Goal: Transaction & Acquisition: Purchase product/service

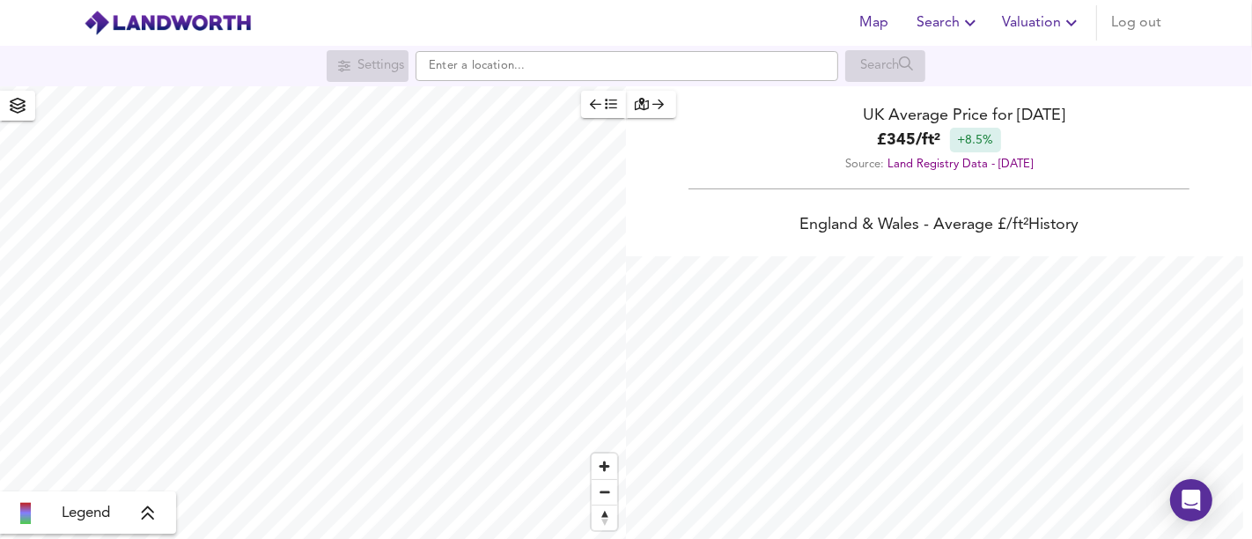
scroll to position [539, 1252]
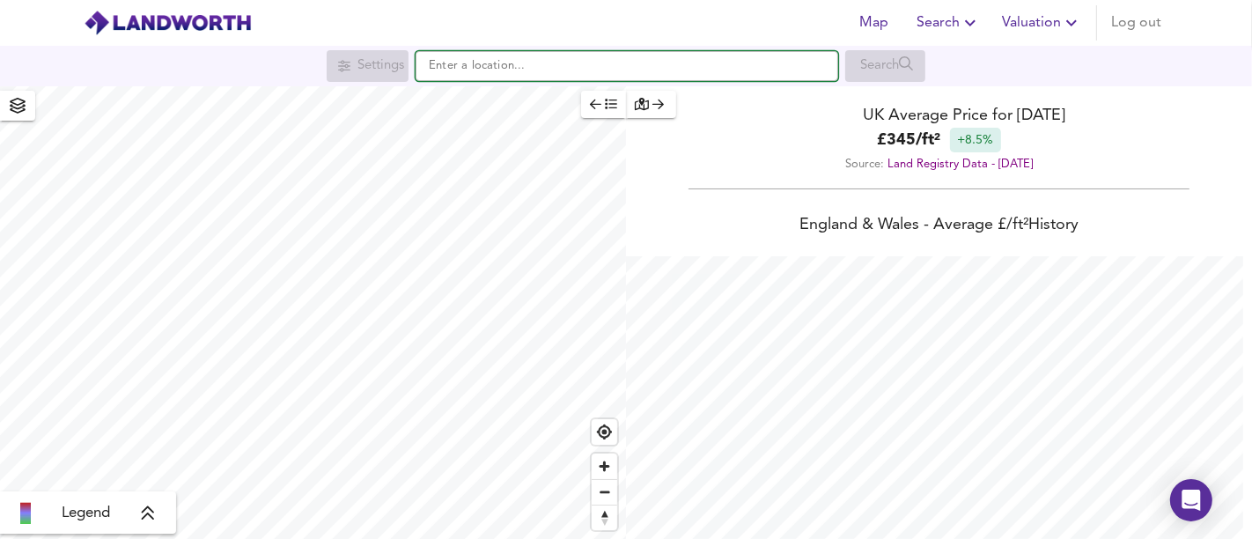
click at [714, 70] on input "text" at bounding box center [627, 66] width 423 height 30
paste input "[GEOGRAPHIC_DATA], [STREET_ADDRESS]"
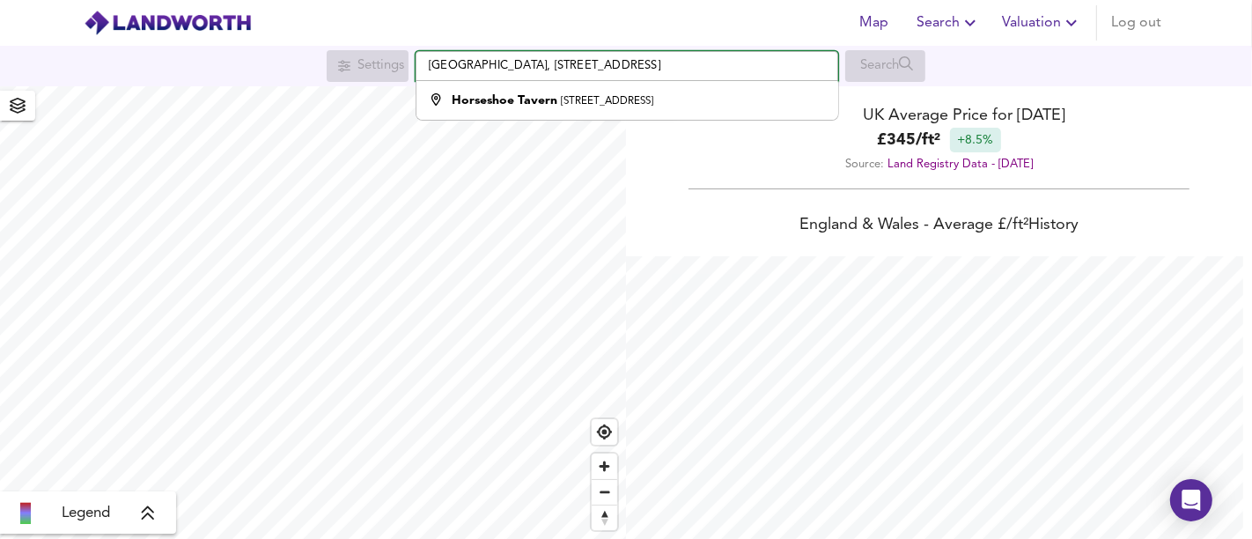
type input "[GEOGRAPHIC_DATA], [STREET_ADDRESS]"
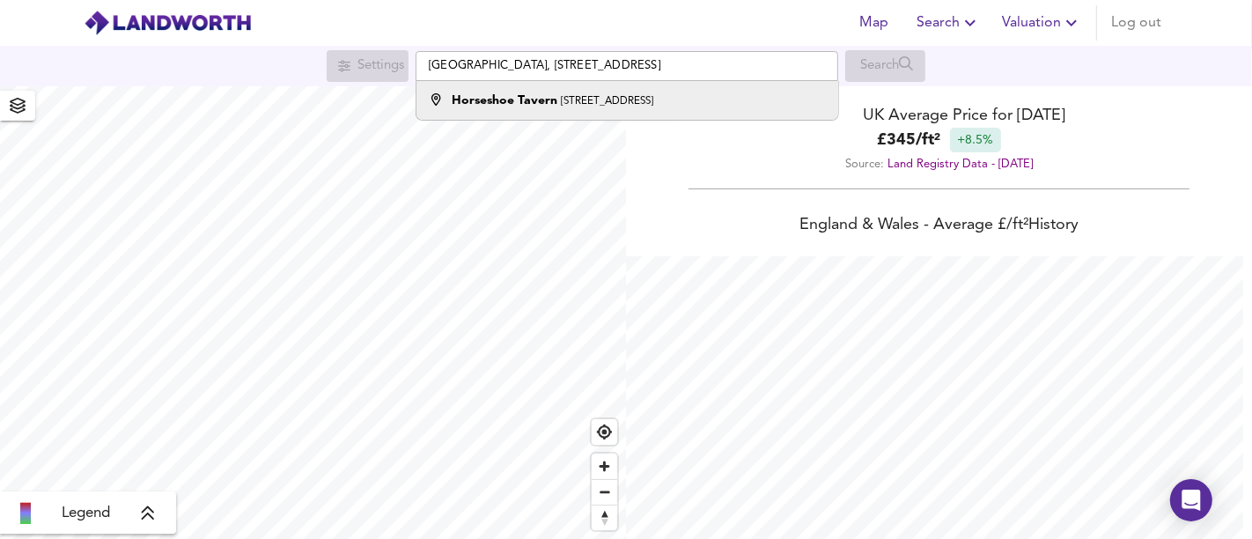
click at [653, 97] on small "[STREET_ADDRESS]" at bounding box center [607, 101] width 92 height 11
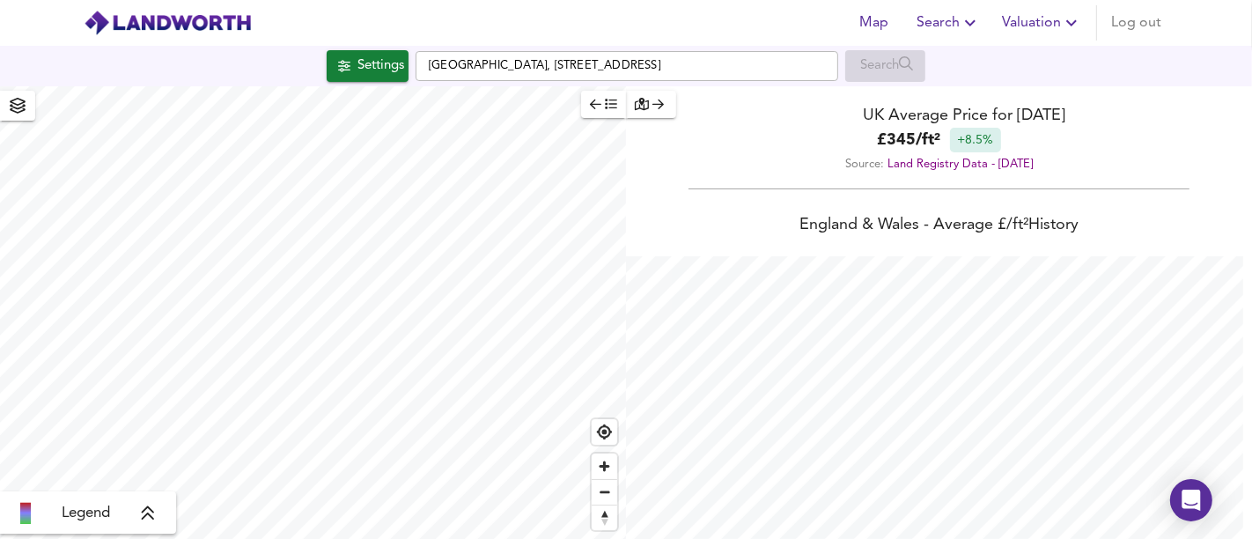
checkbox input "false"
checkbox input "true"
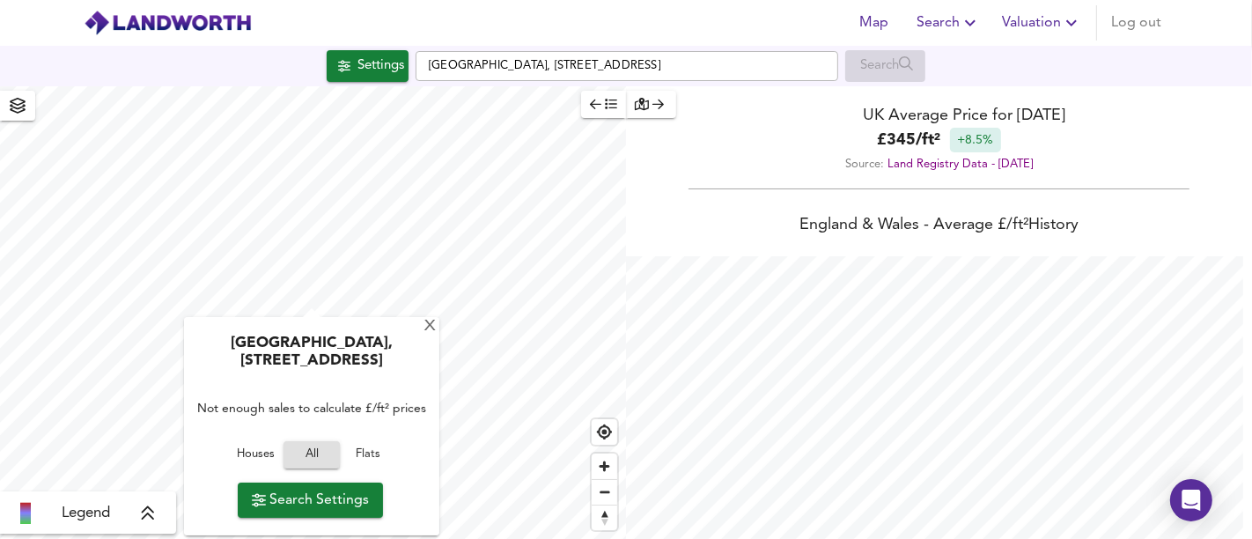
click at [276, 455] on div "Houses All Flats" at bounding box center [312, 459] width 238 height 47
click at [254, 465] on span "Houses" at bounding box center [256, 455] width 48 height 20
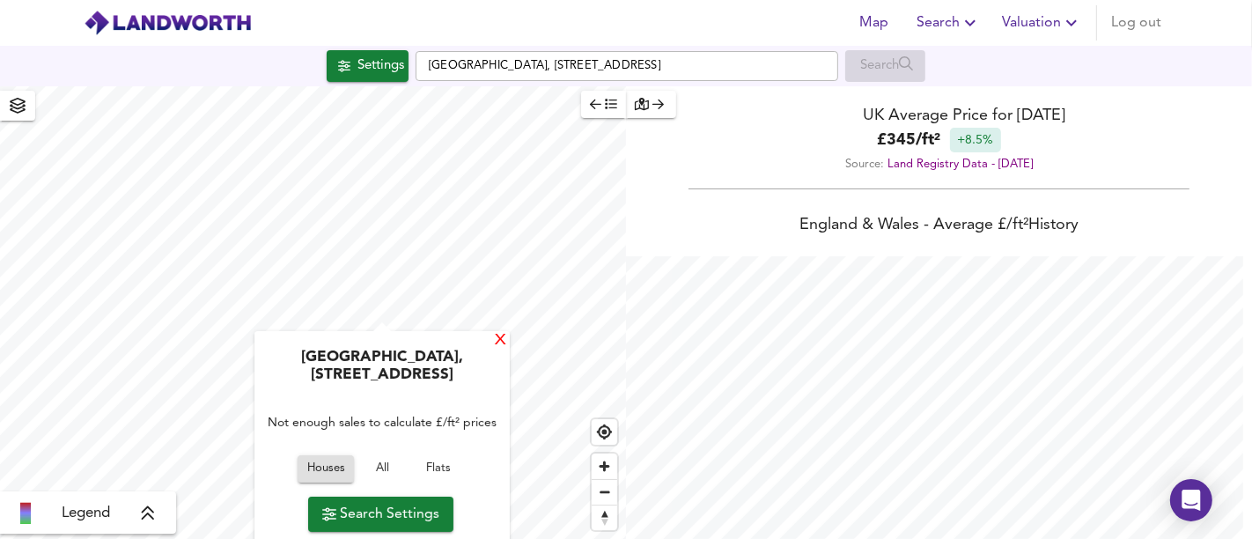
click at [500, 347] on div "X" at bounding box center [500, 341] width 15 height 17
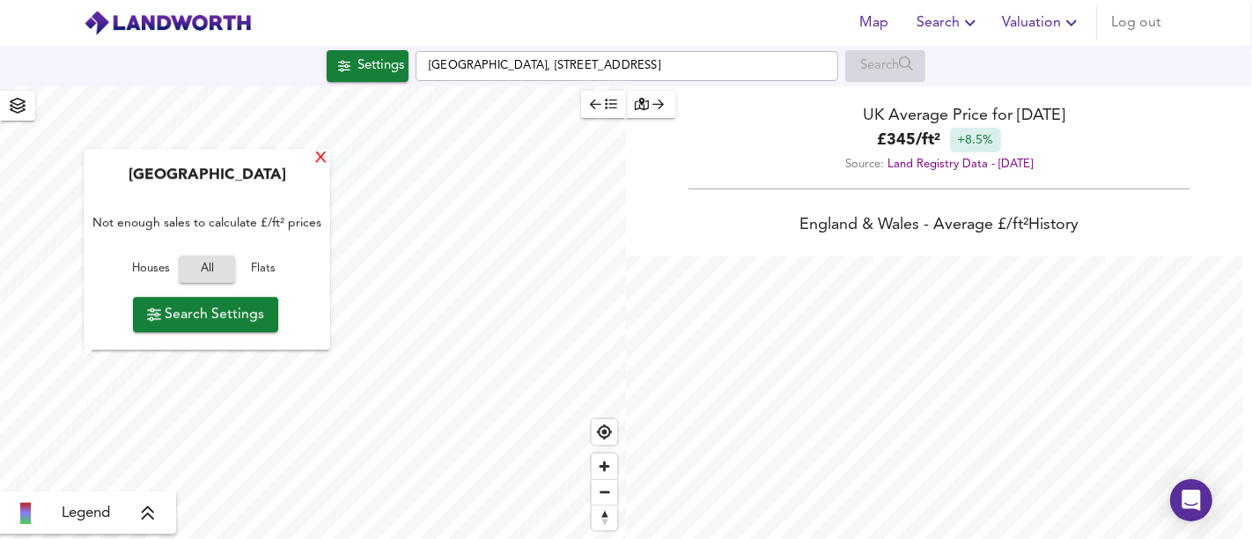
click at [324, 162] on div "X" at bounding box center [320, 159] width 15 height 17
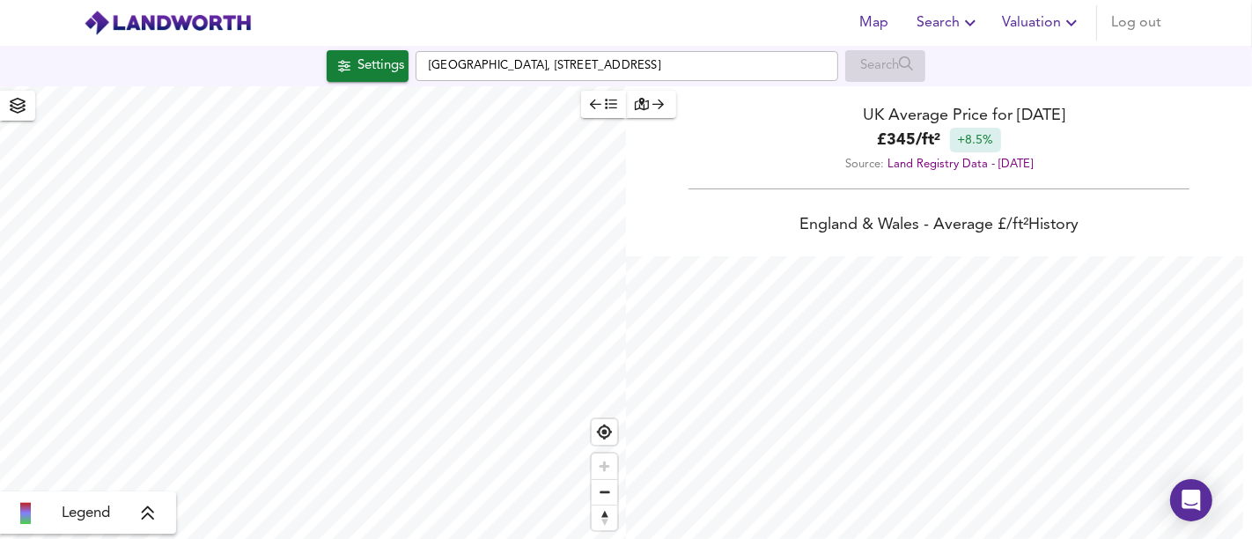
drag, startPoint x: 776, startPoint y: 47, endPoint x: 445, endPoint y: 48, distance: 330.2
click at [447, 48] on div "Settings [GEOGRAPHIC_DATA], [STREET_ADDRESS] Search" at bounding box center [626, 66] width 1252 height 40
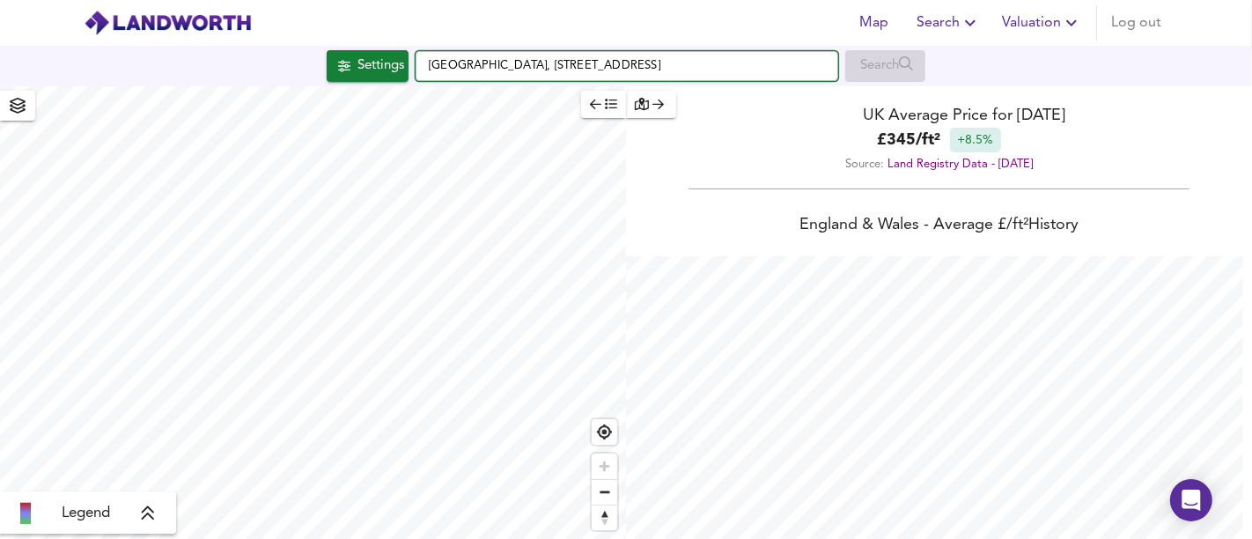
drag, startPoint x: 777, startPoint y: 63, endPoint x: 423, endPoint y: 63, distance: 353.9
click at [423, 63] on input "[GEOGRAPHIC_DATA], [STREET_ADDRESS]" at bounding box center [627, 66] width 423 height 30
paste input "[STREET_ADDRESS]"
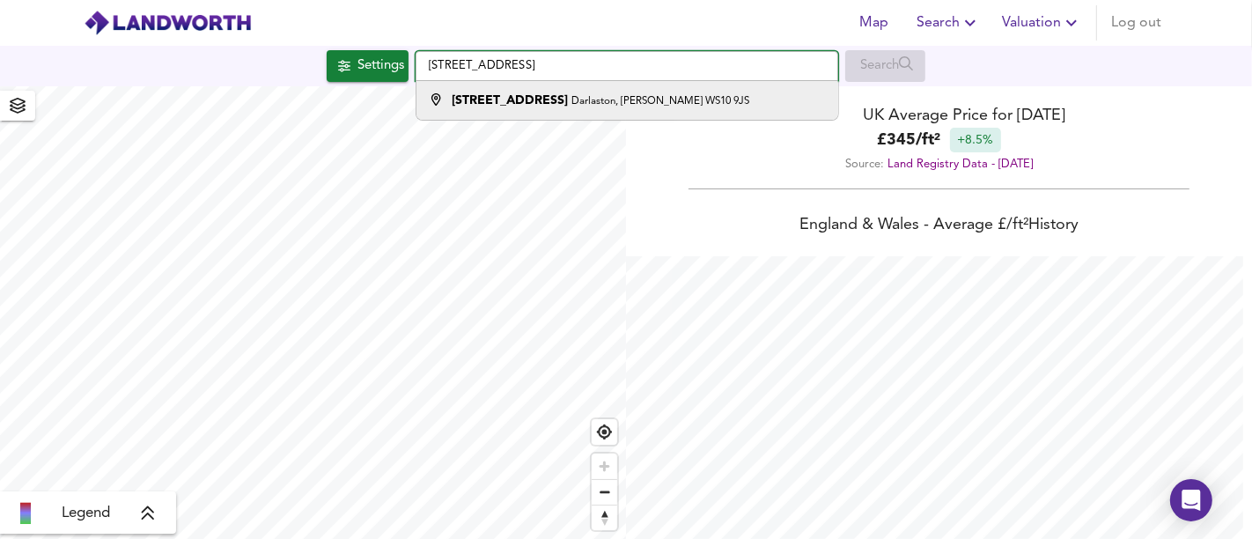
type input "[STREET_ADDRESS]"
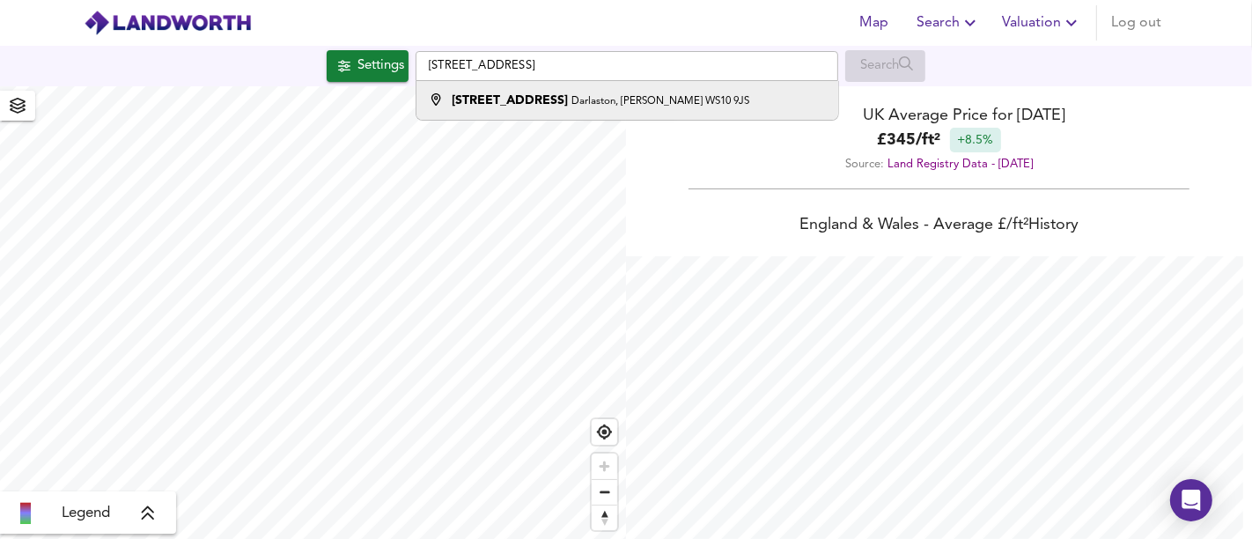
click at [478, 107] on strong "[STREET_ADDRESS]" at bounding box center [510, 100] width 116 height 12
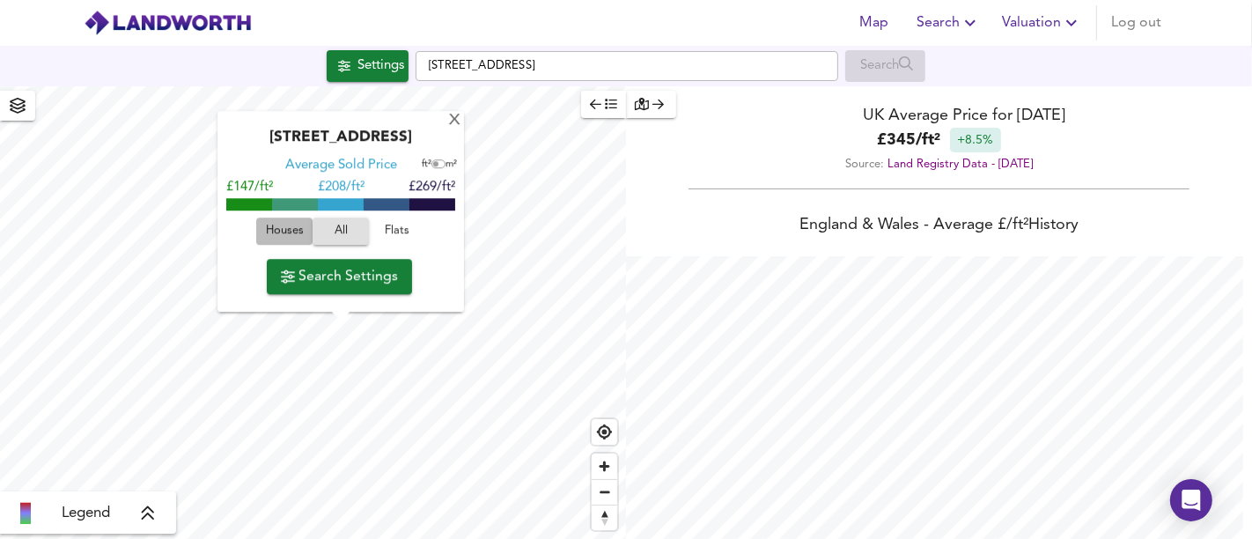
click at [286, 232] on span "Houses" at bounding box center [285, 232] width 48 height 20
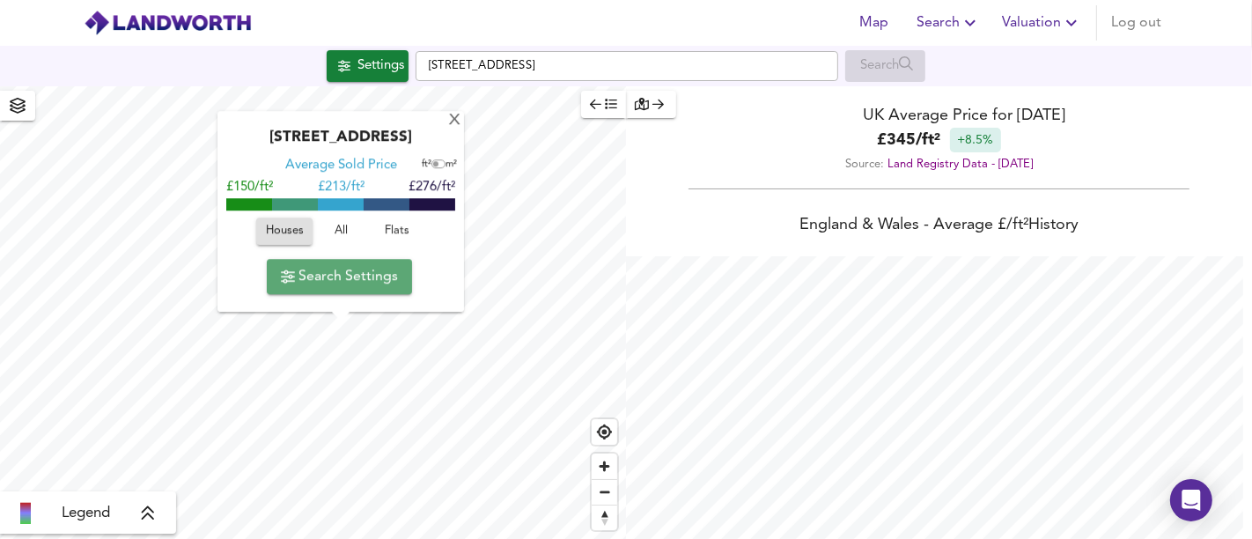
click at [398, 270] on span "Search Settings" at bounding box center [339, 276] width 117 height 25
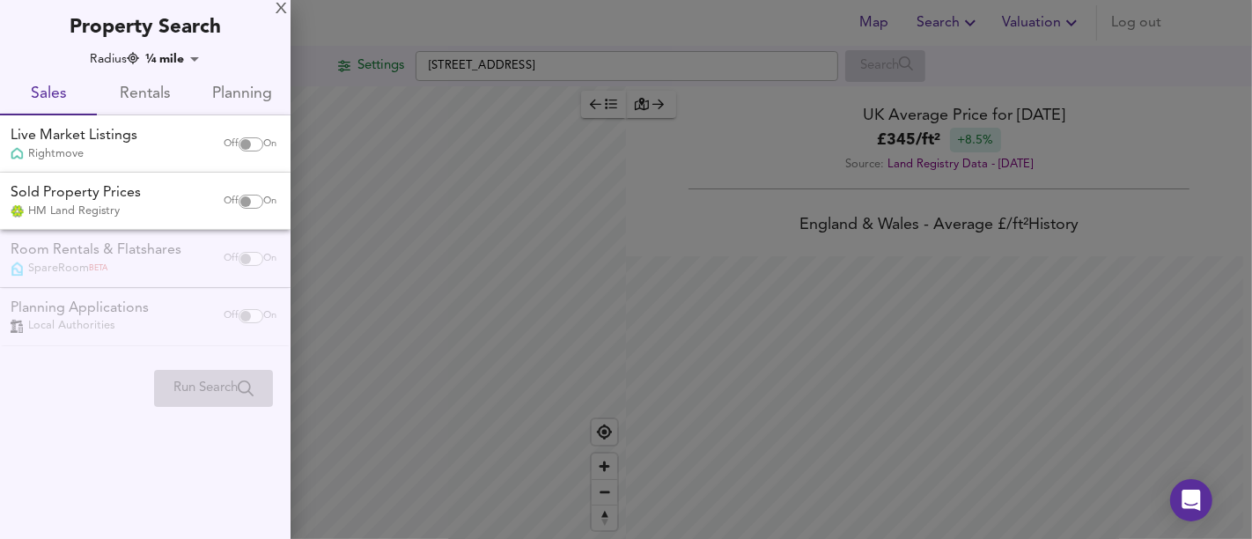
click at [243, 137] on input "checkbox" at bounding box center [246, 144] width 42 height 14
checkbox input "true"
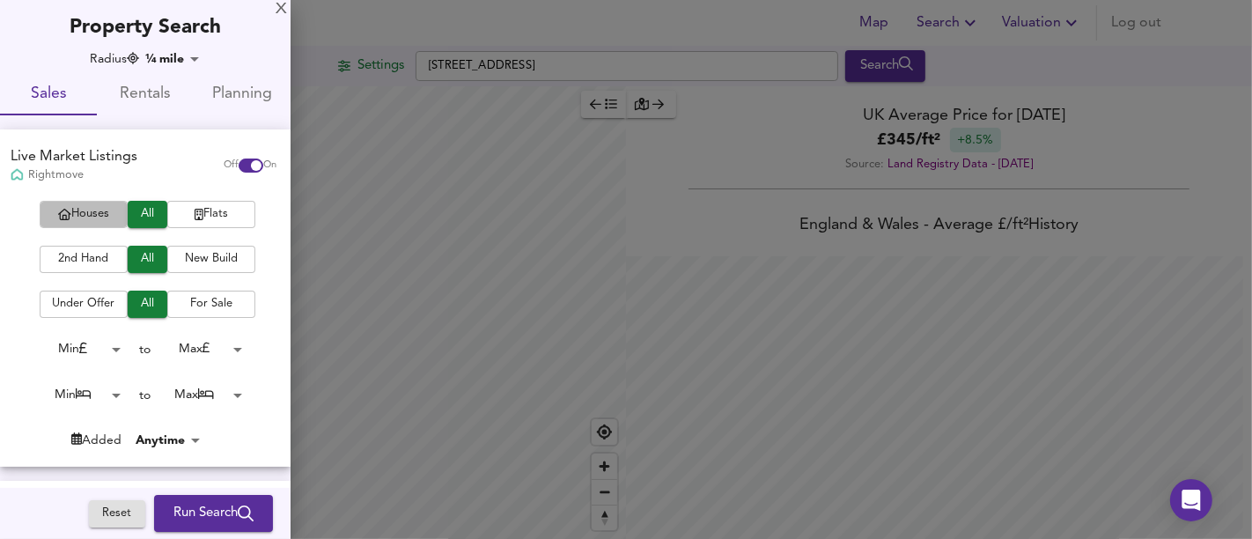
click at [48, 208] on span "Houses" at bounding box center [83, 214] width 70 height 20
click at [223, 512] on span "Run Search" at bounding box center [213, 513] width 80 height 23
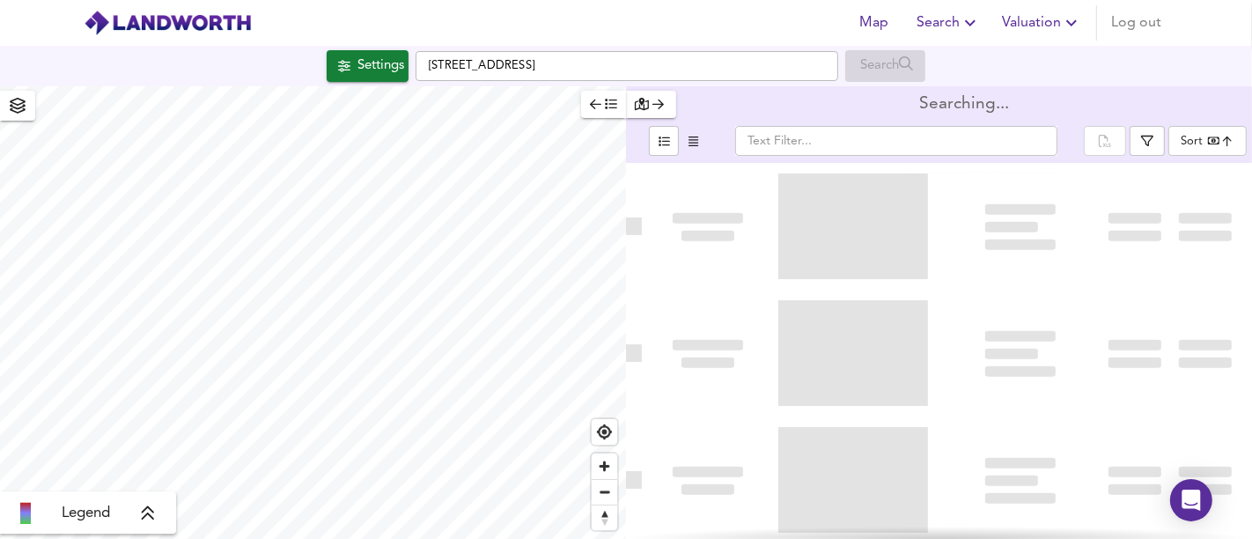
type input "bestdeal"
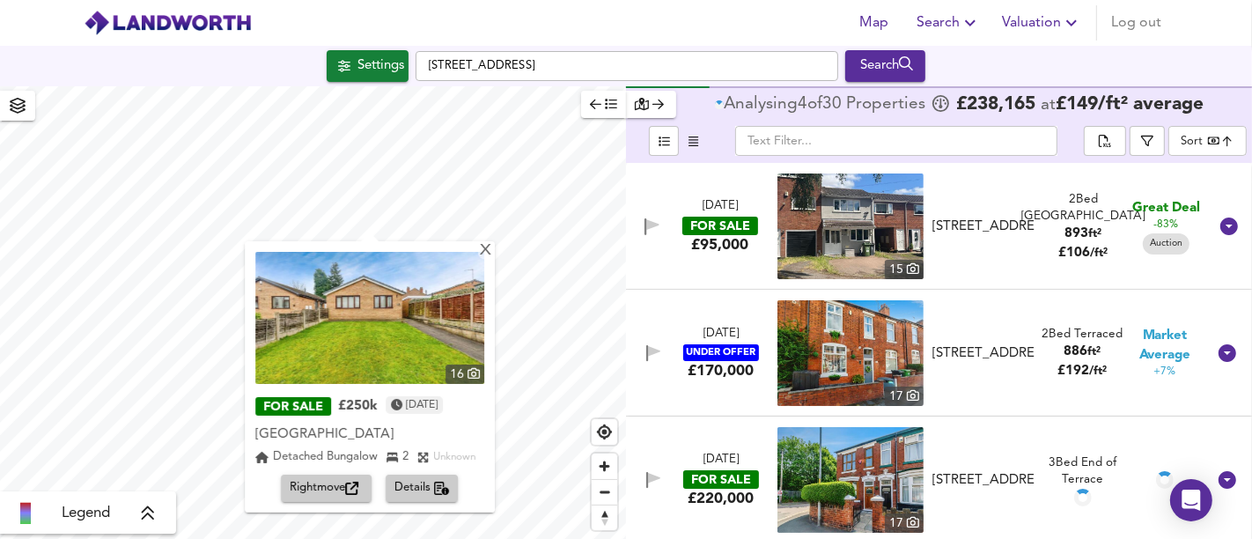
click at [342, 485] on span "Rightmove" at bounding box center [327, 488] width 72 height 20
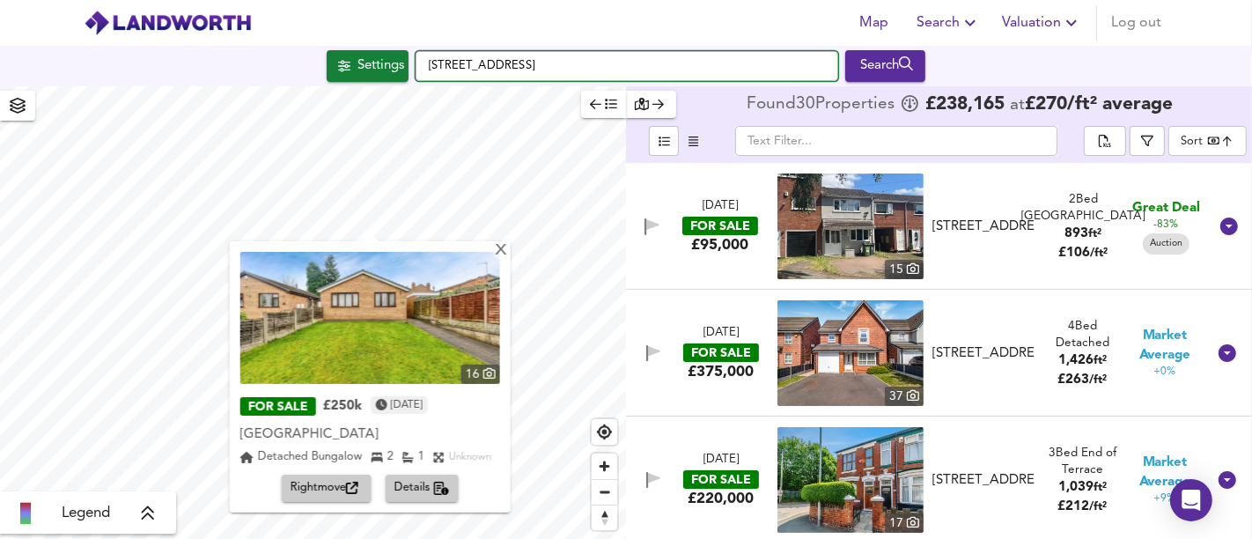
drag, startPoint x: 691, startPoint y: 64, endPoint x: 424, endPoint y: 74, distance: 266.9
click at [424, 74] on input "[STREET_ADDRESS]" at bounding box center [627, 66] width 423 height 30
paste input "[STREET_ADDRESS]"
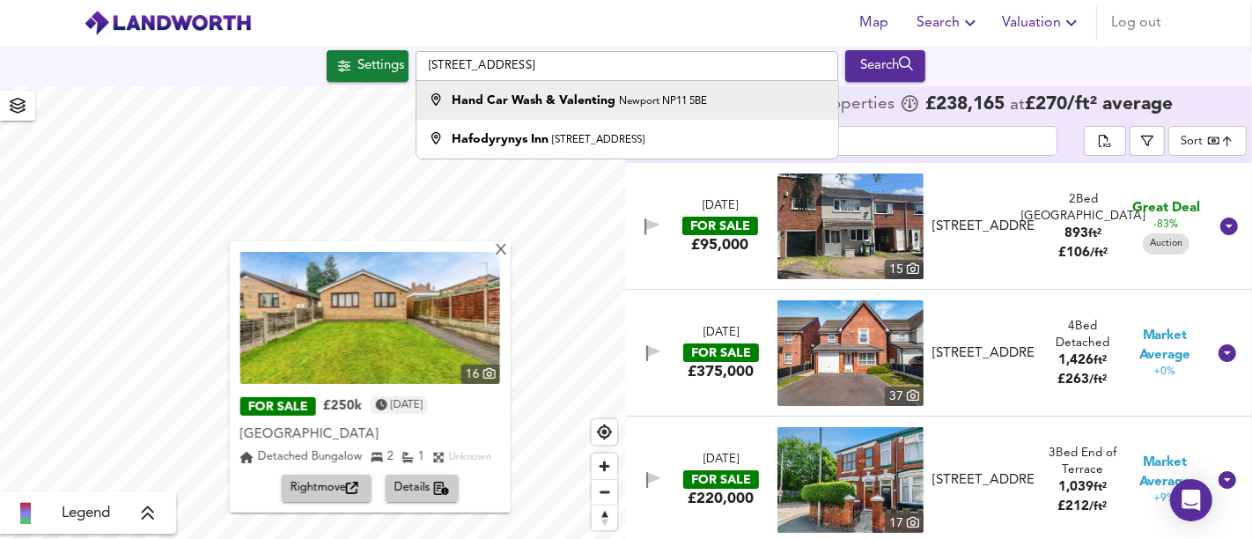
click at [696, 99] on small "Newport NP11 5BE" at bounding box center [663, 101] width 88 height 11
type input "Hand Car Wash & Valenting, [GEOGRAPHIC_DATA] 5BE"
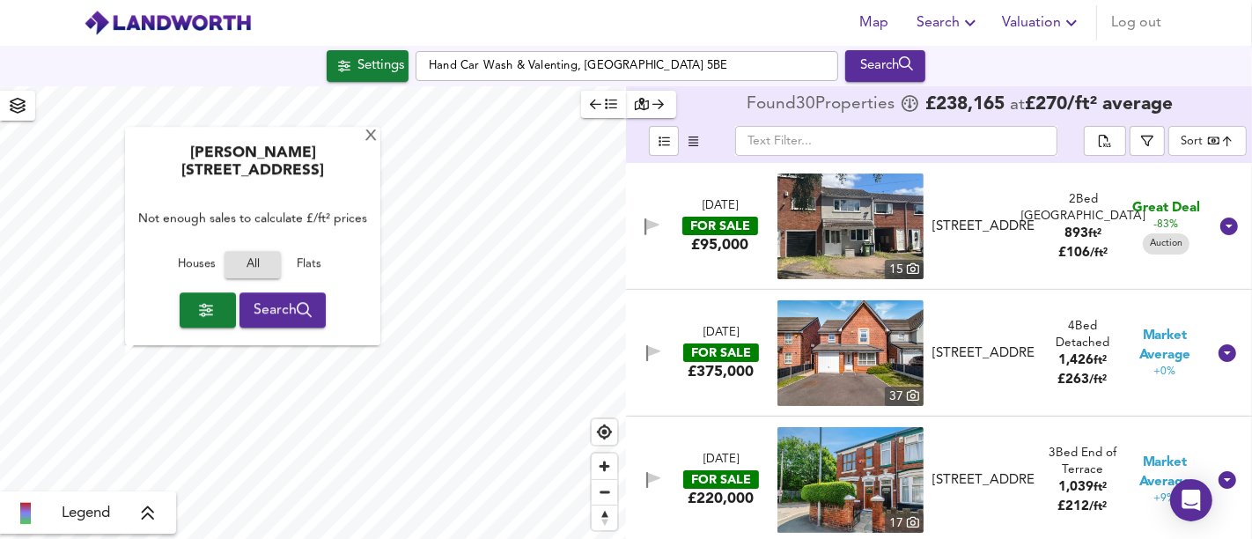
click at [187, 276] on button "Houses" at bounding box center [196, 265] width 56 height 27
click at [364, 145] on div "X" at bounding box center [371, 137] width 15 height 17
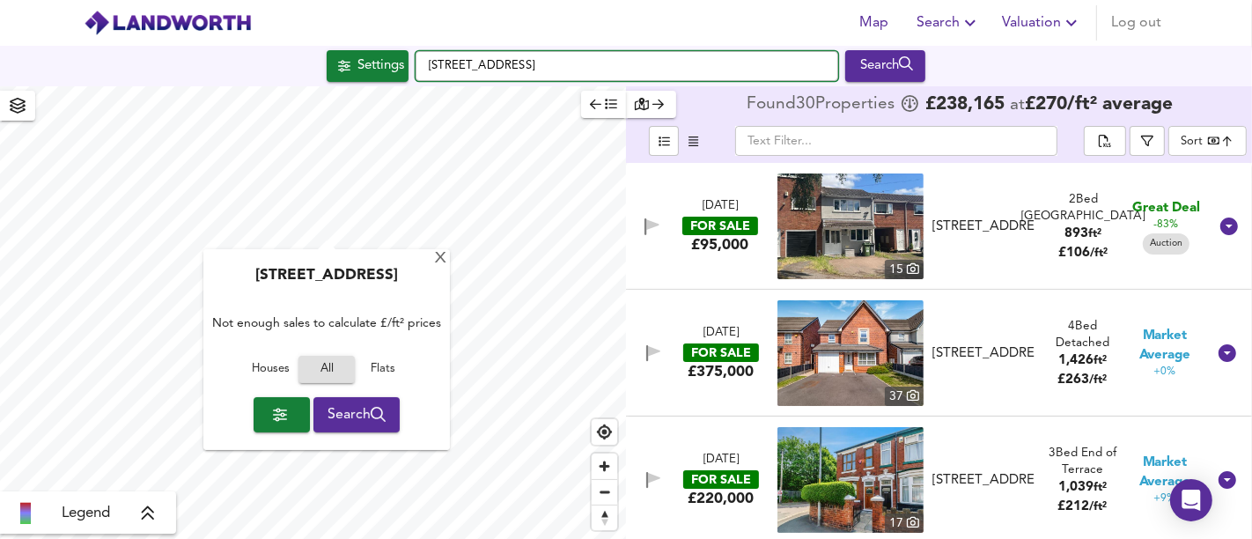
drag, startPoint x: 669, startPoint y: 74, endPoint x: 407, endPoint y: 59, distance: 262.8
click at [407, 59] on div "Settings [STREET_ADDRESS] Search" at bounding box center [626, 66] width 1252 height 32
paste input "hambro arms DT11, Blandford Forum DT11 0BP"
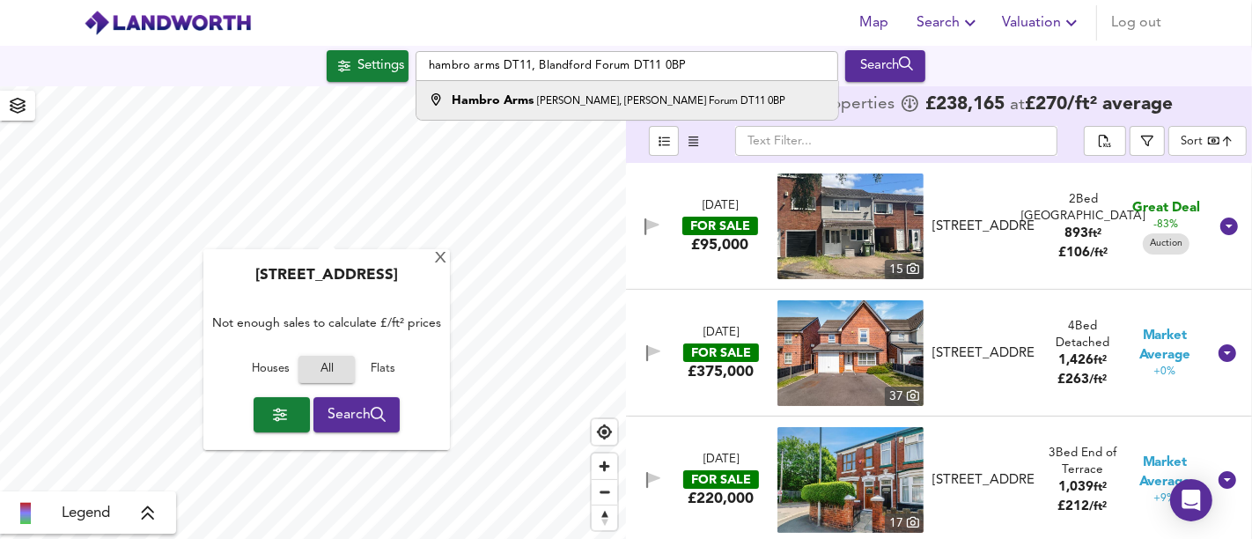
click at [526, 107] on strong "Hambro Arms" at bounding box center [493, 100] width 82 height 12
type input "[STREET_ADDRESS][PERSON_NAME][PERSON_NAME]"
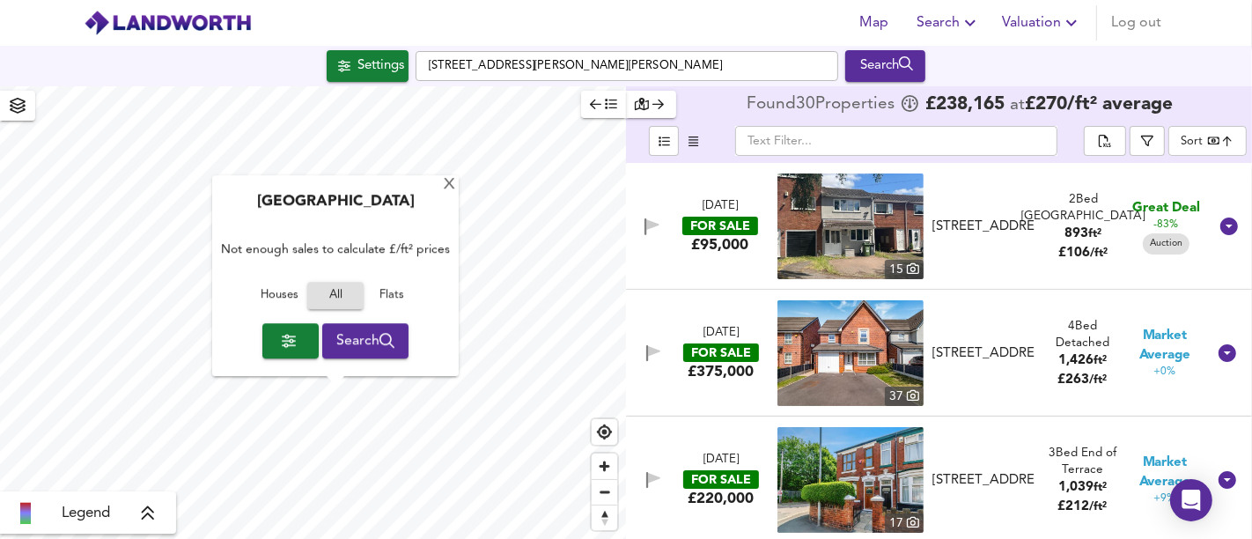
click at [288, 295] on span "Houses" at bounding box center [279, 296] width 48 height 20
click at [450, 187] on div "X" at bounding box center [449, 185] width 15 height 17
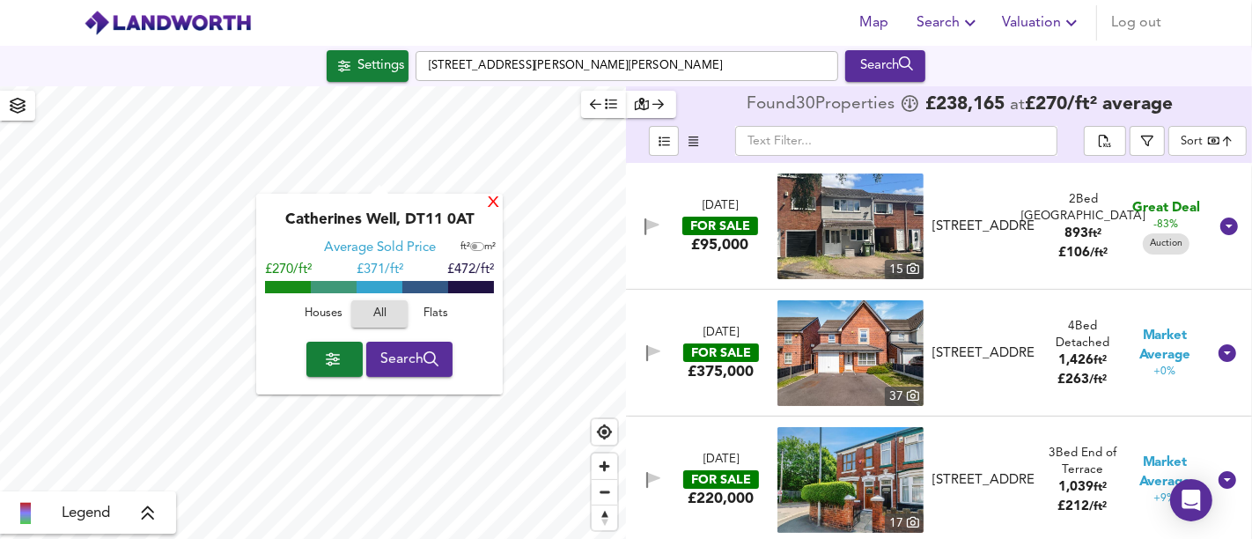
click at [492, 209] on div "X" at bounding box center [493, 203] width 15 height 17
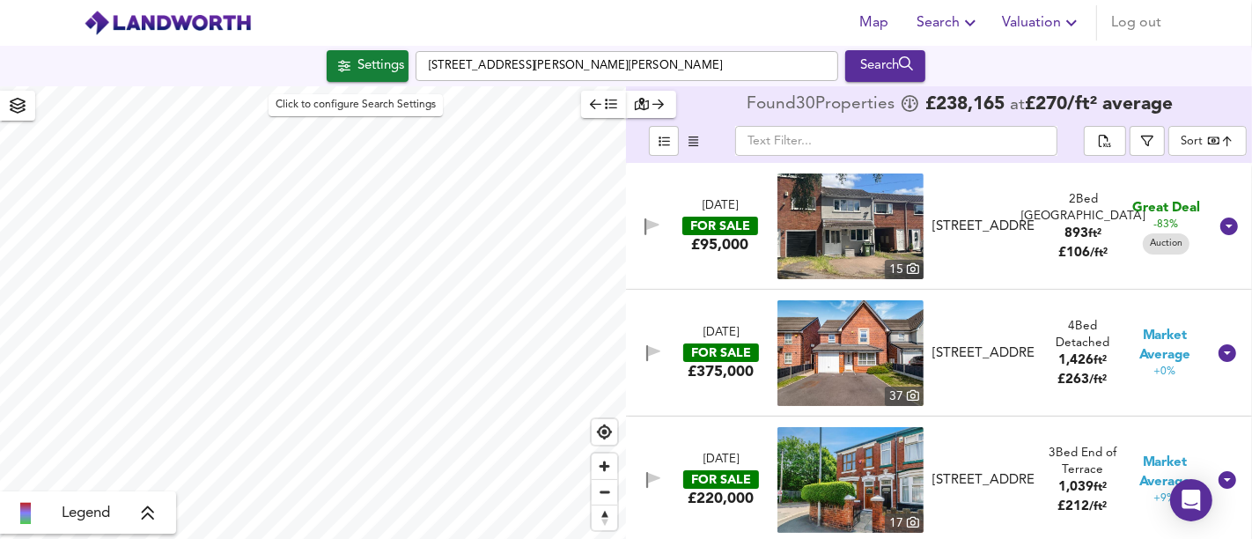
drag, startPoint x: 359, startPoint y: 62, endPoint x: 419, endPoint y: 57, distance: 60.0
click at [361, 62] on div "Settings" at bounding box center [380, 66] width 47 height 23
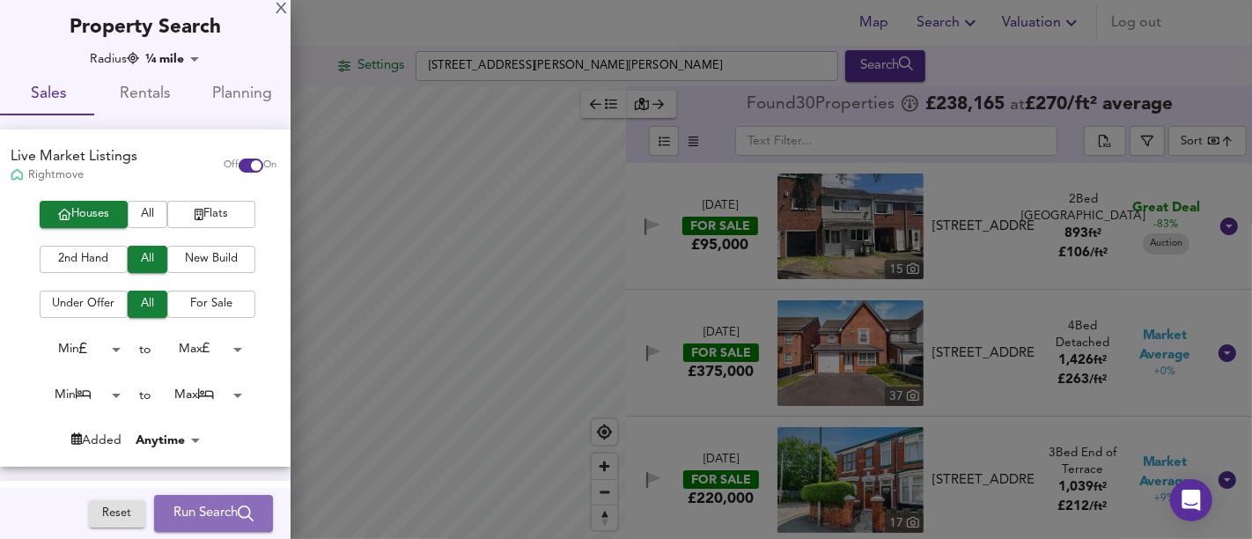
click at [191, 506] on span "Run Search" at bounding box center [213, 513] width 80 height 23
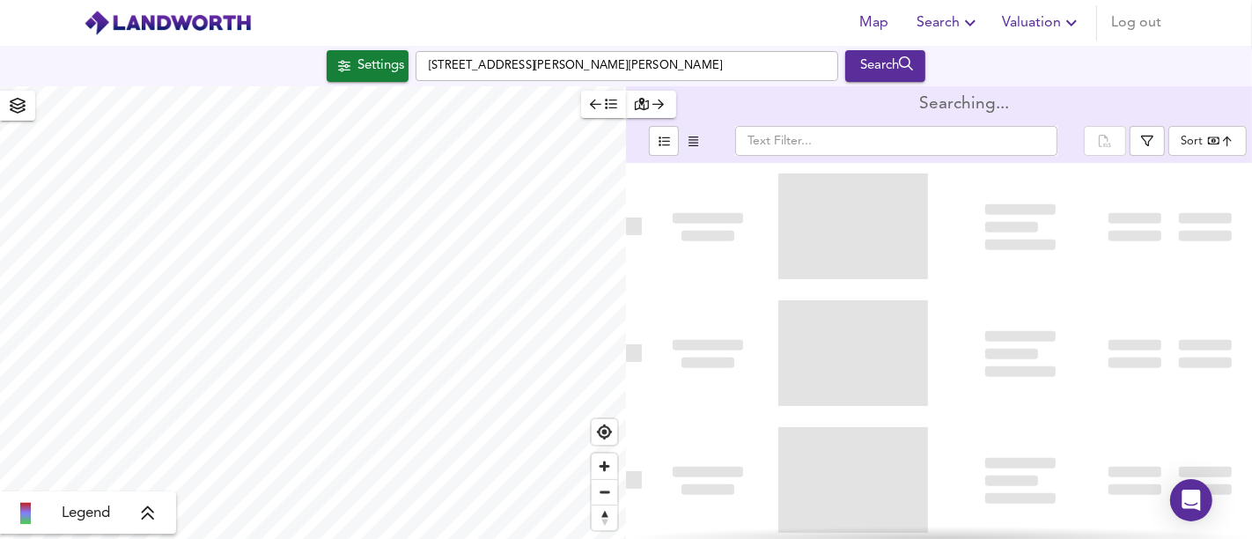
type input "bestdeal"
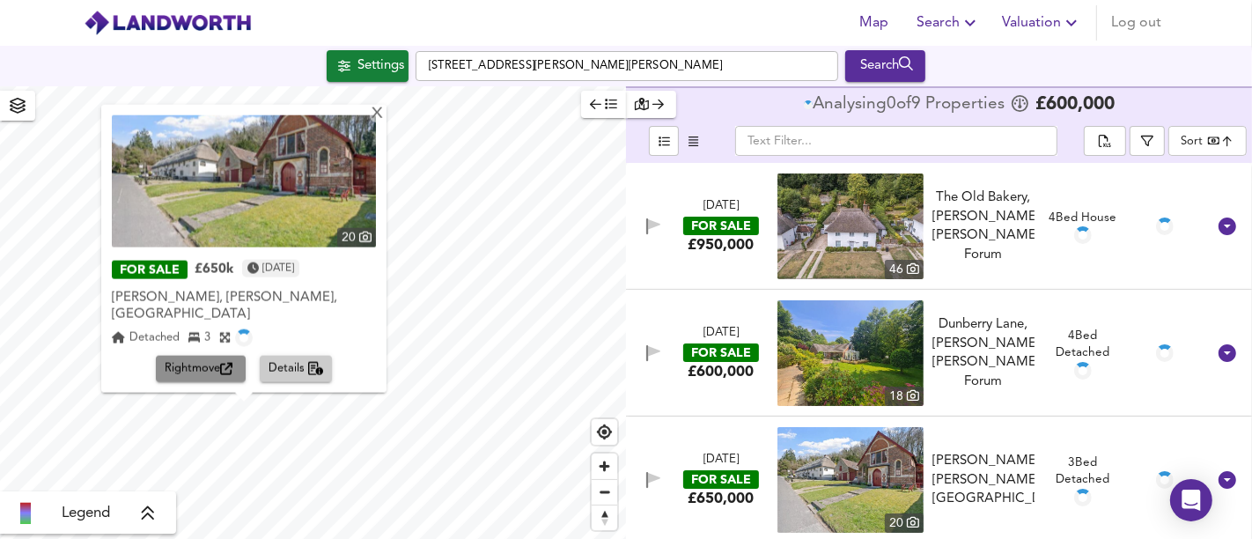
click at [221, 370] on span "Rightmove" at bounding box center [201, 369] width 72 height 20
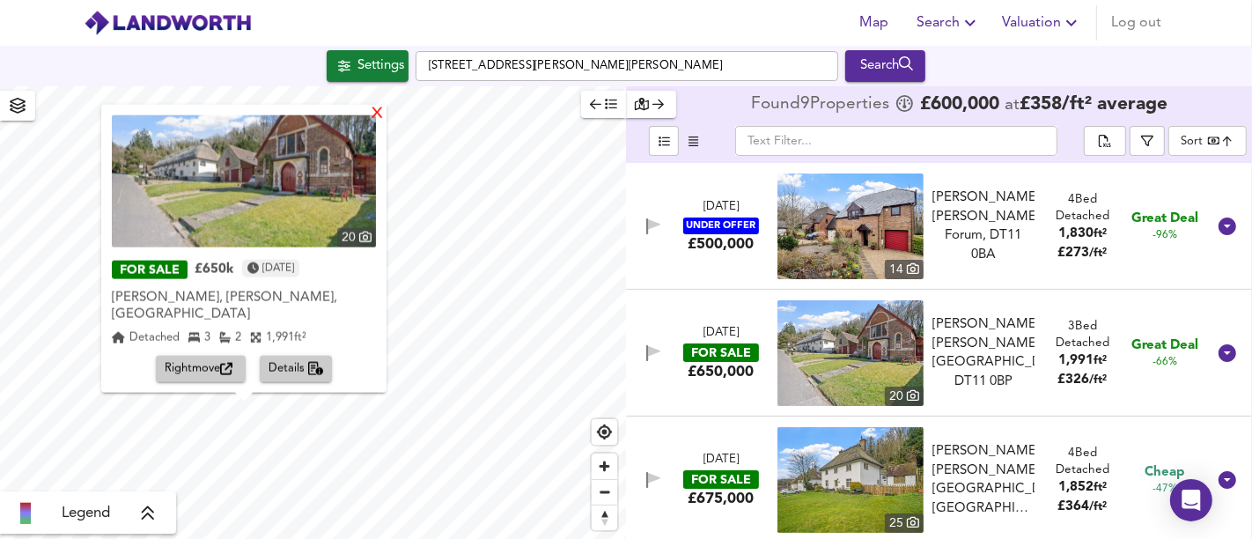
click at [370, 122] on div "X" at bounding box center [377, 114] width 15 height 17
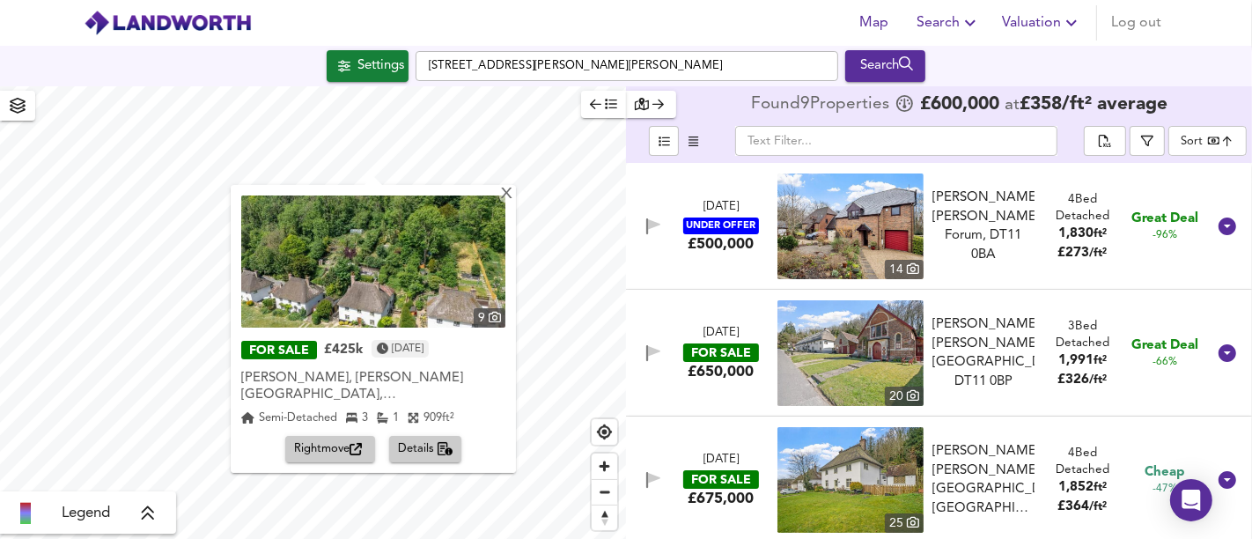
click at [635, 286] on div "X 9 FOR SALE £425k [DATE] [PERSON_NAME], [PERSON_NAME][GEOGRAPHIC_DATA], [GEOGR…" at bounding box center [626, 312] width 1252 height 453
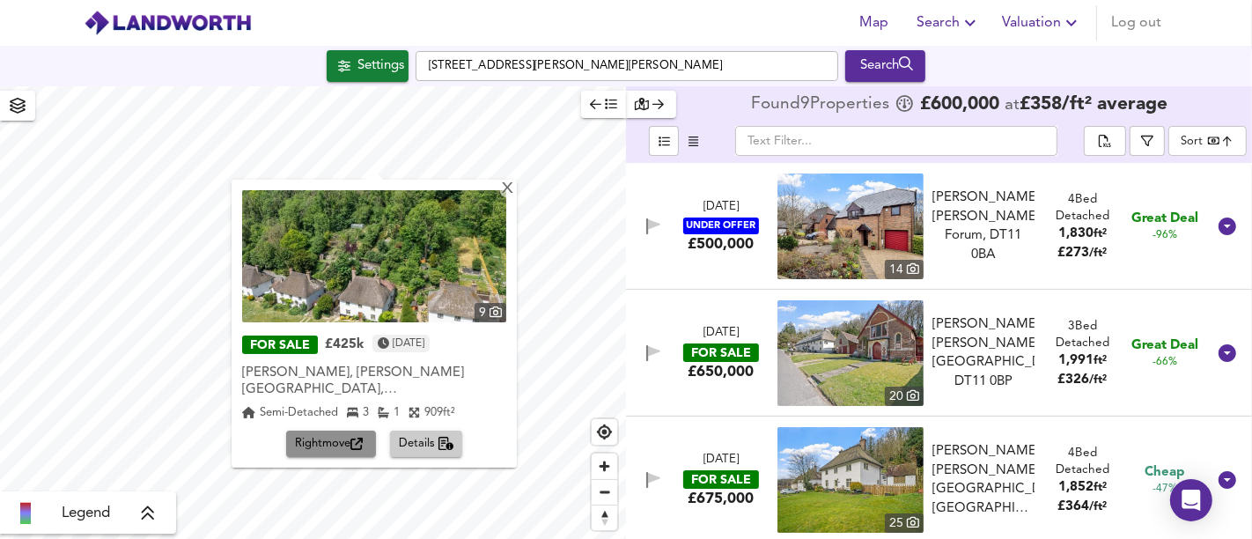
click at [364, 434] on span "Rightmove" at bounding box center [331, 444] width 72 height 20
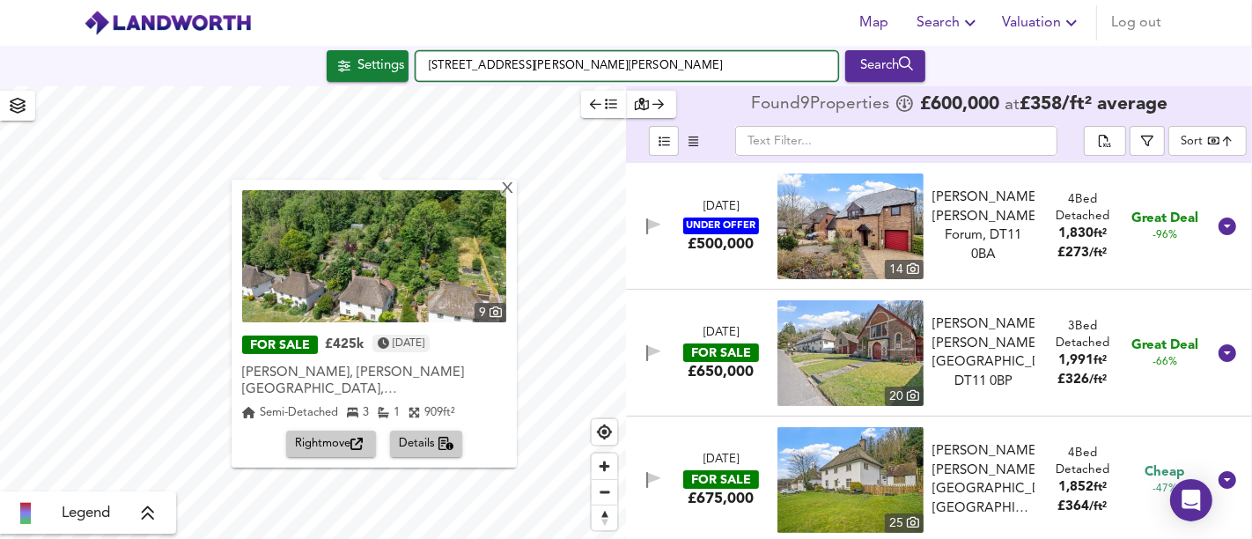
drag, startPoint x: 769, startPoint y: 63, endPoint x: 374, endPoint y: 42, distance: 395.9
click at [374, 42] on div "Map Search Valuation Log out Settings [GEOGRAPHIC_DATA], [PERSON_NAME], [PERSON…" at bounding box center [626, 269] width 1252 height 539
paste input "[STREET_ADDRESS][PERSON_NAME]"
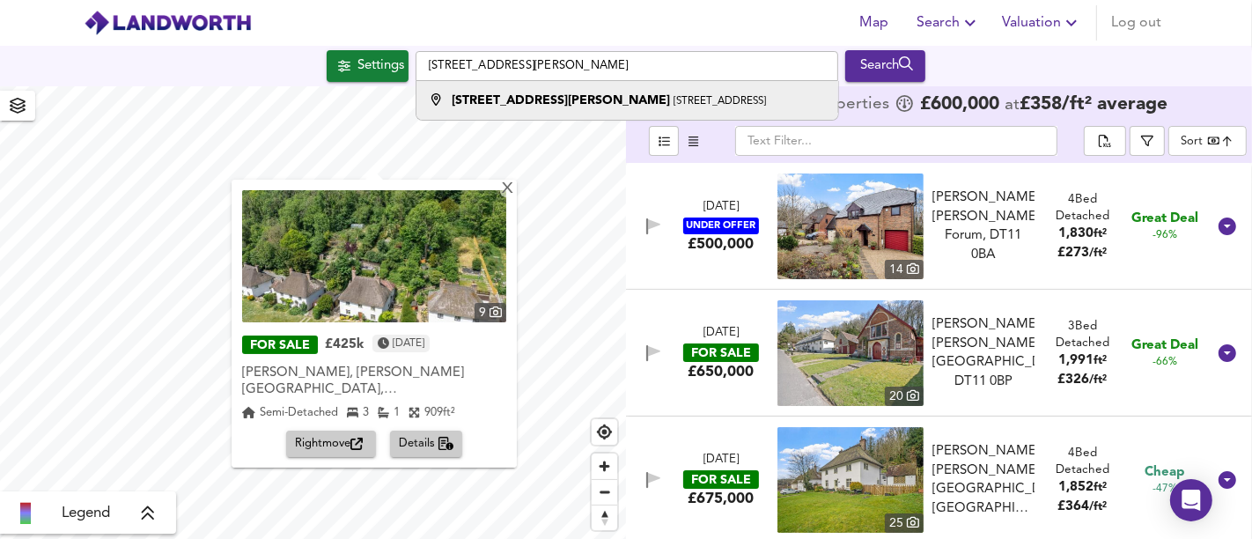
click at [688, 96] on small "[STREET_ADDRESS]" at bounding box center [720, 101] width 92 height 11
type input "The Great Western, [STREET_ADDRESS][PERSON_NAME]"
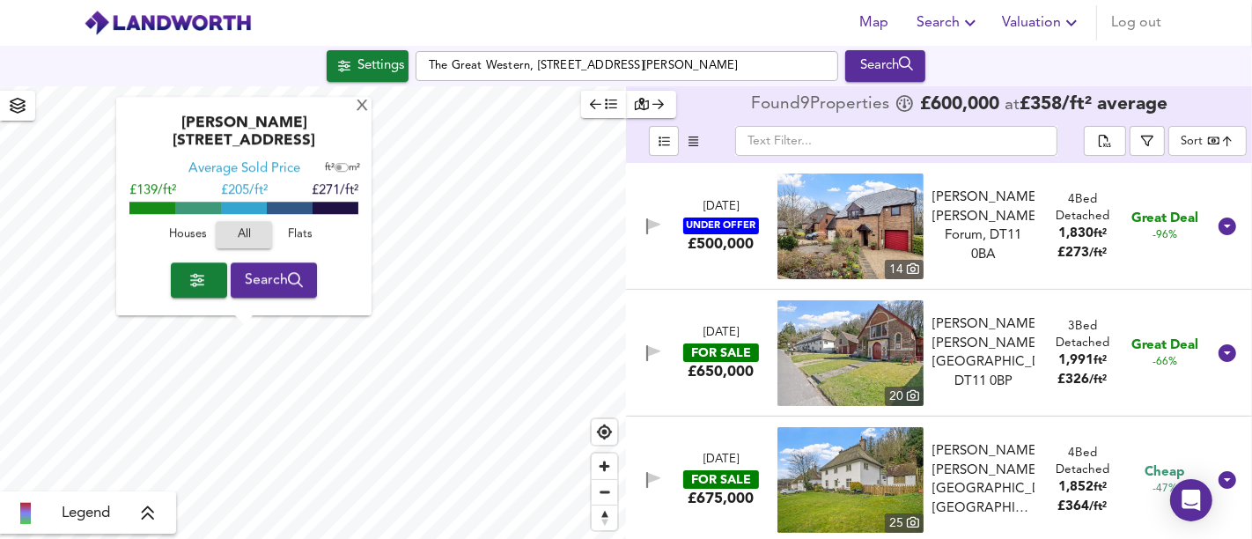
click at [195, 245] on span "Houses" at bounding box center [188, 235] width 48 height 20
click at [362, 115] on div "X" at bounding box center [362, 107] width 15 height 17
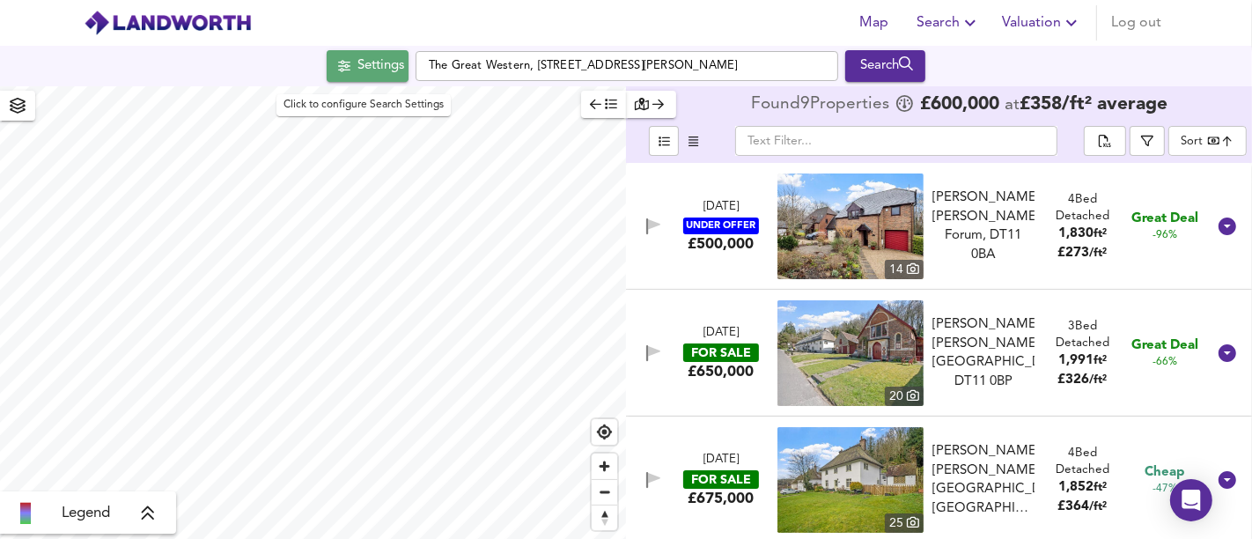
click at [378, 74] on div "Settings" at bounding box center [380, 66] width 47 height 23
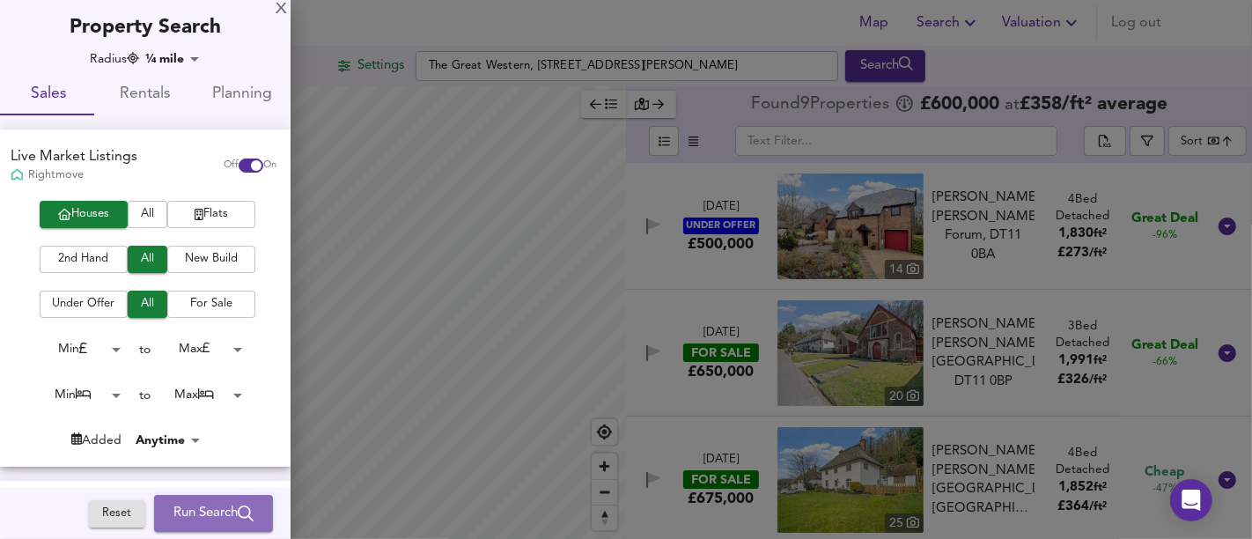
click at [203, 518] on span "Run Search" at bounding box center [213, 513] width 80 height 23
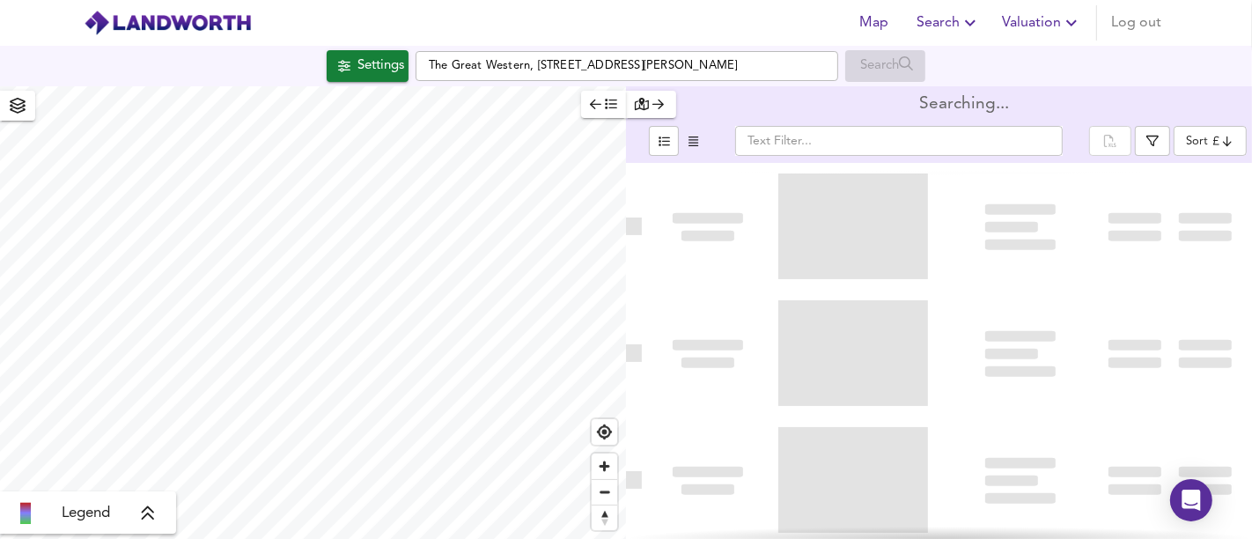
type input "bestdeal"
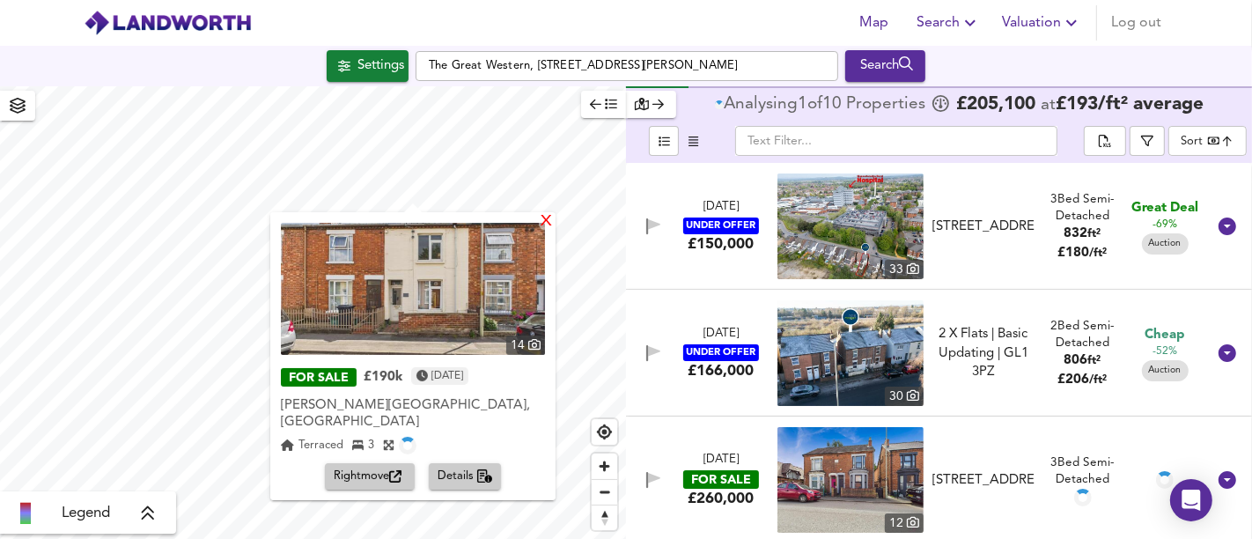
click at [539, 227] on div "X" at bounding box center [546, 222] width 15 height 17
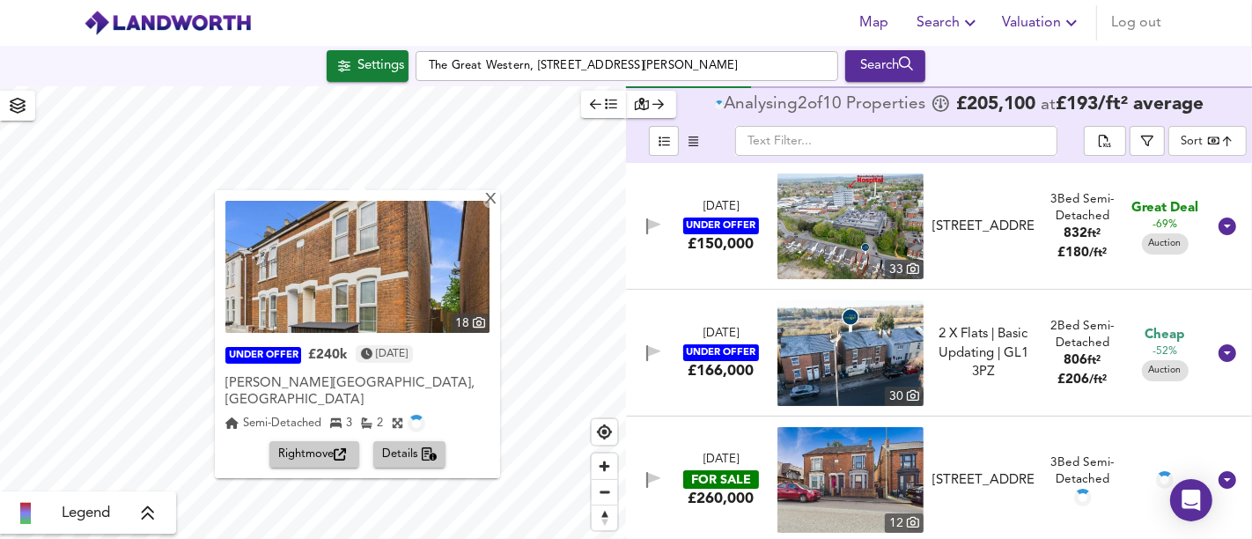
click at [481, 209] on div "18 UNDER OFFER £240k [DATE] [PERSON_NAME][GEOGRAPHIC_DATA], [GEOGRAPHIC_DATA][P…" at bounding box center [357, 334] width 285 height 288
click at [483, 200] on div "X" at bounding box center [490, 200] width 15 height 17
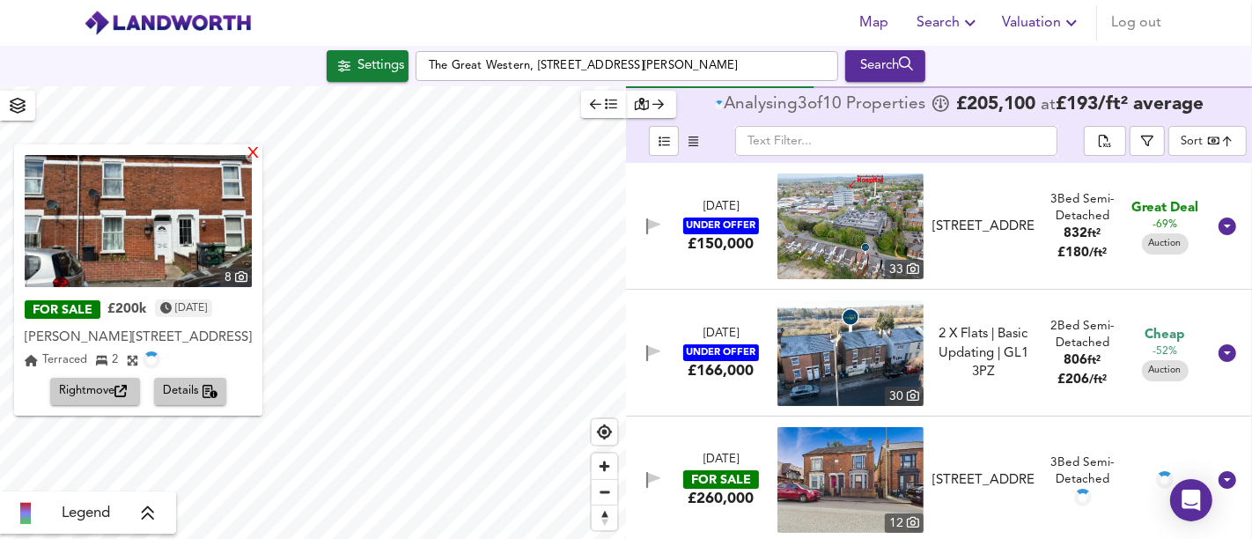
click at [247, 157] on div "X" at bounding box center [253, 154] width 15 height 17
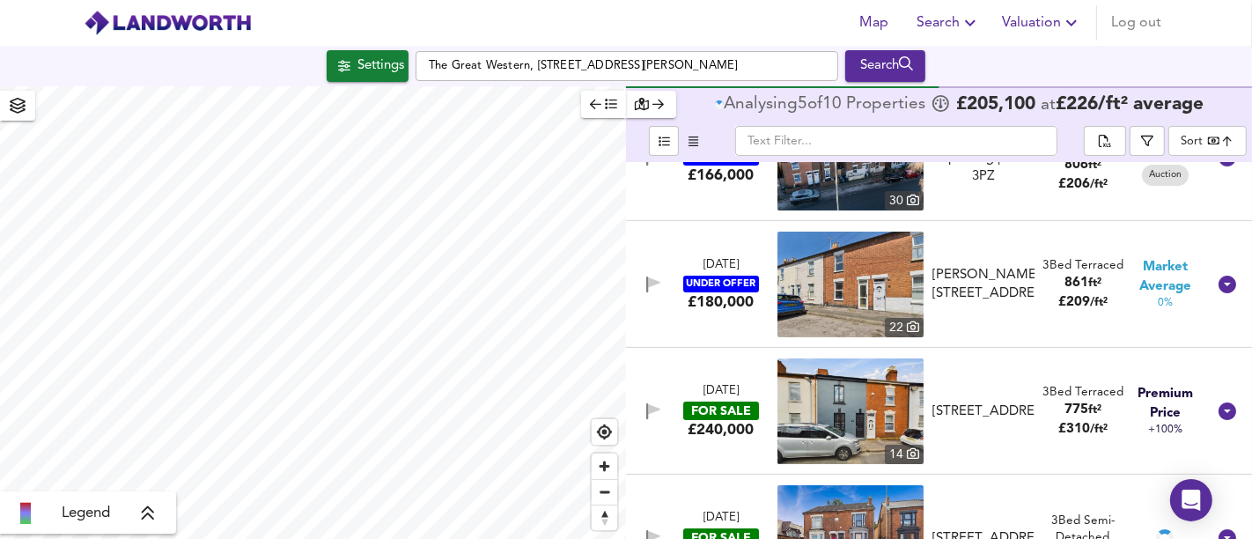
scroll to position [293, 0]
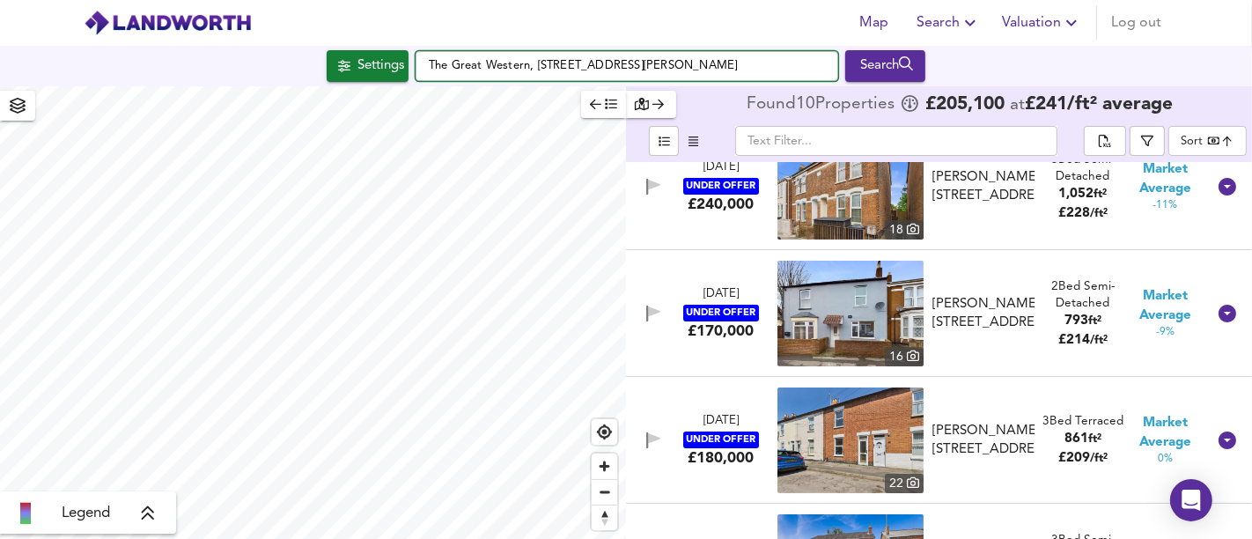
drag, startPoint x: 749, startPoint y: 69, endPoint x: 408, endPoint y: 85, distance: 342.0
click at [408, 85] on div "Settings The Great Western, [STREET_ADDRESS][PERSON_NAME] Search" at bounding box center [626, 66] width 1252 height 40
paste input "Grapes Inn, [GEOGRAPHIC_DATA]"
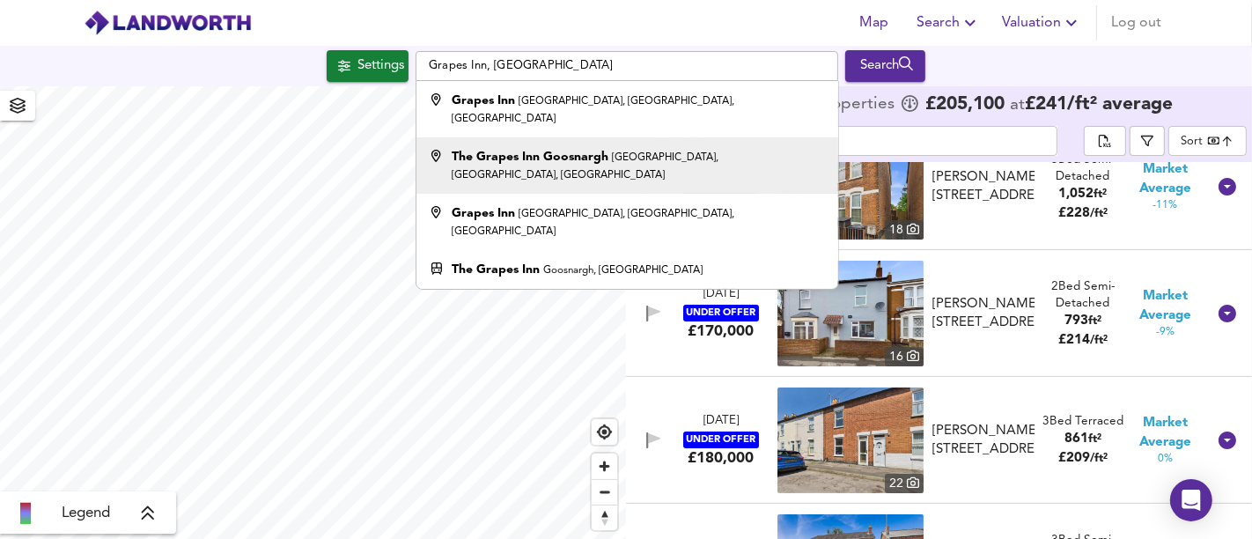
click at [524, 148] on div "The Grapes Inn [GEOGRAPHIC_DATA], [GEOGRAPHIC_DATA], [GEOGRAPHIC_DATA]" at bounding box center [638, 165] width 373 height 35
type input "The Grapes Inn Goosnargh, [GEOGRAPHIC_DATA], [GEOGRAPHIC_DATA], [GEOGRAPHIC_DAT…"
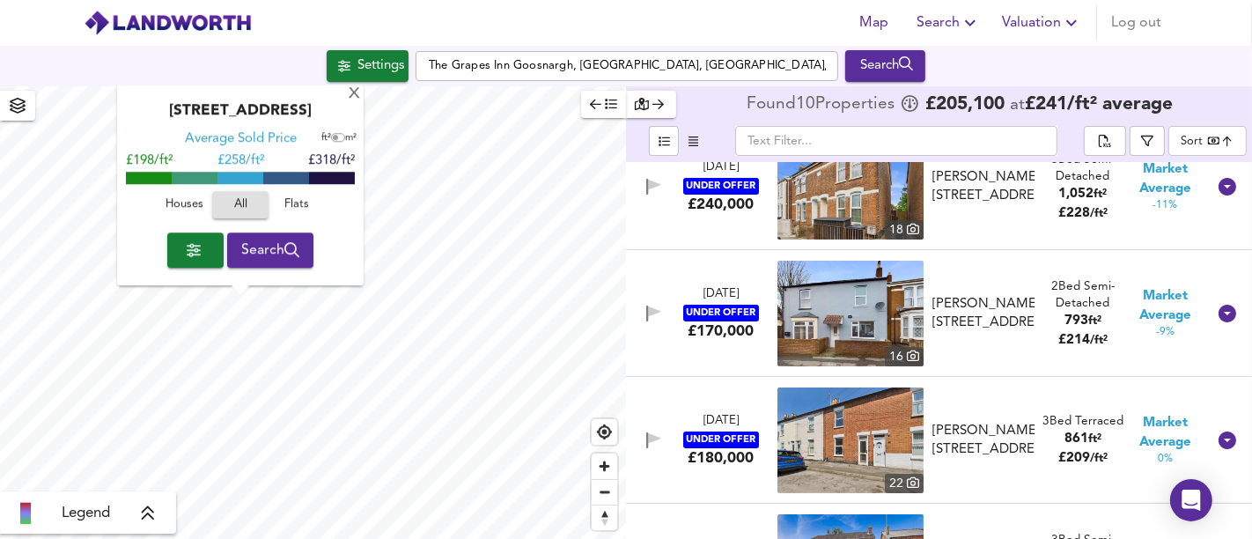
click at [188, 204] on span "Houses" at bounding box center [184, 205] width 48 height 20
click at [298, 244] on icon "button" at bounding box center [292, 250] width 16 height 16
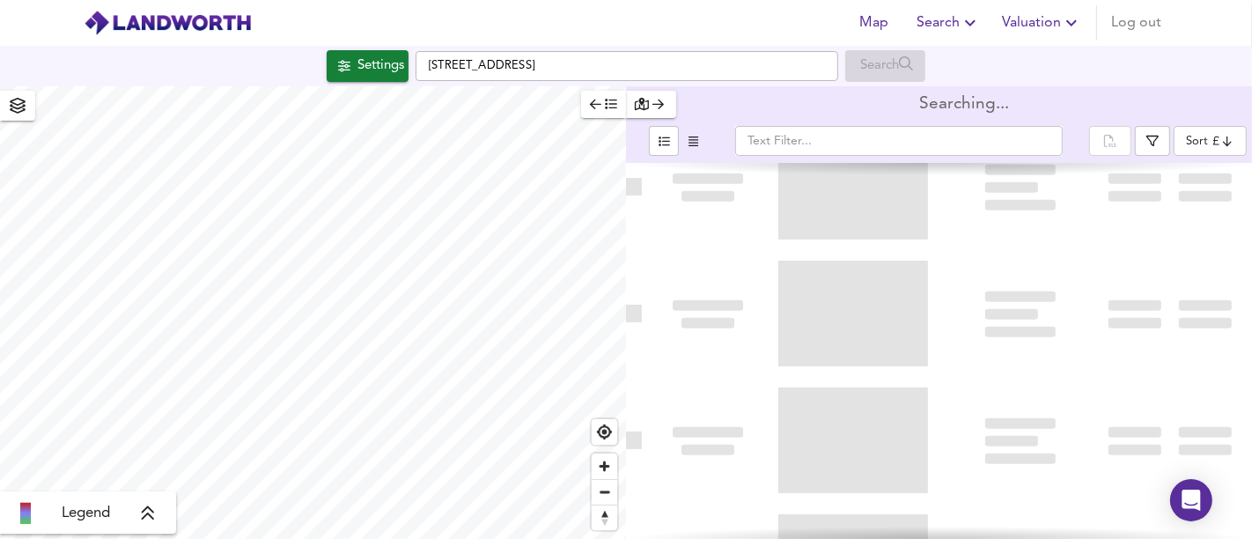
type input "bestdeal"
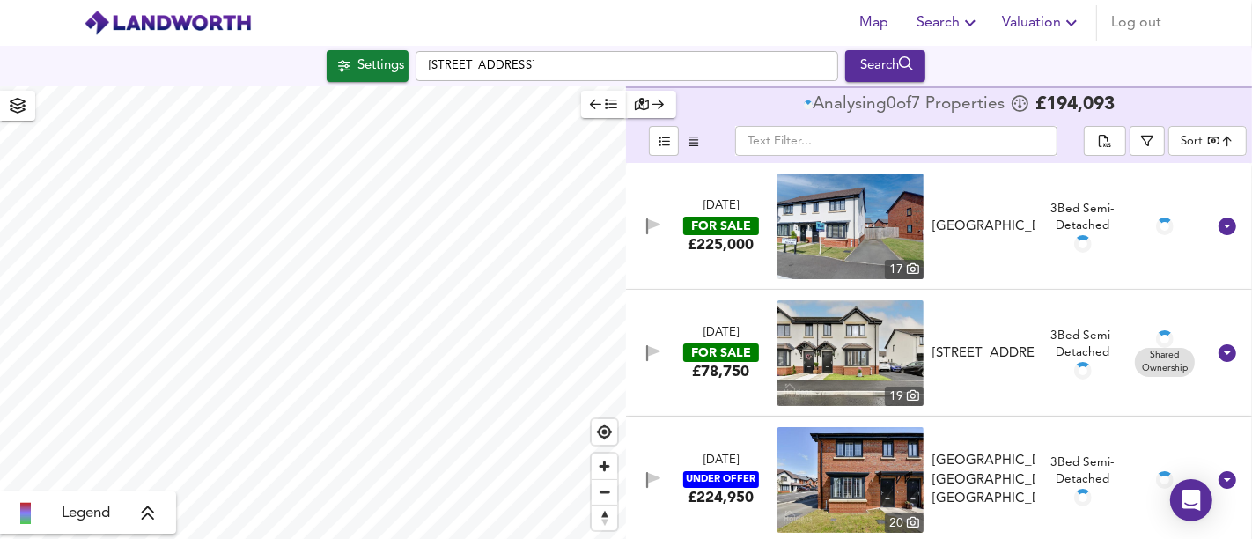
type input "264"
click at [357, 69] on div "Settings" at bounding box center [380, 66] width 47 height 23
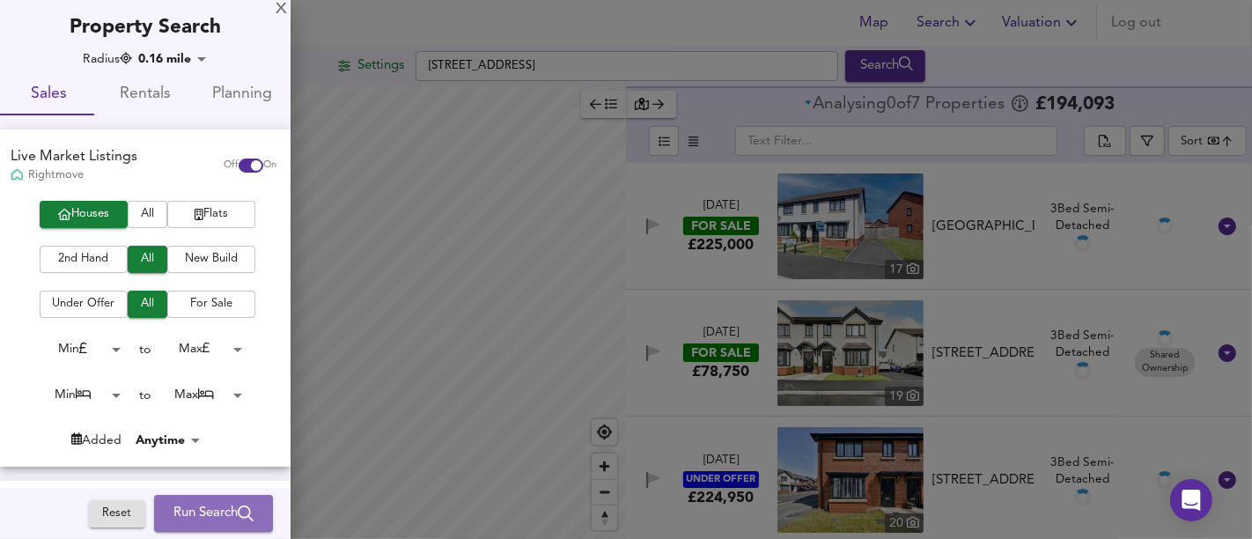
click at [229, 500] on button "Run Search" at bounding box center [213, 513] width 119 height 37
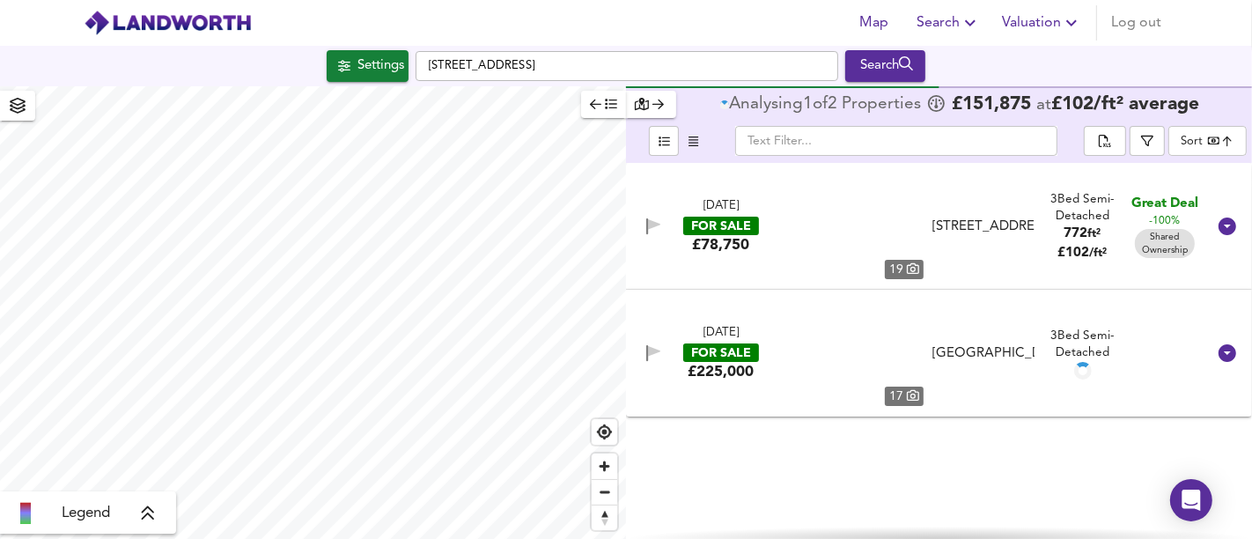
type input "bestdeal"
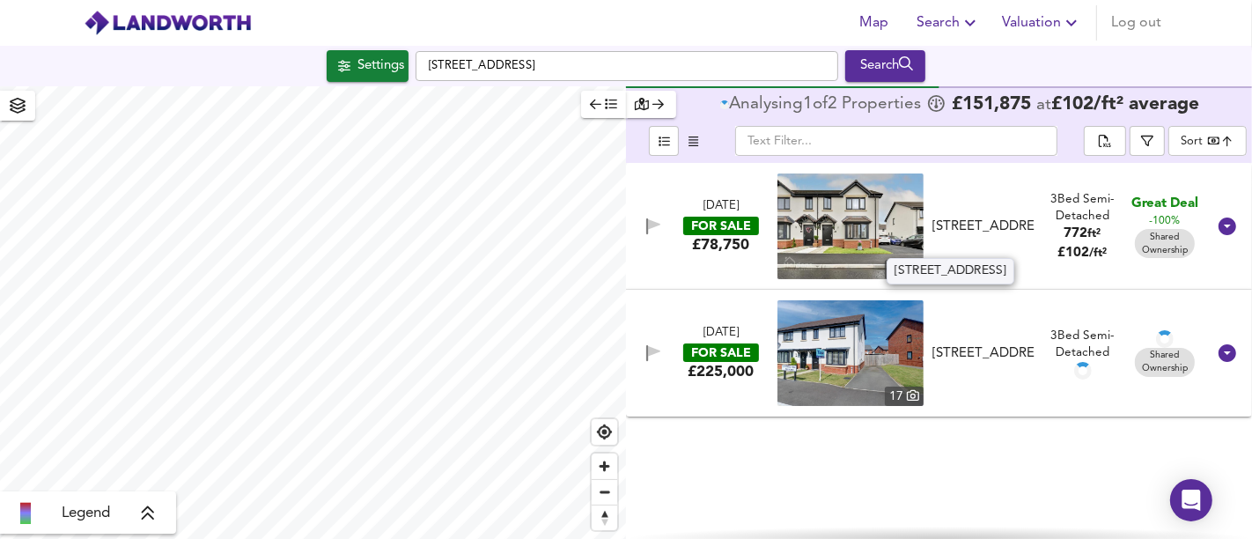
click at [1028, 225] on div "[STREET_ADDRESS]" at bounding box center [983, 226] width 102 height 18
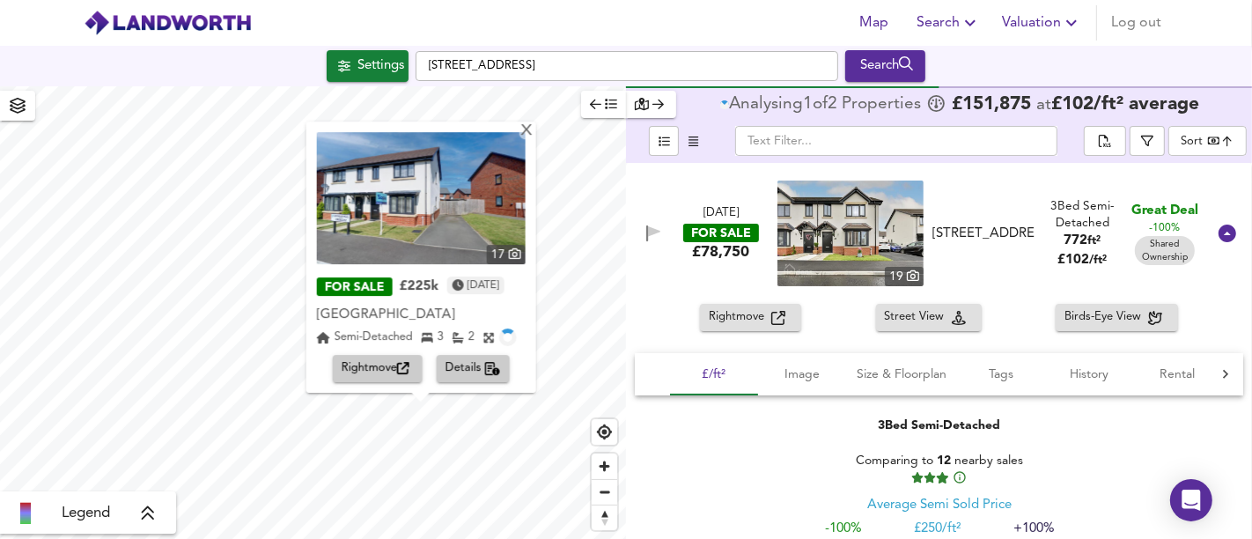
click at [396, 363] on span "Rightmove" at bounding box center [378, 369] width 72 height 20
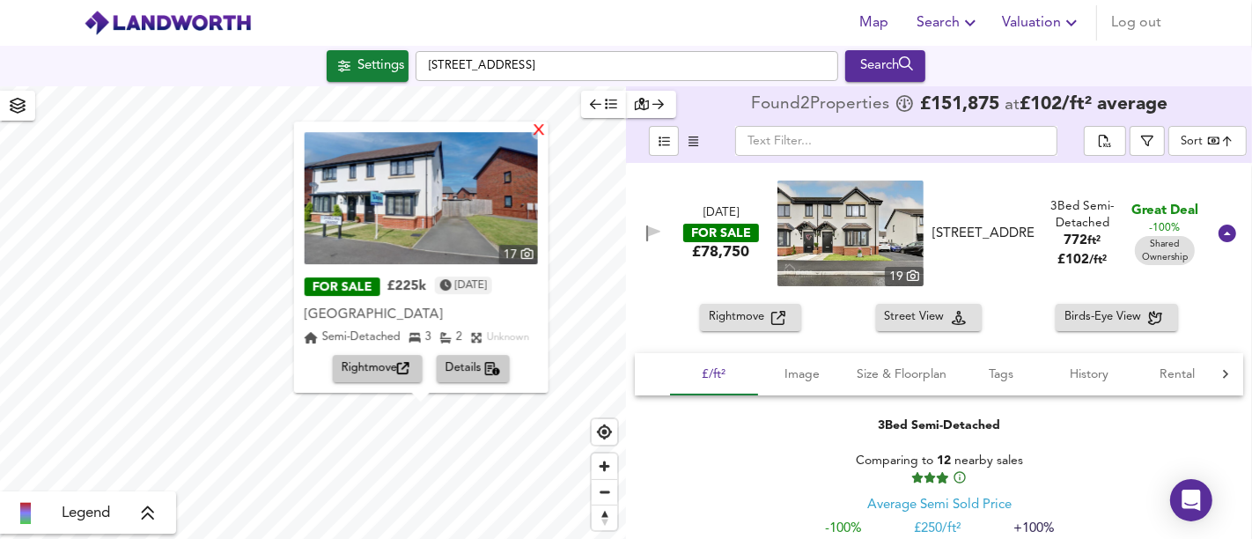
click at [543, 136] on div "X" at bounding box center [538, 131] width 15 height 17
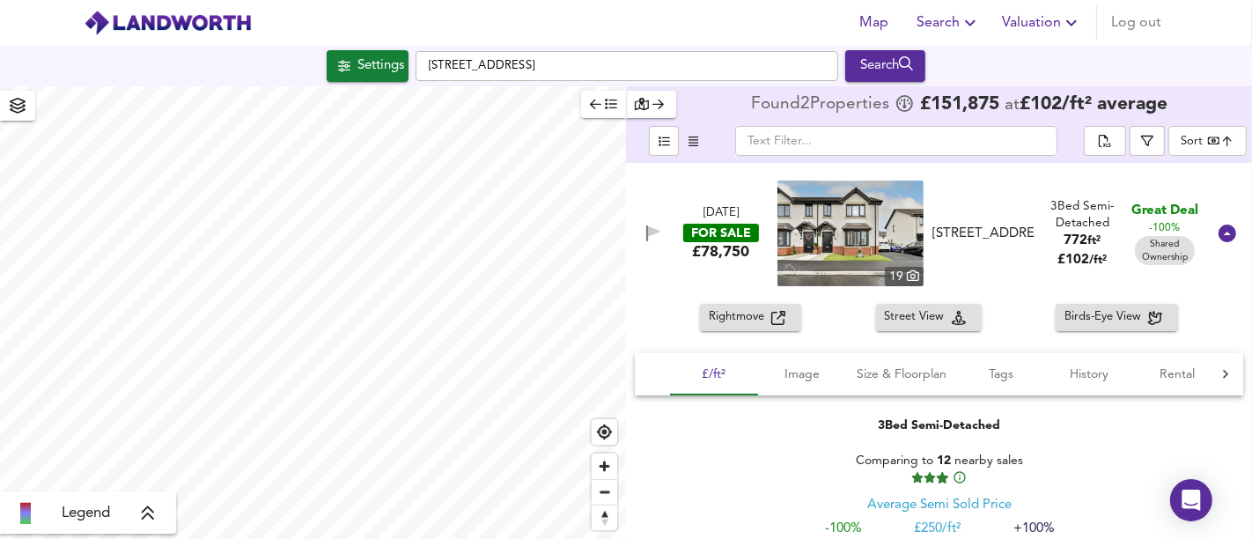
click at [379, 85] on div "Settings [STREET_ADDRESS] Search" at bounding box center [626, 66] width 1252 height 40
click at [386, 63] on div "Settings" at bounding box center [380, 66] width 47 height 23
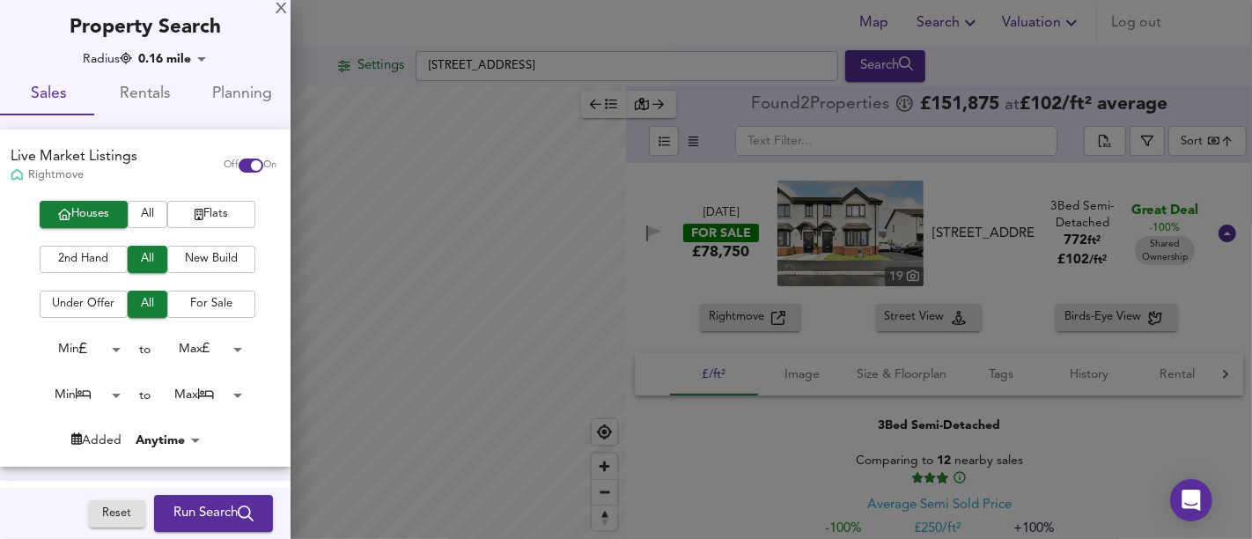
click at [283, 11] on div "X" at bounding box center [281, 10] width 11 height 12
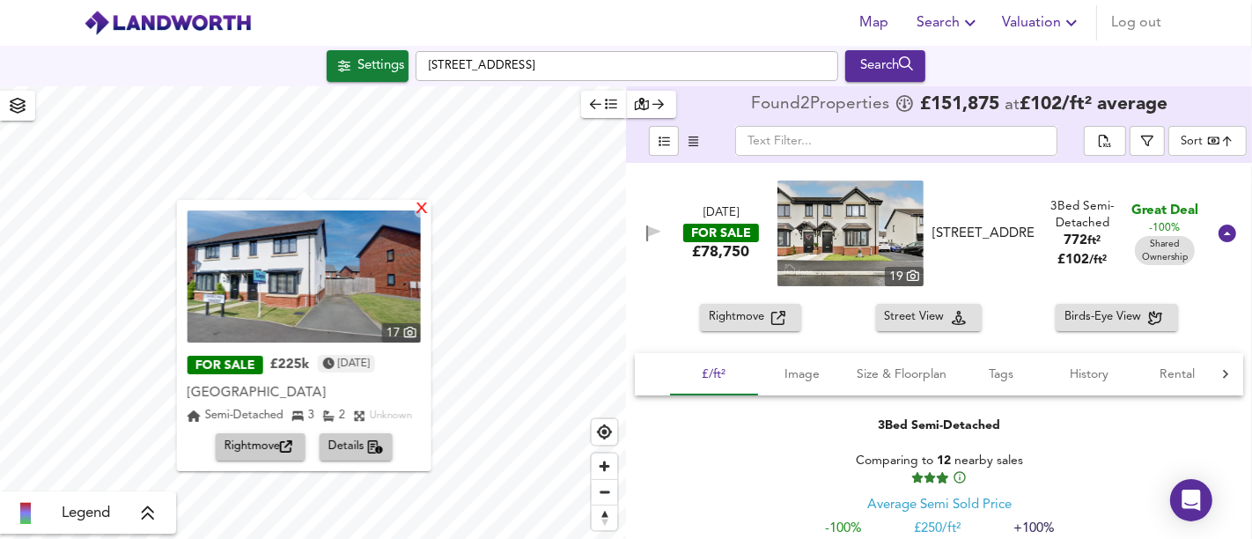
click at [423, 210] on div "X" at bounding box center [421, 210] width 15 height 17
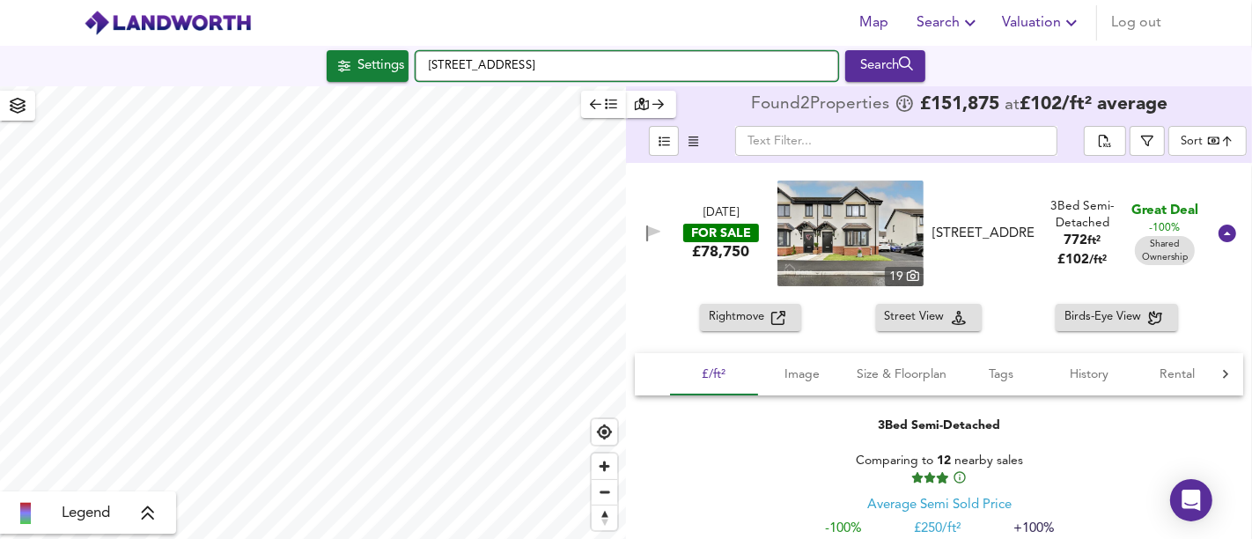
drag, startPoint x: 763, startPoint y: 63, endPoint x: 392, endPoint y: 33, distance: 372.8
click at [392, 33] on div "Map Search Valuation Log out Settings [GEOGRAPHIC_DATA] Search Legend Found 2 P…" at bounding box center [626, 269] width 1252 height 539
paste input "[STREET_ADDRESS]"
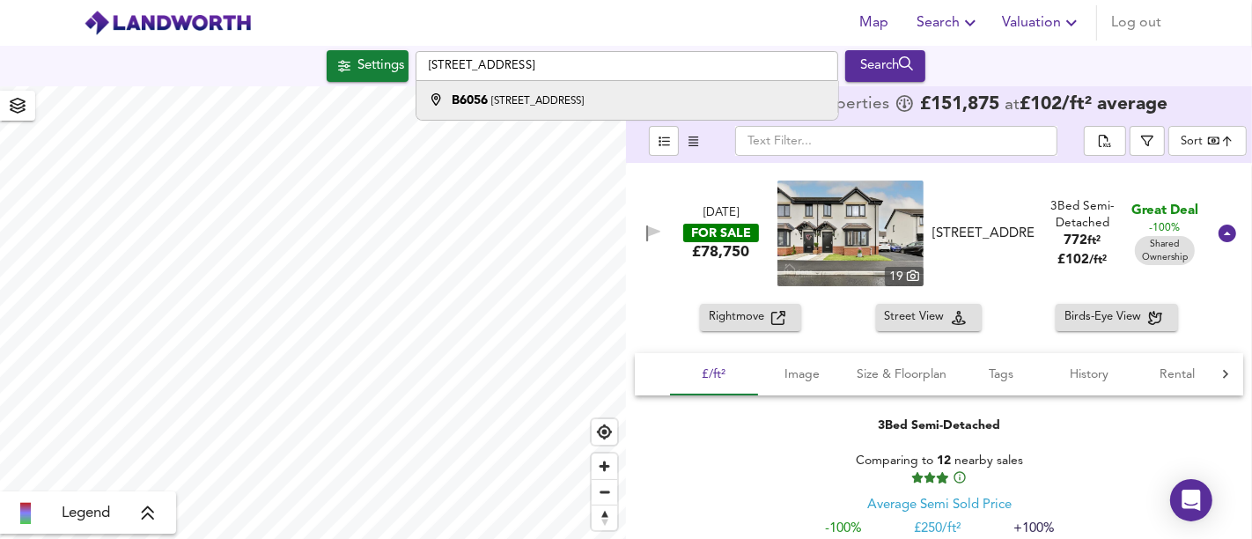
click at [529, 92] on div "[STREET_ADDRESS]" at bounding box center [518, 101] width 132 height 18
type input "[STREET_ADDRESS]"
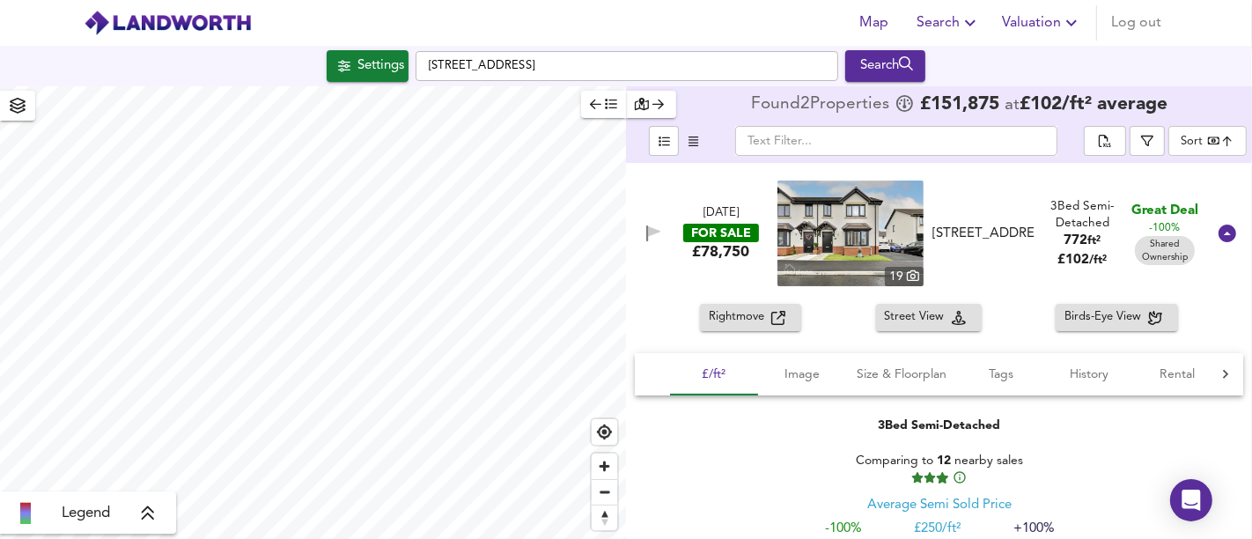
click at [401, 68] on div "Settings" at bounding box center [380, 66] width 47 height 23
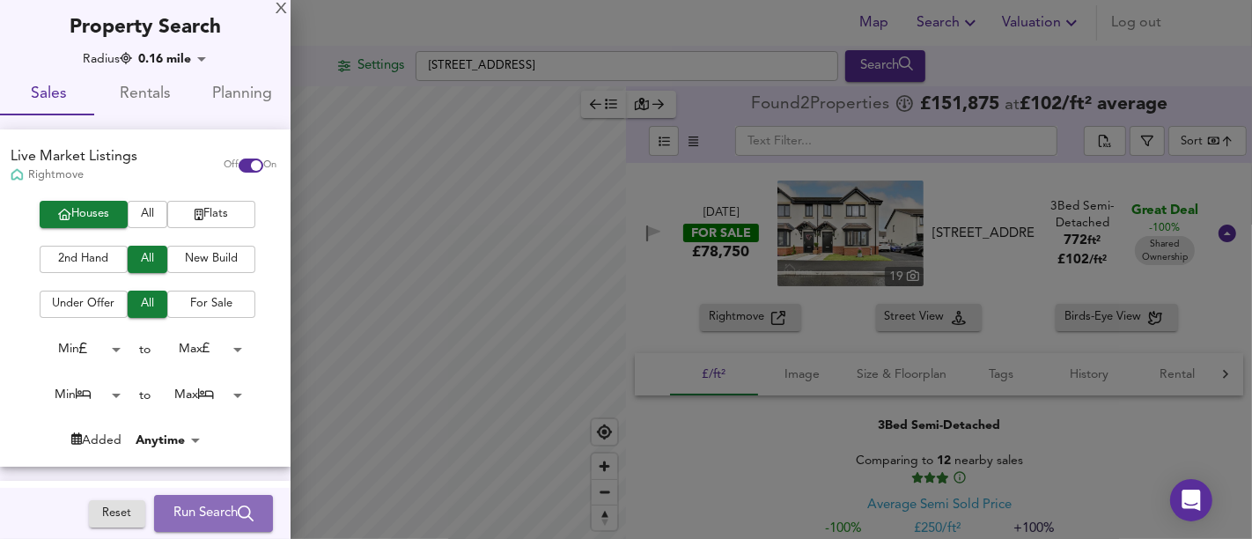
click at [205, 501] on button "Run Search" at bounding box center [213, 513] width 119 height 37
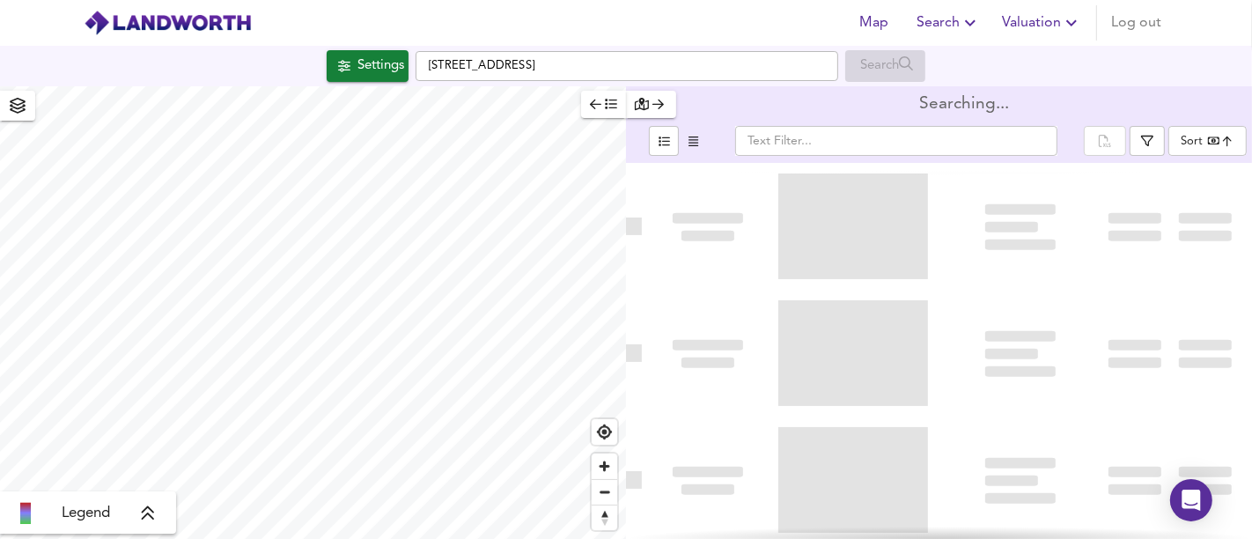
type input "bestdeal"
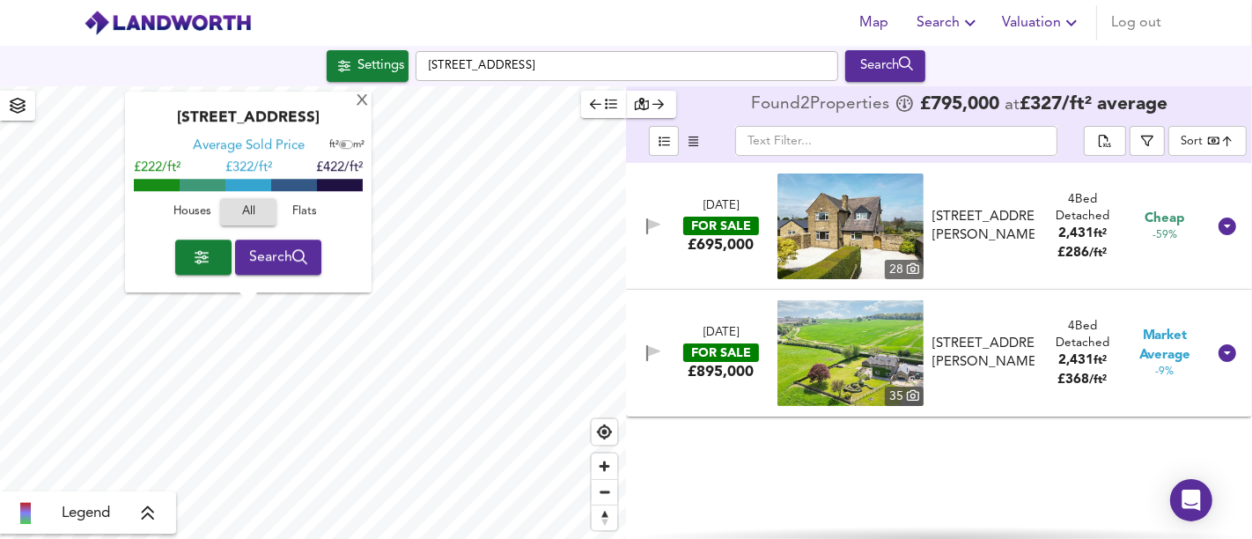
click at [208, 229] on div "Houses All Flats" at bounding box center [248, 217] width 229 height 47
click at [207, 219] on span "Houses" at bounding box center [192, 212] width 48 height 20
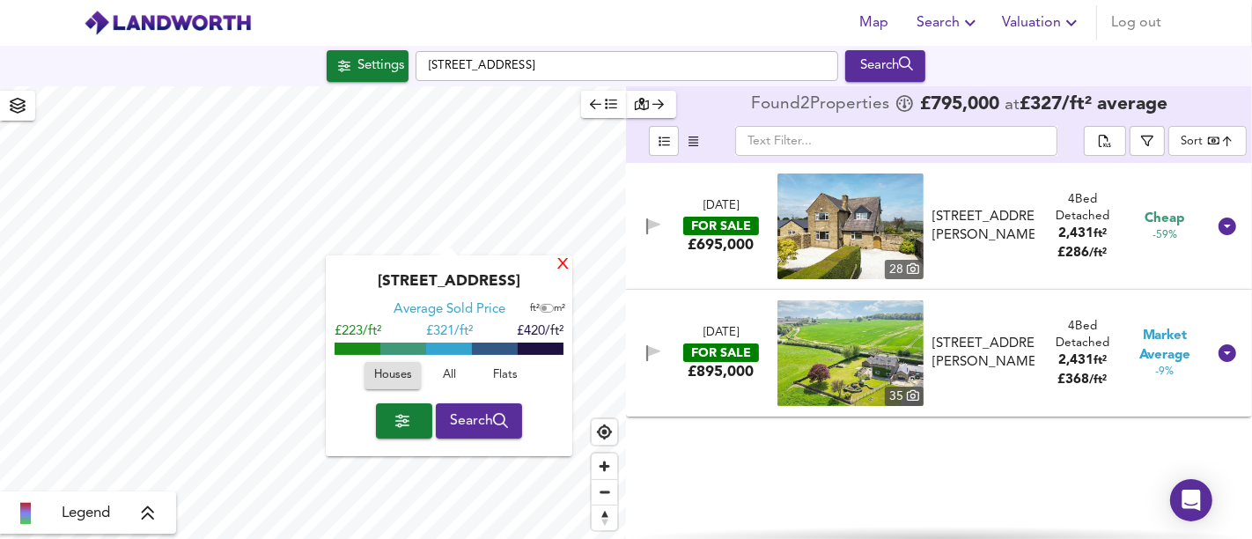
click at [562, 263] on div "X" at bounding box center [563, 265] width 15 height 17
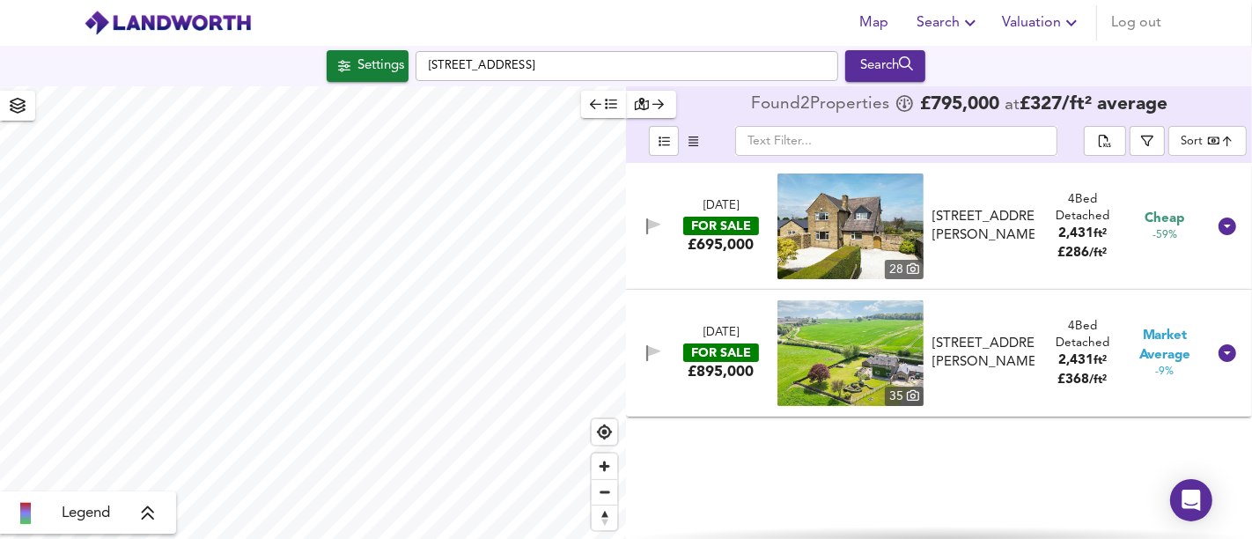
type input "800"
click at [383, 59] on div "Settings" at bounding box center [380, 66] width 47 height 23
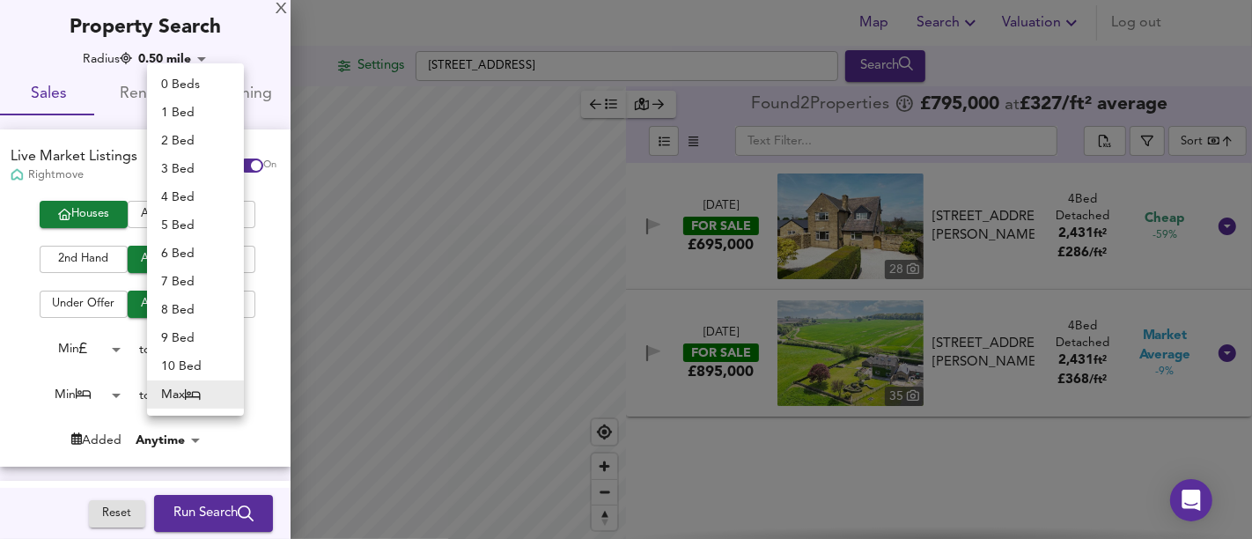
click at [213, 401] on body "Map Search Valuation Log out Settings [STREET_ADDRESS] Search Legend Found 2 Pr…" at bounding box center [626, 269] width 1252 height 539
click at [196, 176] on li "3 Bed" at bounding box center [195, 169] width 97 height 28
type input "3"
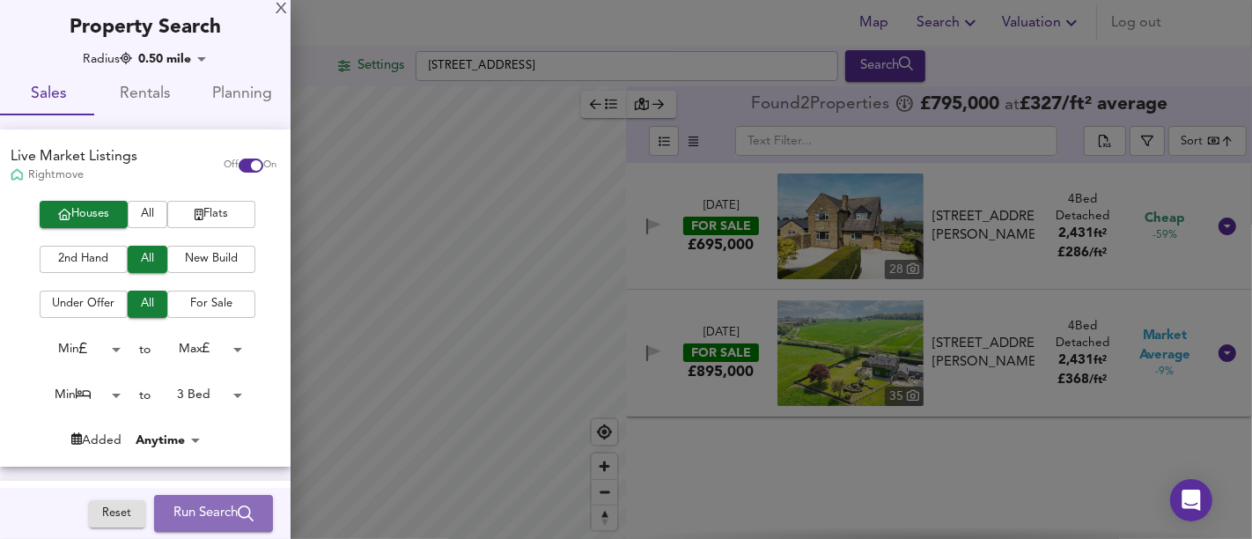
click at [206, 506] on span "Run Search" at bounding box center [213, 513] width 80 height 23
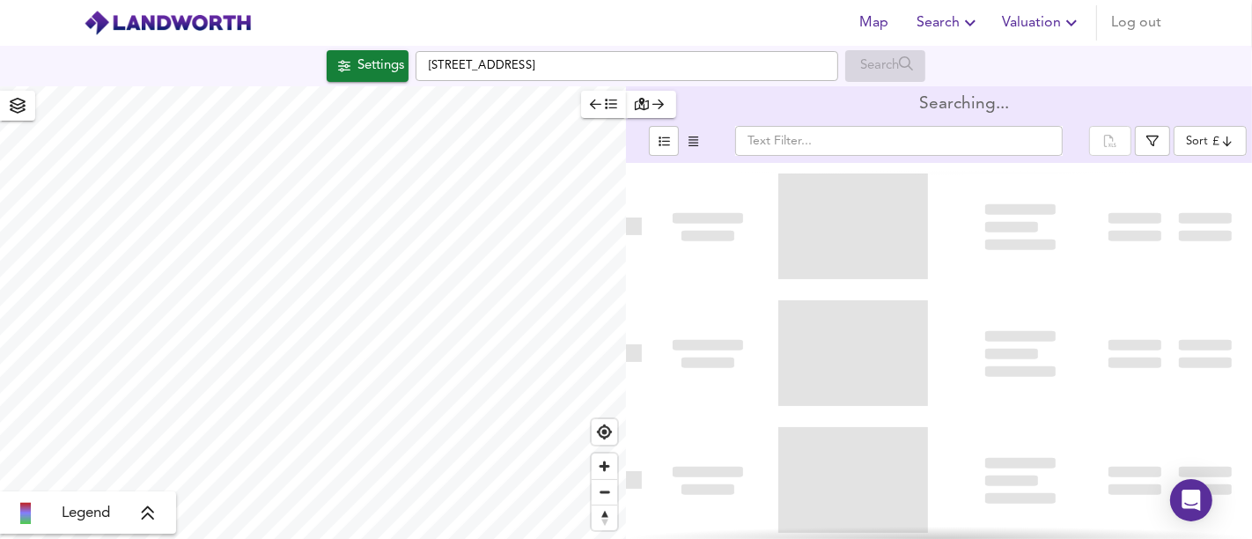
type input "bestdeal"
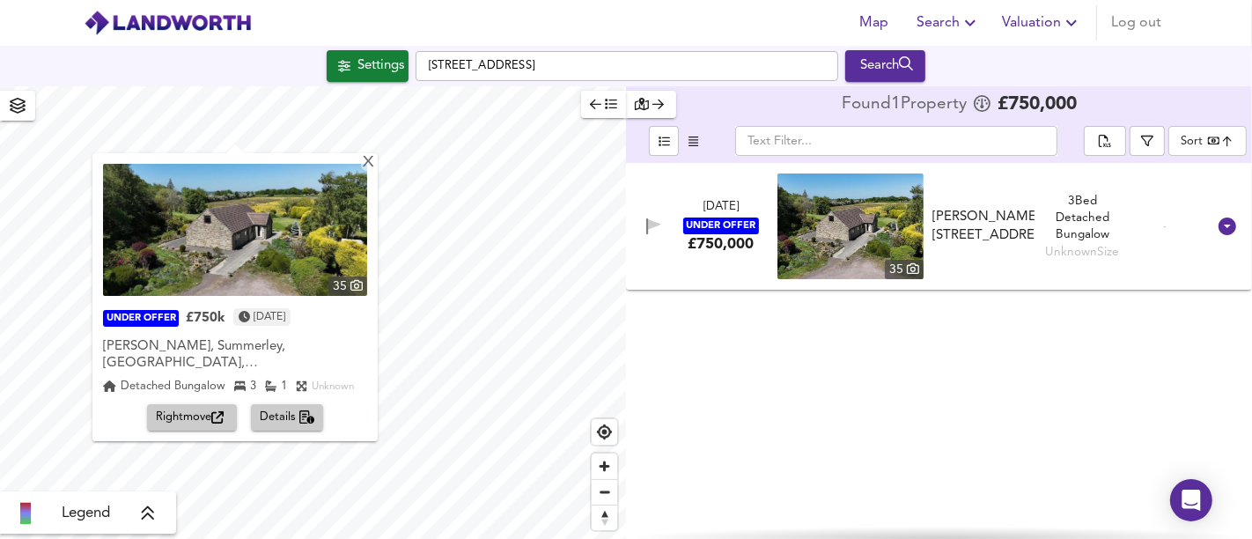
click at [163, 408] on span "Rightmove" at bounding box center [192, 418] width 72 height 20
click at [363, 159] on div "X" at bounding box center [368, 163] width 15 height 17
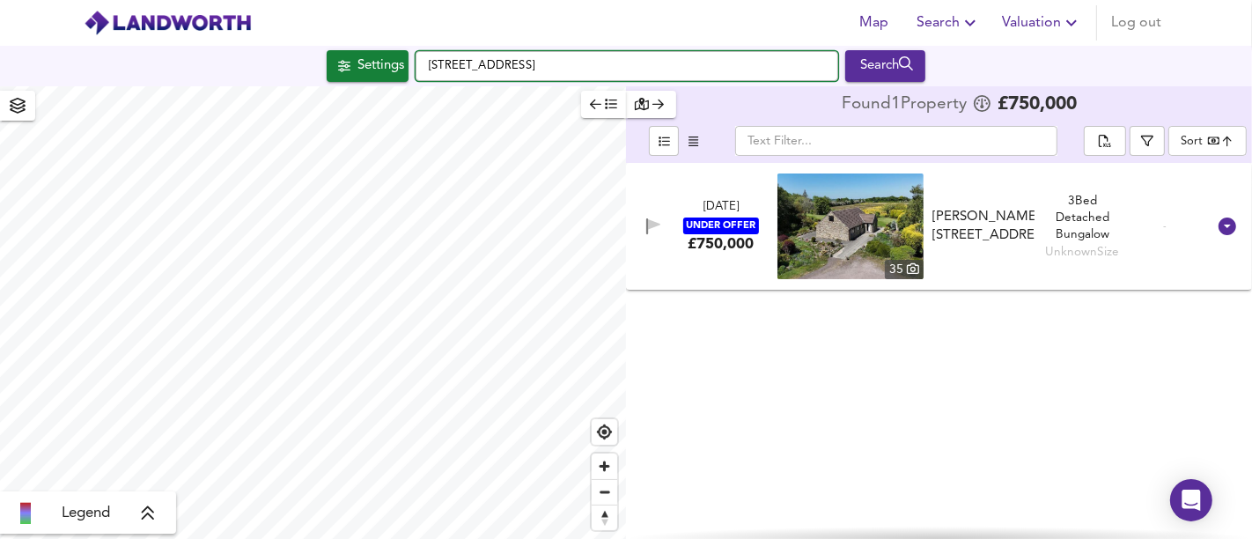
drag, startPoint x: 699, startPoint y: 62, endPoint x: 416, endPoint y: 65, distance: 282.6
click at [416, 65] on input "[STREET_ADDRESS]" at bounding box center [627, 66] width 423 height 30
paste input "[PERSON_NAME], [STREET_ADDRESS]"
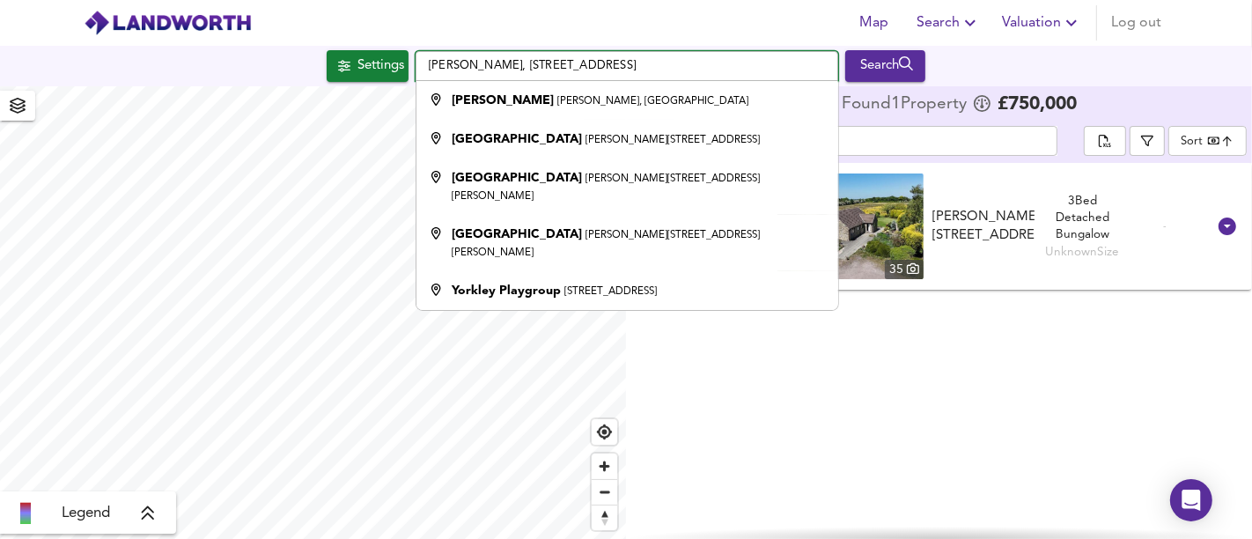
drag, startPoint x: 587, startPoint y: 65, endPoint x: 333, endPoint y: 67, distance: 254.4
click at [333, 67] on div "Settings [PERSON_NAME][GEOGRAPHIC_DATA], [GEOGRAPHIC_DATA], Lydney GL15 4RX [GE…" at bounding box center [626, 66] width 1252 height 32
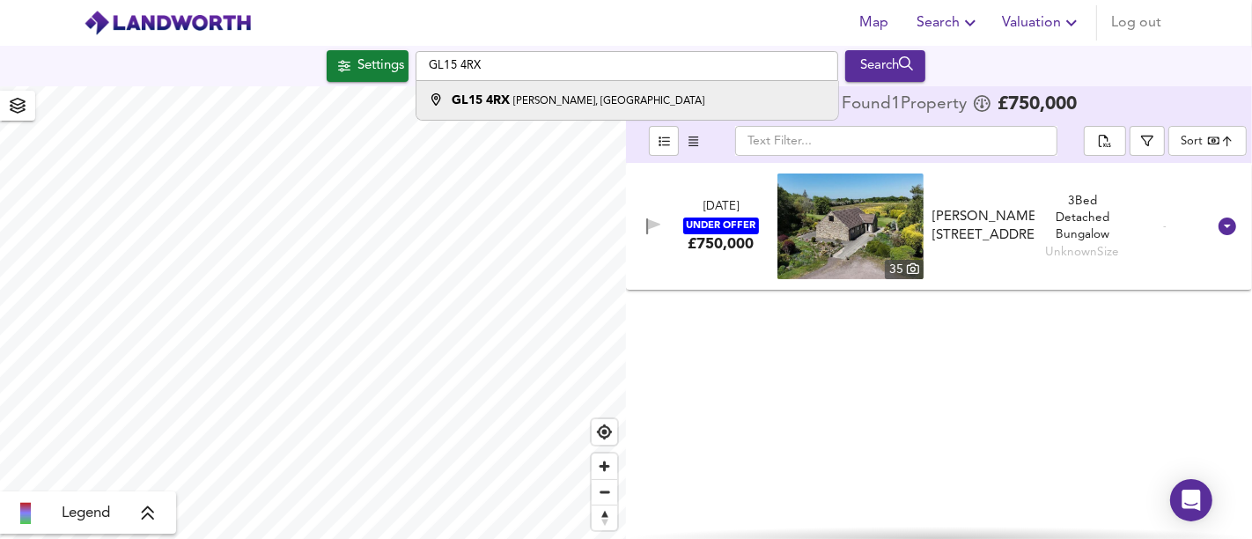
click at [638, 97] on div "GL15 4RX [PERSON_NAME], [GEOGRAPHIC_DATA]" at bounding box center [623, 101] width 404 height 18
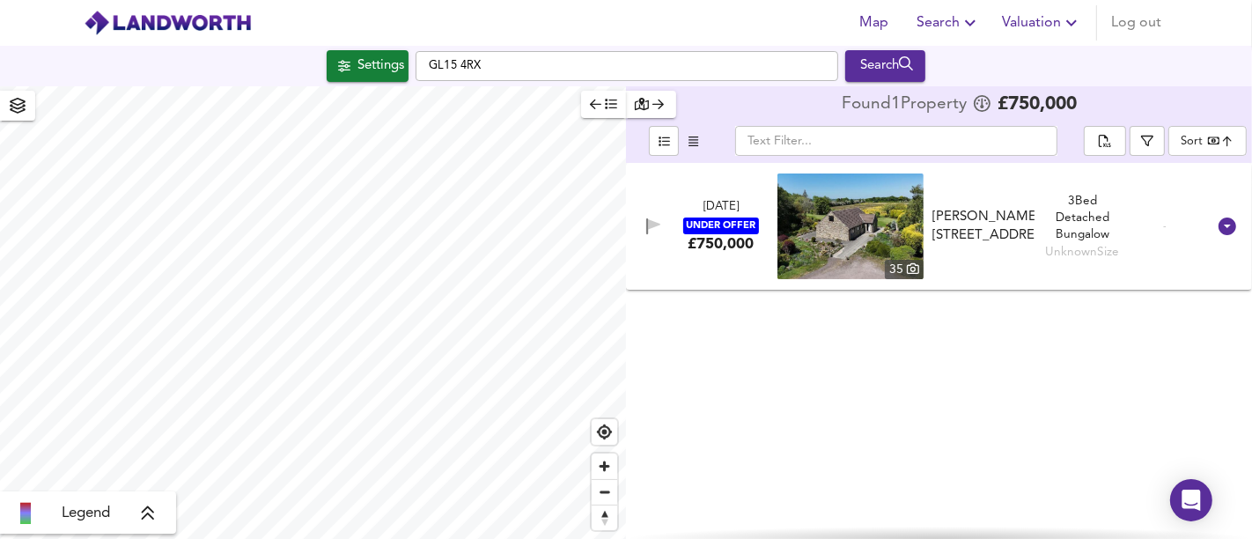
type input "[PERSON_NAME][STREET_ADDRESS]"
type input "576"
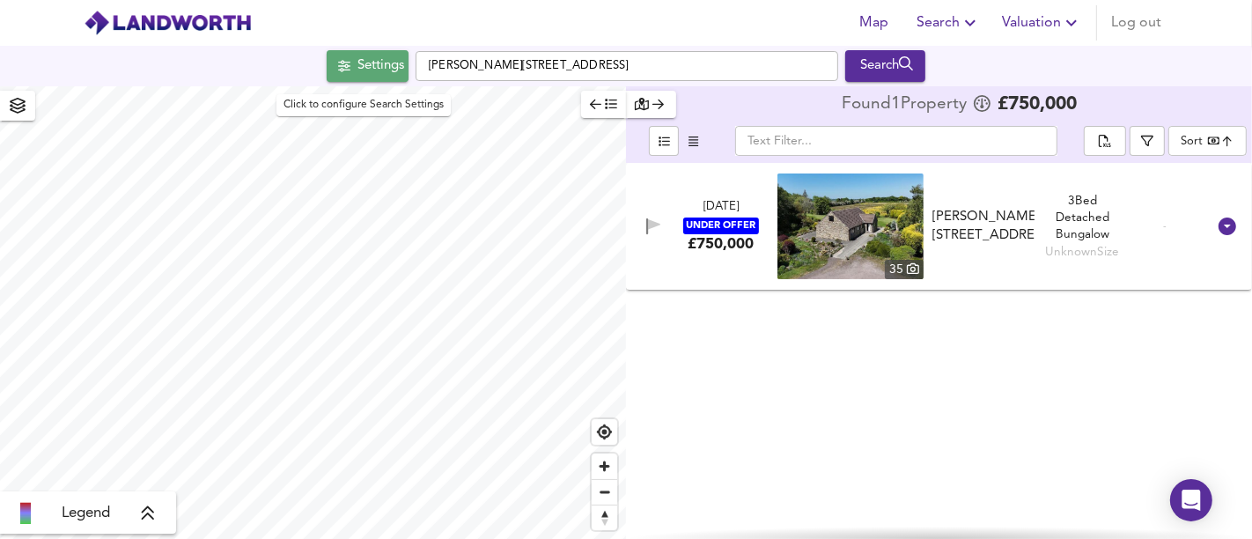
click at [364, 59] on div "Settings" at bounding box center [380, 66] width 47 height 23
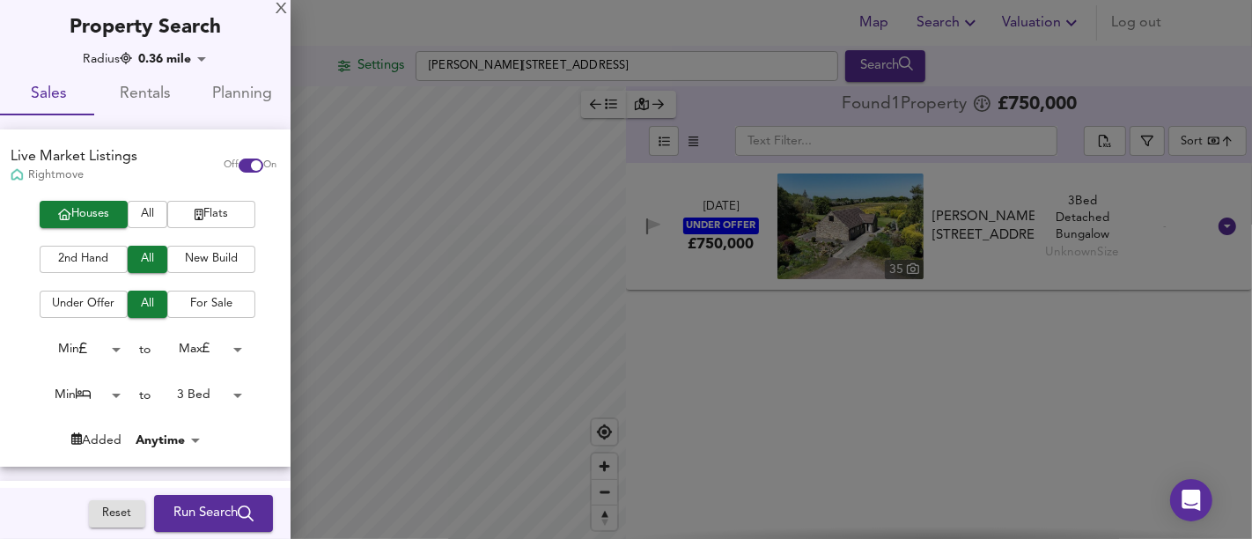
click at [188, 404] on body "Map Search Valuation Log out Settings [GEOGRAPHIC_DATA], Lydney GL15 4RX Search…" at bounding box center [626, 269] width 1252 height 539
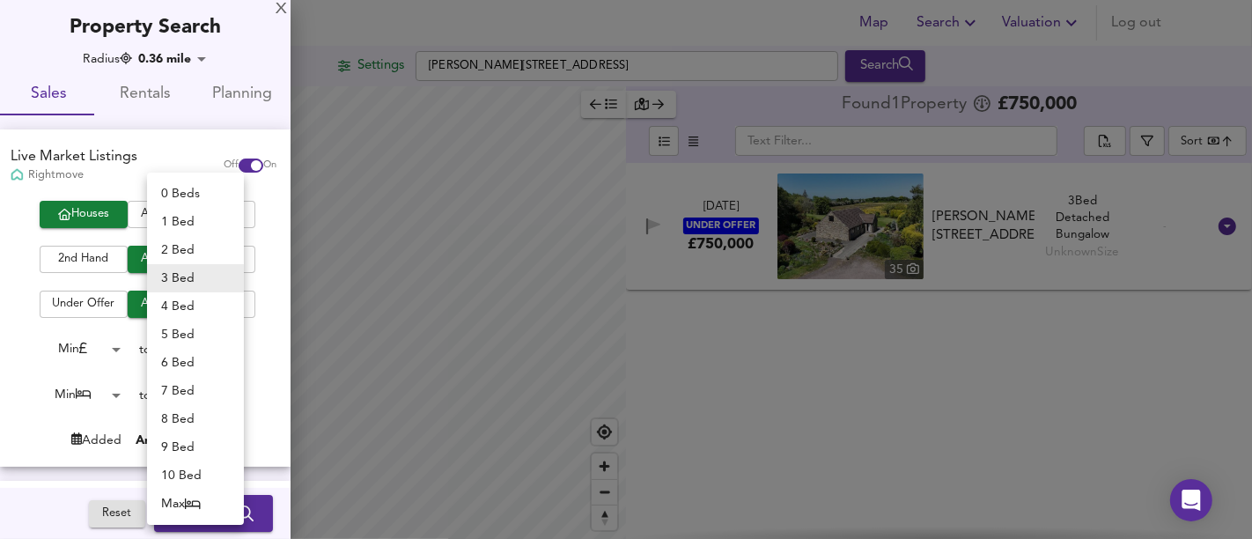
drag, startPoint x: 195, startPoint y: 304, endPoint x: 208, endPoint y: 301, distance: 13.5
click at [197, 305] on li "4 Bed" at bounding box center [195, 306] width 97 height 28
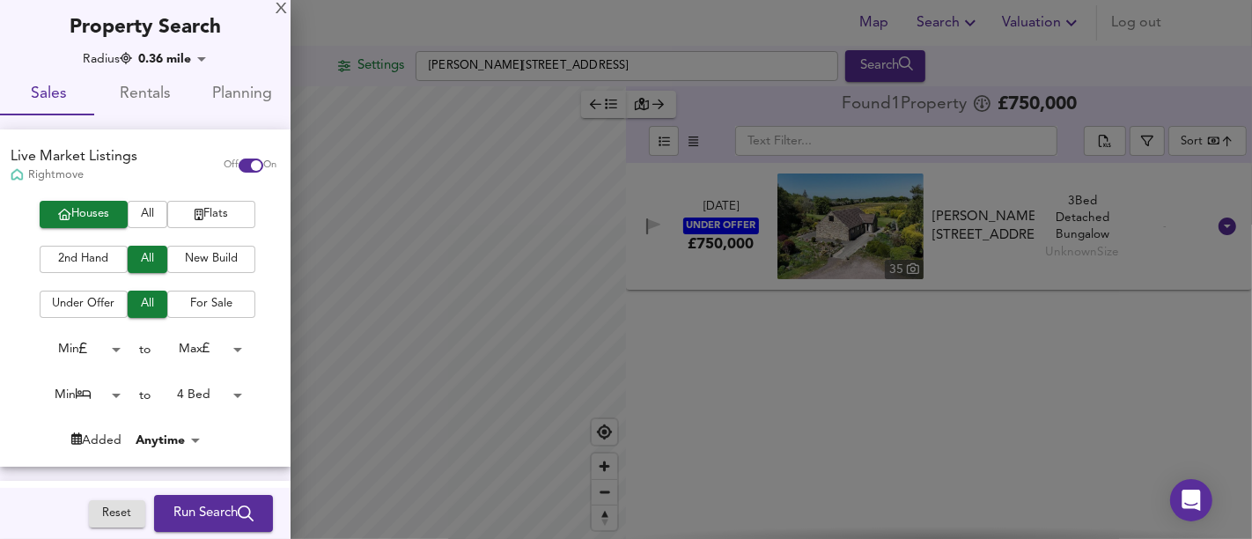
click at [188, 390] on body "Map Search Valuation Log out Settings [GEOGRAPHIC_DATA], Lydney GL15 4RX Search…" at bounding box center [626, 269] width 1252 height 539
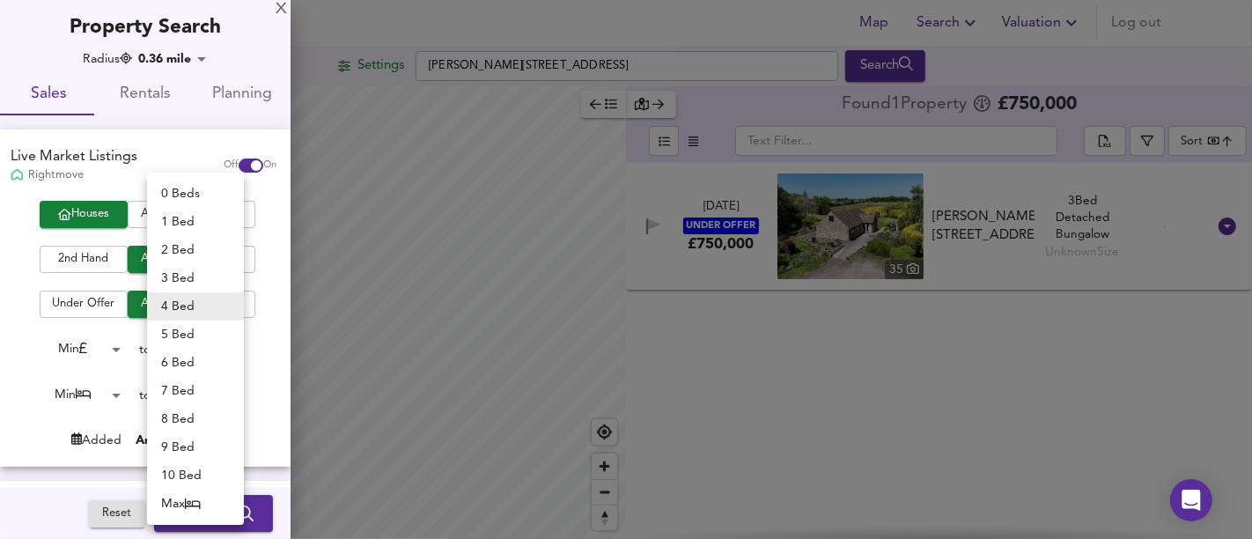
click at [195, 503] on icon at bounding box center [193, 503] width 16 height 12
type input "50"
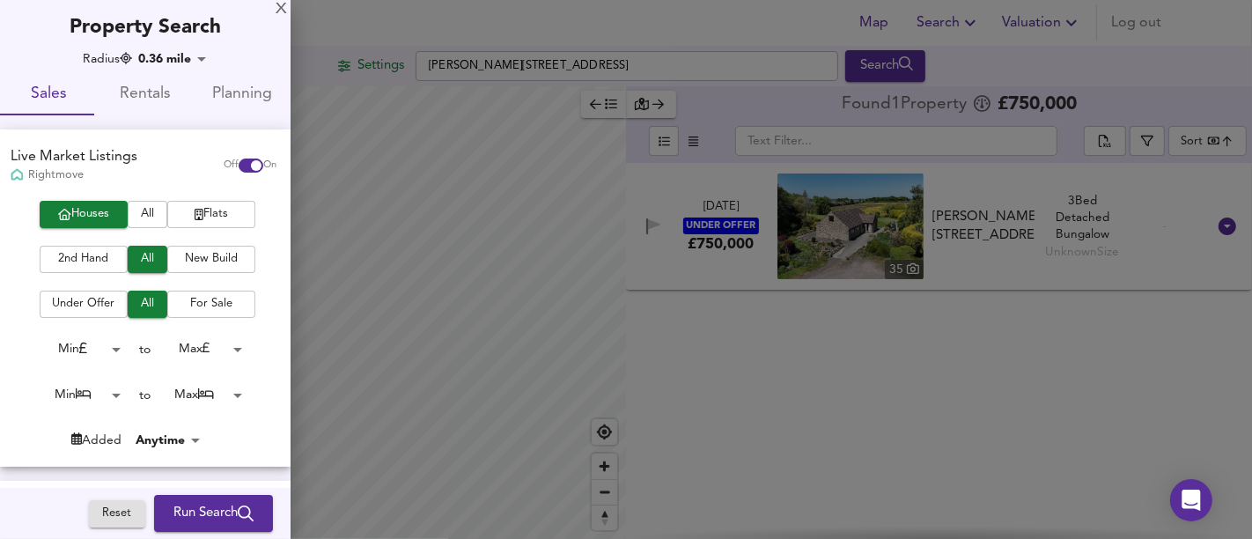
click at [194, 503] on span "Run Search" at bounding box center [213, 513] width 80 height 23
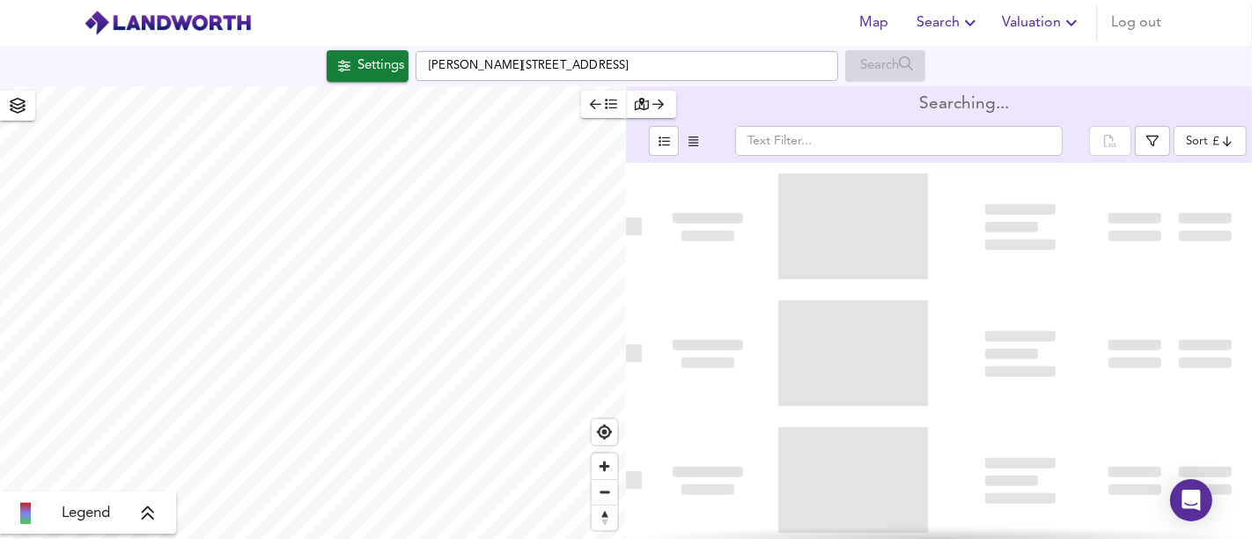
type input "bestdeal"
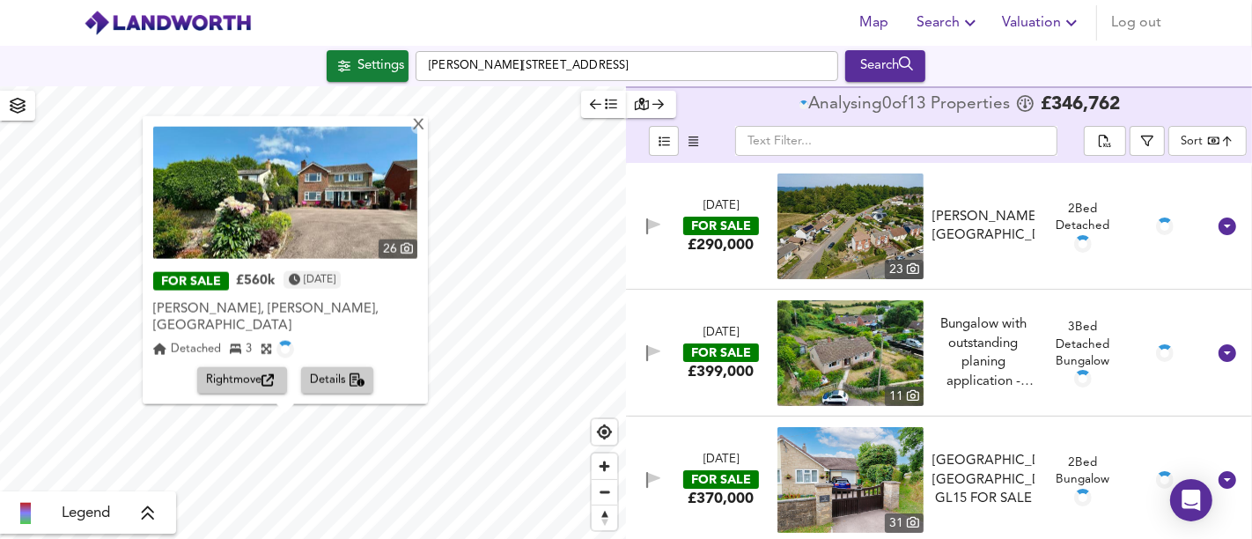
click at [262, 383] on icon "button" at bounding box center [267, 380] width 12 height 12
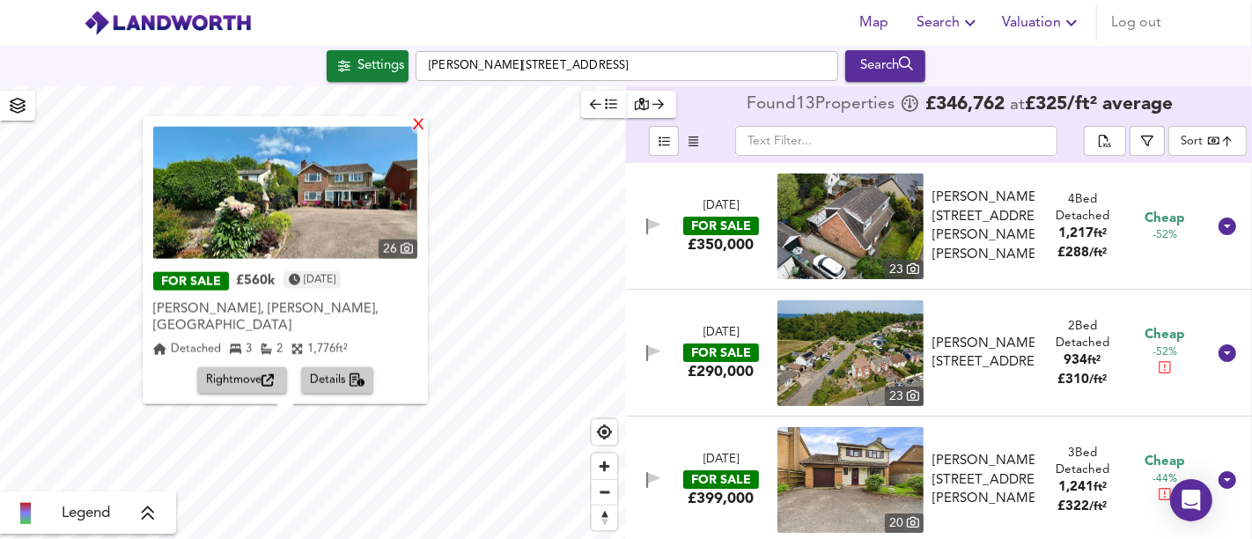
click at [411, 134] on div "X" at bounding box center [418, 125] width 15 height 17
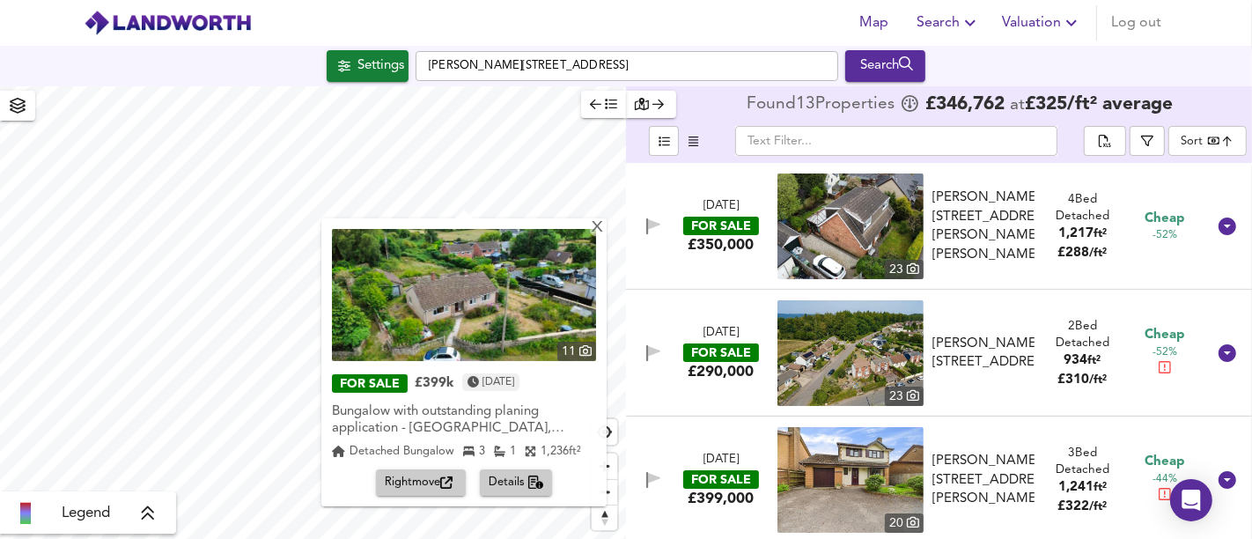
click at [423, 486] on span "Rightmove" at bounding box center [421, 483] width 72 height 20
click at [601, 226] on div "X" at bounding box center [597, 228] width 15 height 17
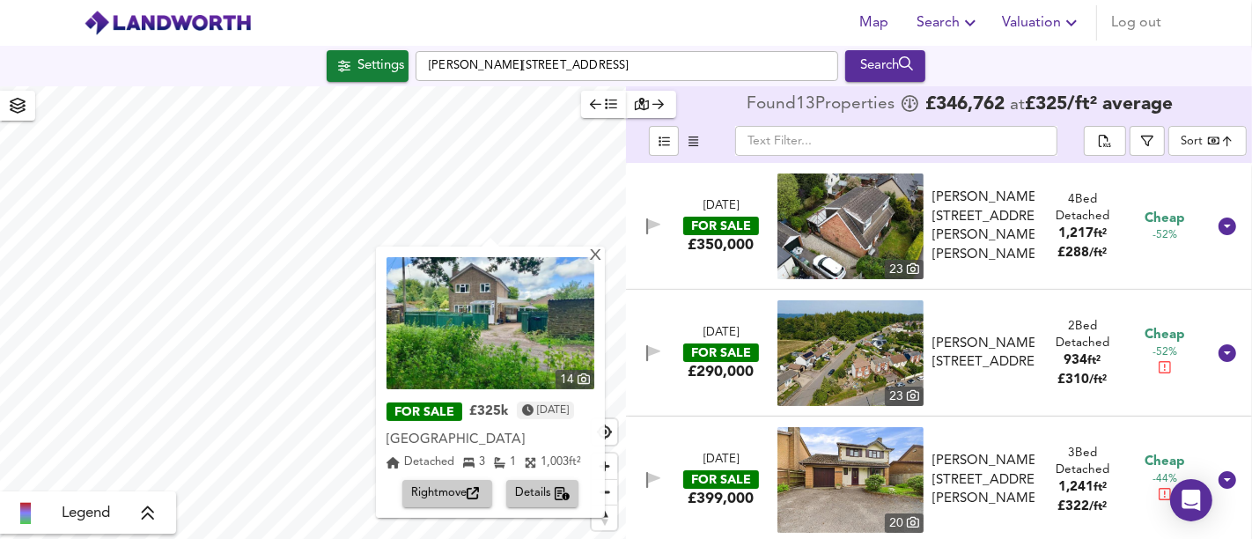
click at [468, 494] on span "Rightmove" at bounding box center [447, 493] width 72 height 20
click at [603, 251] on div "X" at bounding box center [595, 256] width 15 height 17
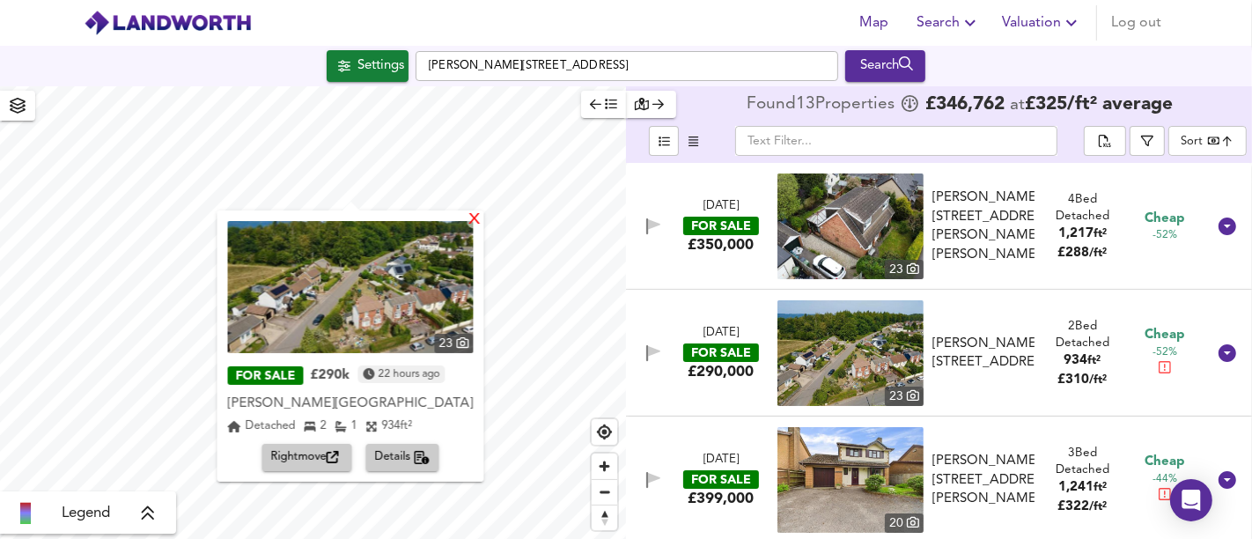
click at [468, 225] on div "X" at bounding box center [475, 220] width 15 height 17
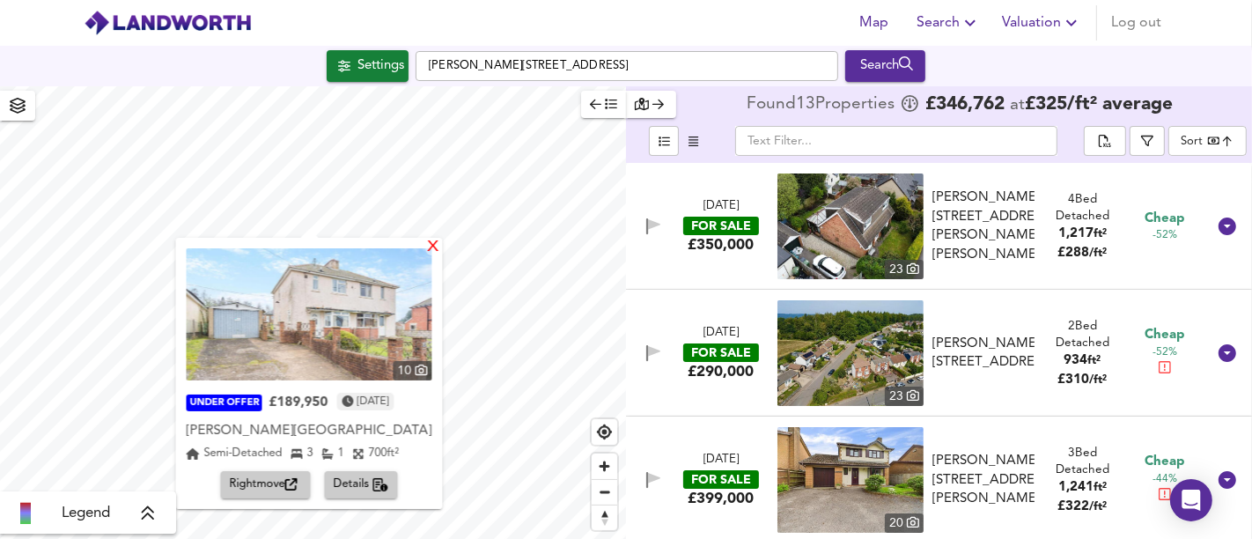
click at [436, 251] on div "X" at bounding box center [433, 247] width 15 height 17
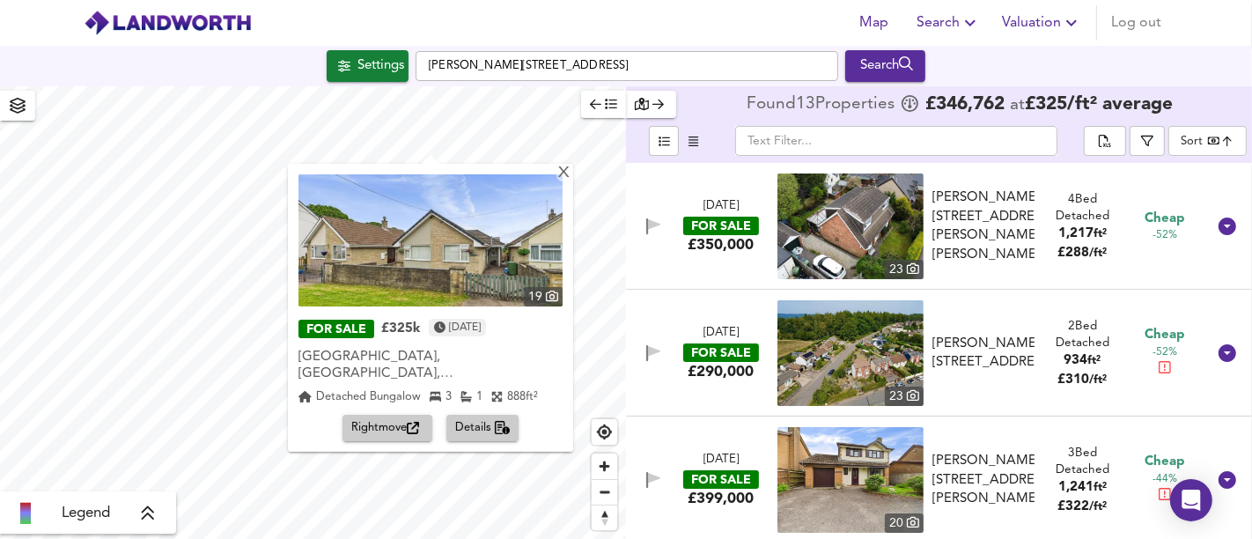
click at [470, 264] on div "X 19 FOR SALE £325k [DATE] [GEOGRAPHIC_DATA], [GEOGRAPHIC_DATA], [GEOGRAPHIC_DA…" at bounding box center [313, 312] width 626 height 453
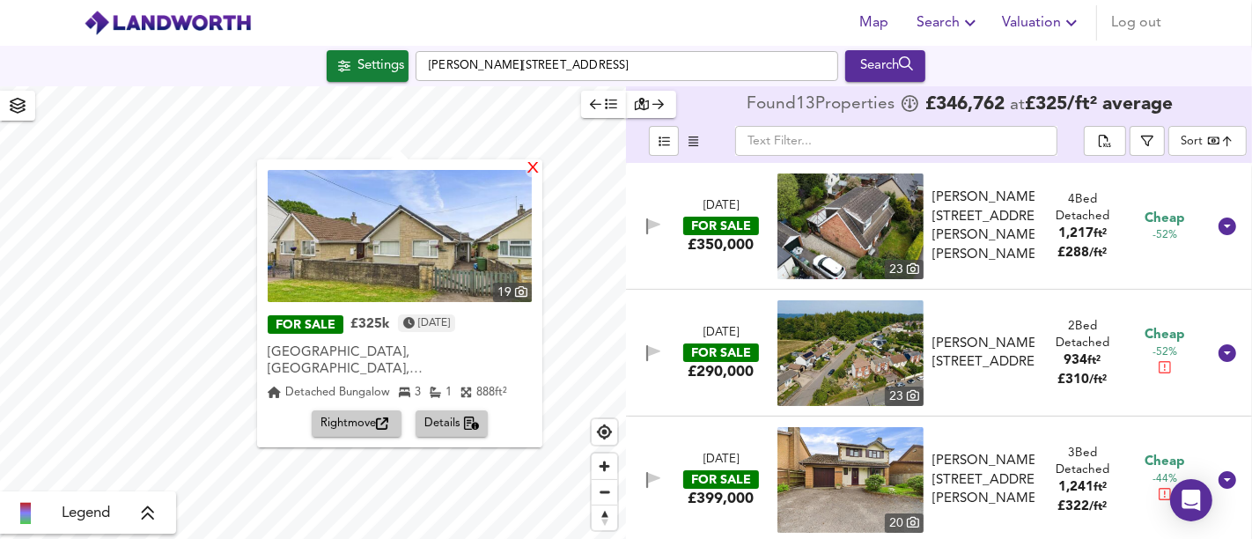
click at [526, 170] on div "X" at bounding box center [533, 169] width 15 height 17
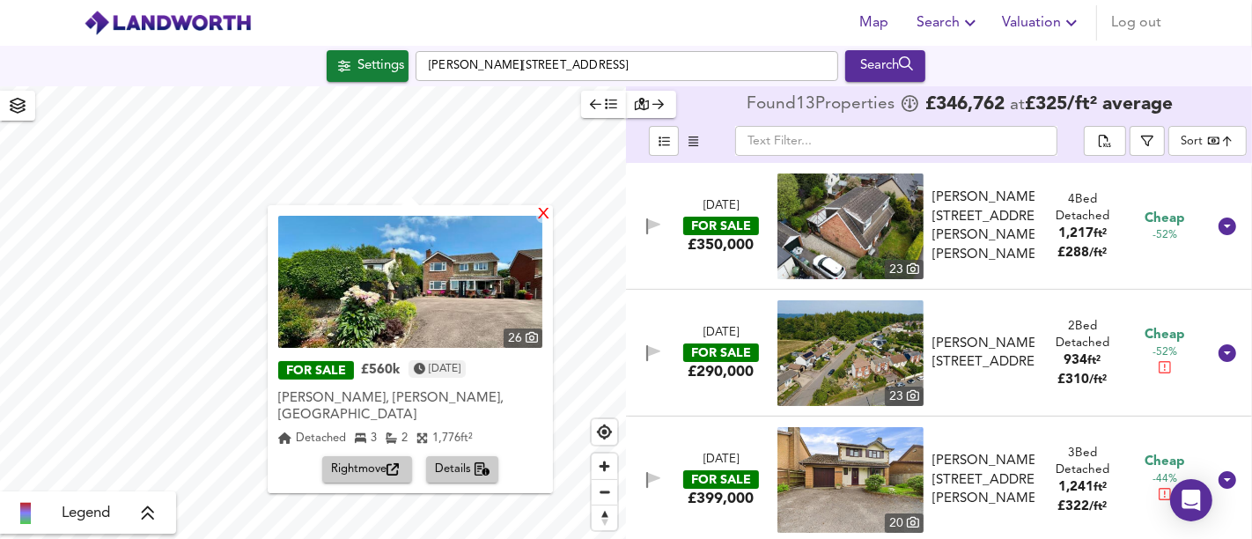
click at [536, 214] on div "X" at bounding box center [543, 215] width 15 height 17
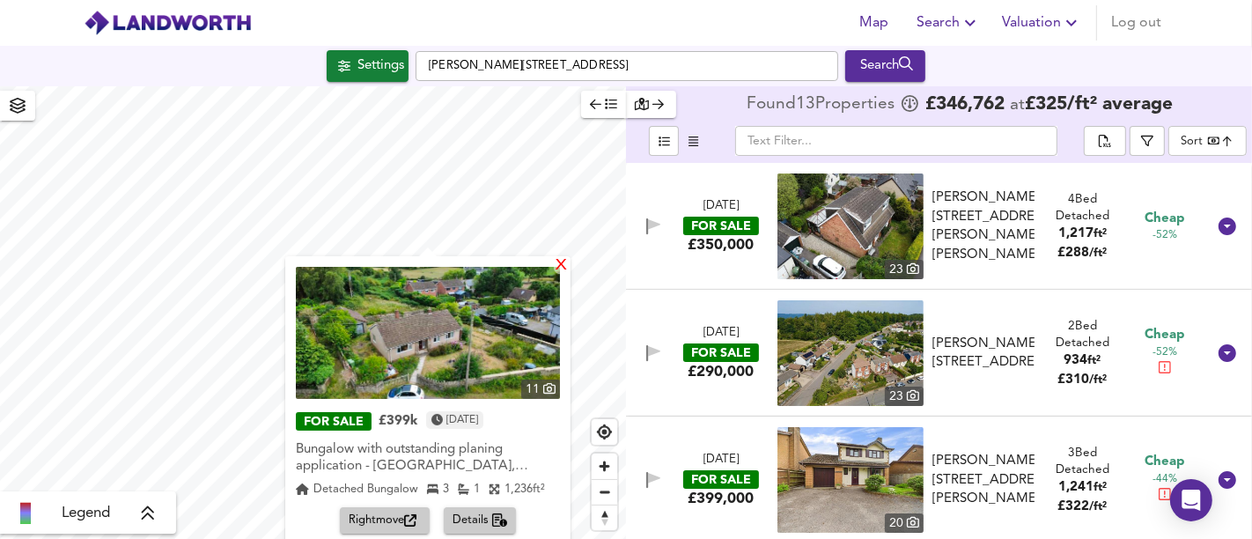
click at [557, 263] on div "X" at bounding box center [561, 266] width 15 height 17
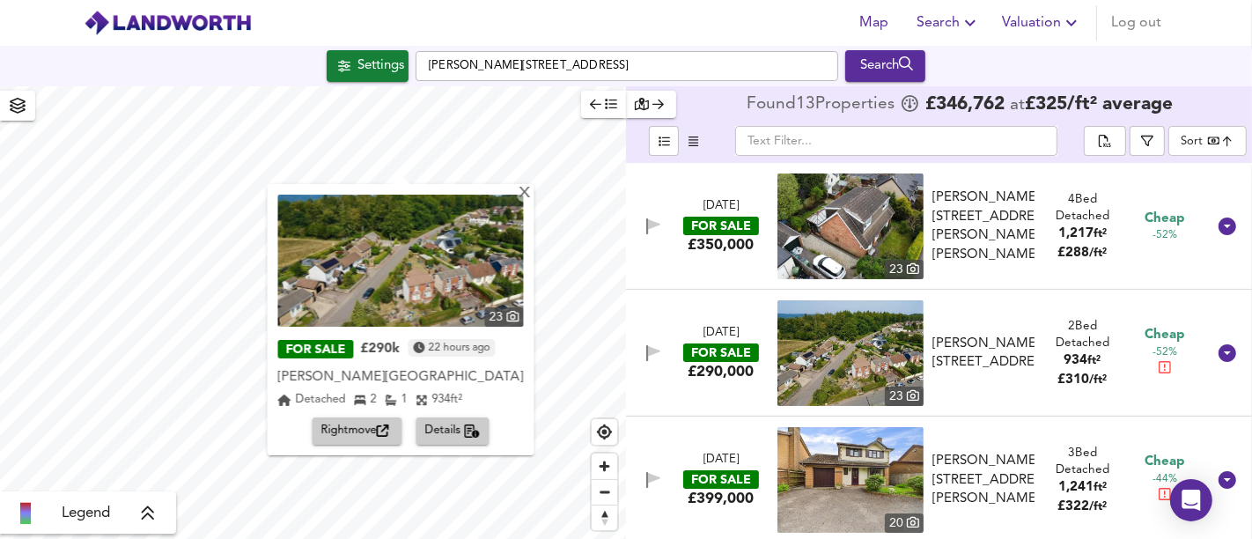
click at [364, 429] on span "Rightmove" at bounding box center [357, 431] width 72 height 20
click at [390, 74] on div "Settings" at bounding box center [380, 66] width 47 height 23
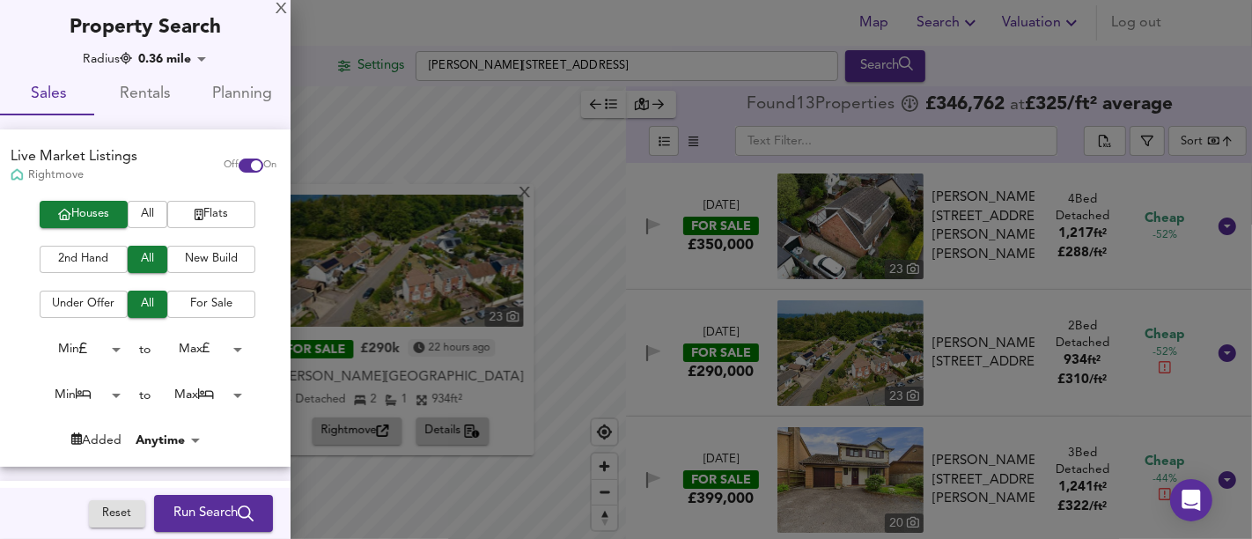
click at [201, 394] on body "Map Search Valuation Log out Settings [GEOGRAPHIC_DATA] 4RX Search X 23 FOR SAL…" at bounding box center [626, 269] width 1252 height 539
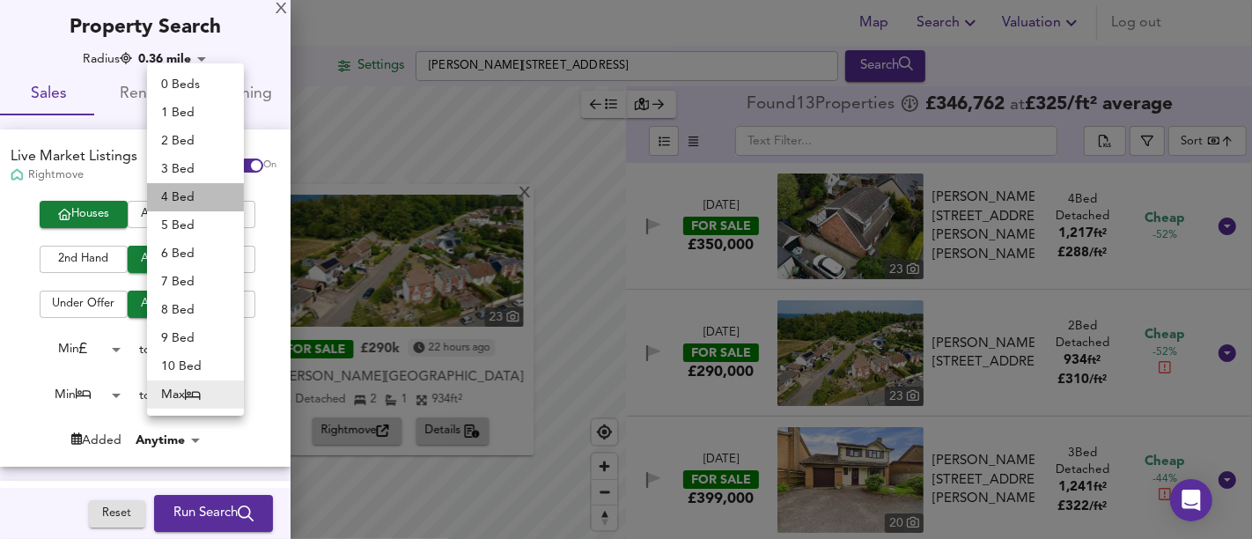
drag, startPoint x: 188, startPoint y: 188, endPoint x: 168, endPoint y: 247, distance: 63.2
click at [188, 188] on li "4 Bed" at bounding box center [195, 197] width 97 height 28
type input "4"
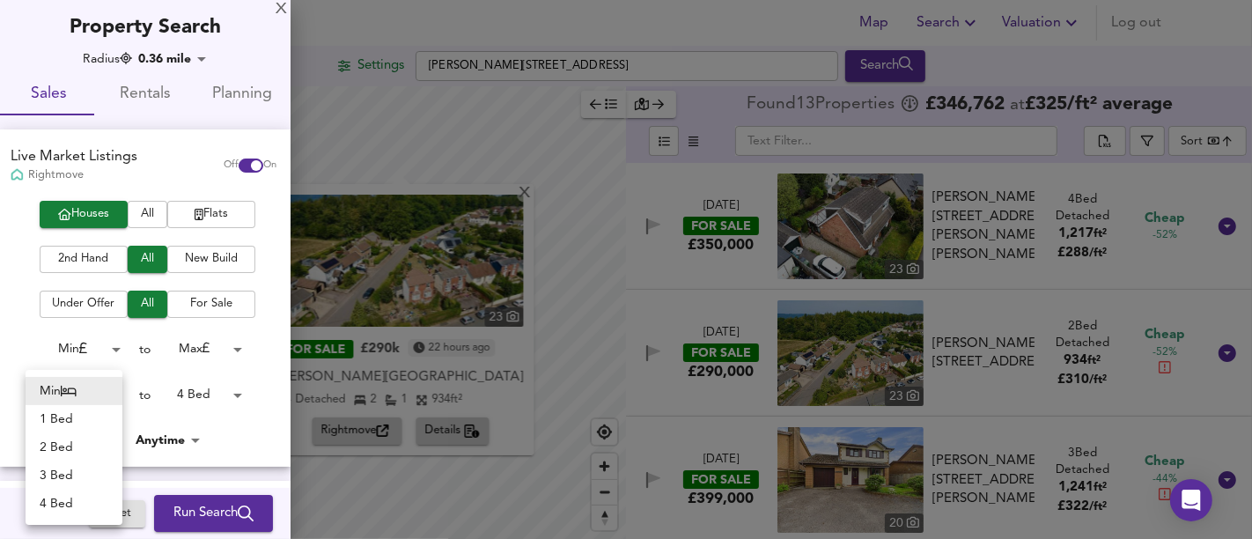
click at [94, 402] on body "Map Search Valuation Log out Settings [GEOGRAPHIC_DATA] 4RX Search X 23 FOR SAL…" at bounding box center [626, 269] width 1252 height 539
click at [86, 505] on li "4 Bed" at bounding box center [74, 504] width 97 height 28
type input "4"
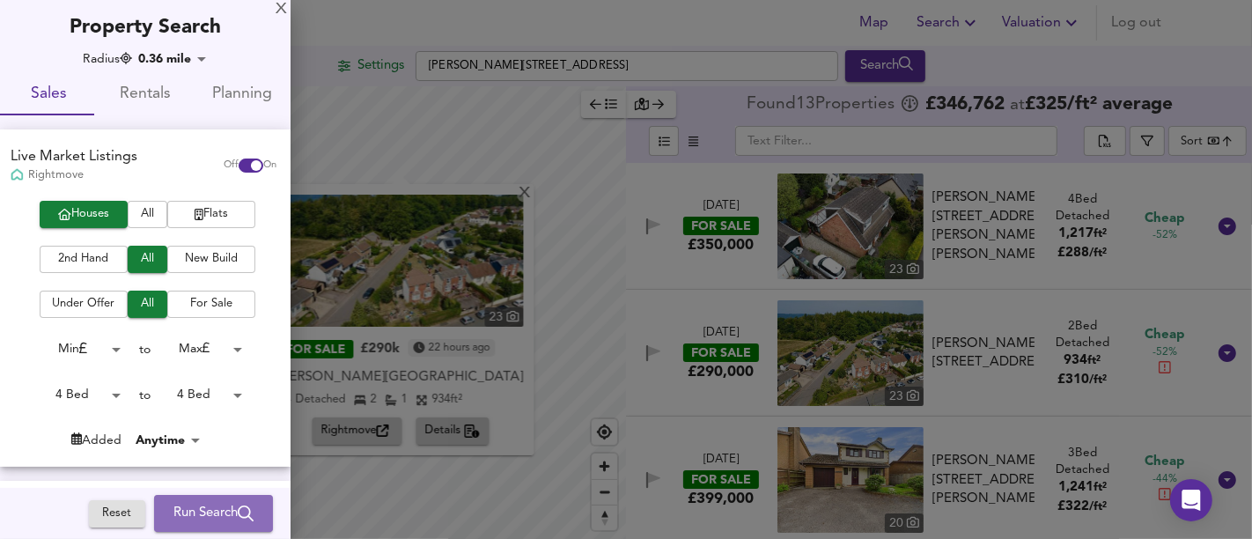
click at [218, 512] on span "Run Search" at bounding box center [213, 513] width 80 height 23
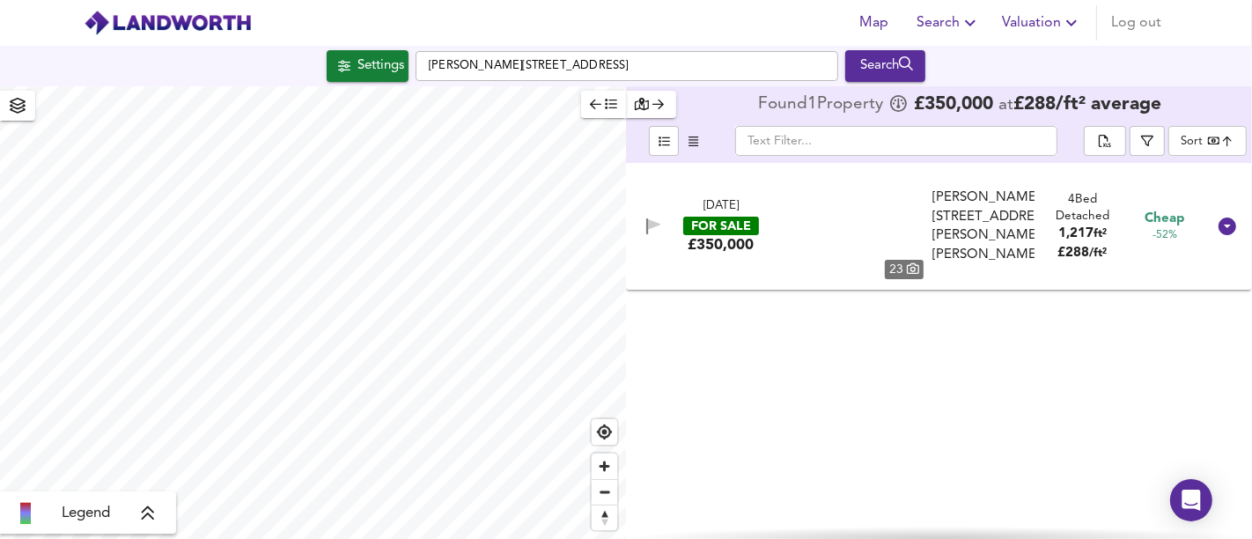
type input "bestdeal"
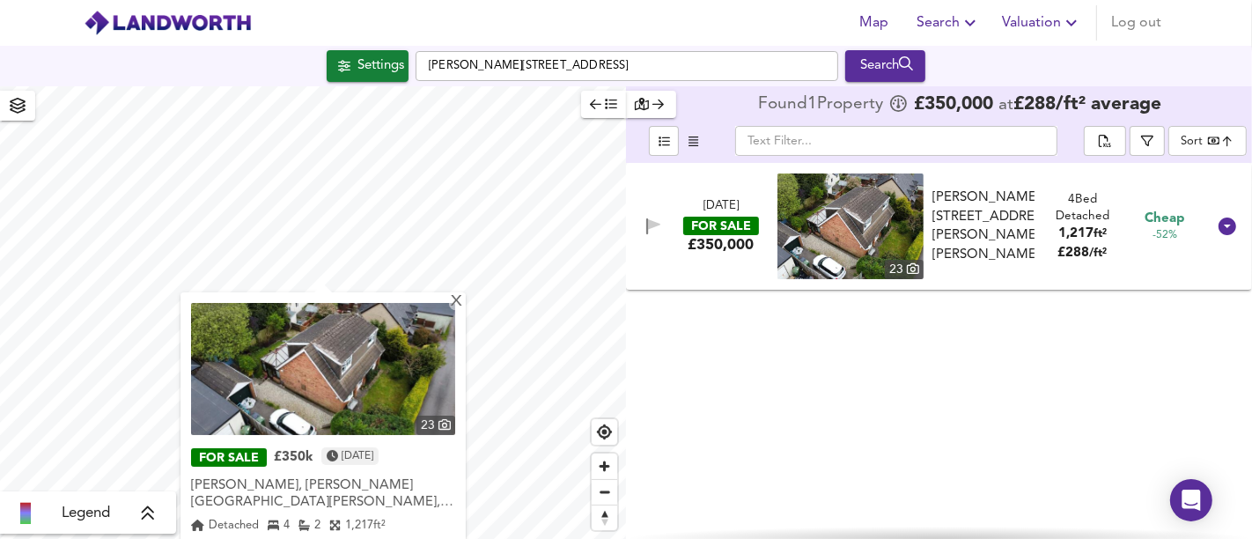
click at [354, 477] on div "[PERSON_NAME], [PERSON_NAME][GEOGRAPHIC_DATA][PERSON_NAME], [GEOGRAPHIC_DATA]" at bounding box center [323, 494] width 264 height 34
click at [349, 379] on img at bounding box center [323, 369] width 264 height 132
click at [449, 306] on div "X" at bounding box center [456, 302] width 15 height 17
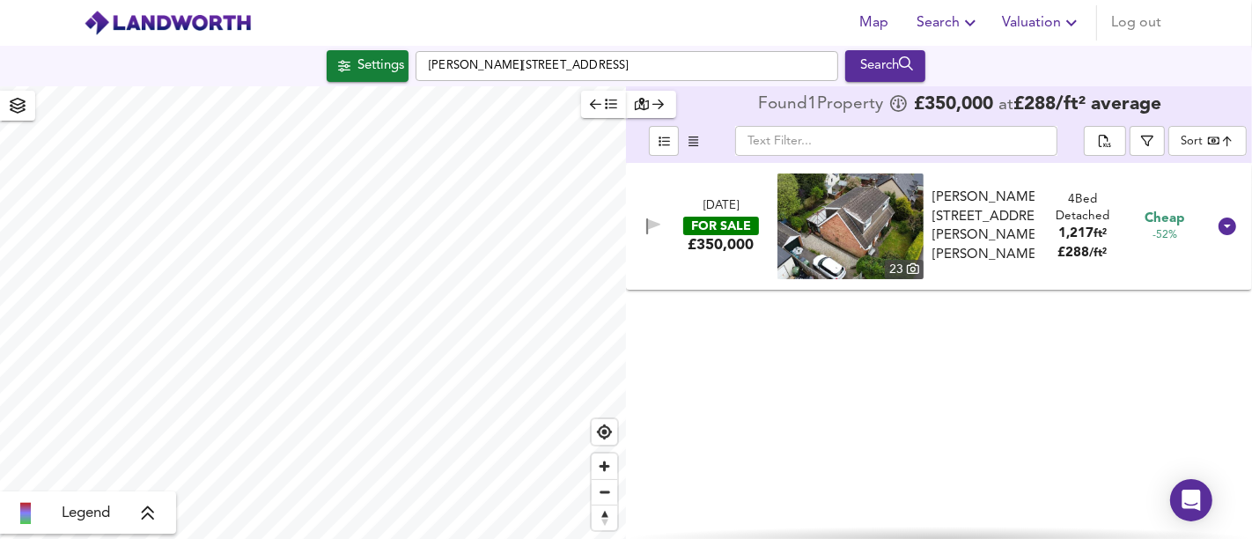
click at [357, 74] on div "Settings" at bounding box center [380, 66] width 47 height 23
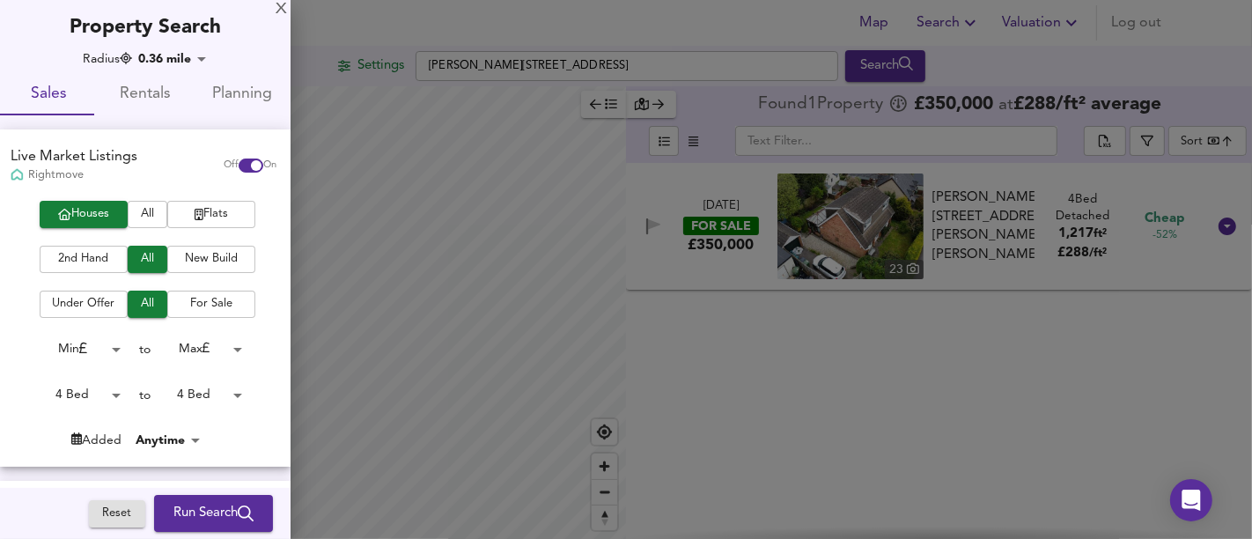
click at [122, 395] on div "4 Bed 4 to 4 Bed 4" at bounding box center [138, 395] width 277 height 28
click at [105, 394] on body "Map Search Valuation Log out Settings [GEOGRAPHIC_DATA], Lydney GL15 4RX Search…" at bounding box center [626, 269] width 1252 height 539
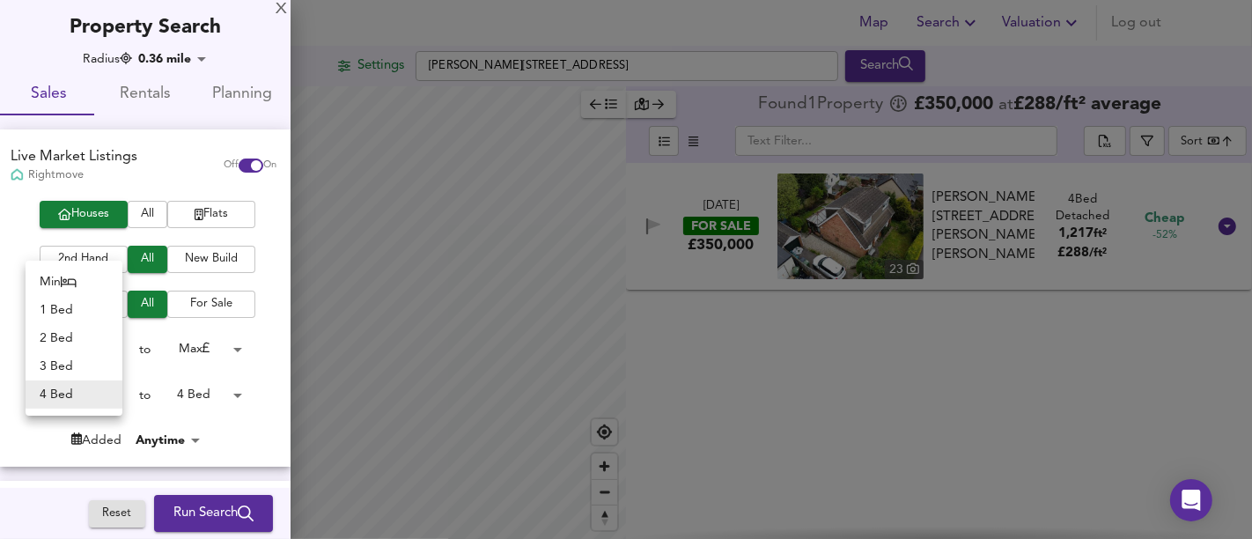
click at [84, 365] on li "3 Bed" at bounding box center [74, 366] width 97 height 28
type input "3"
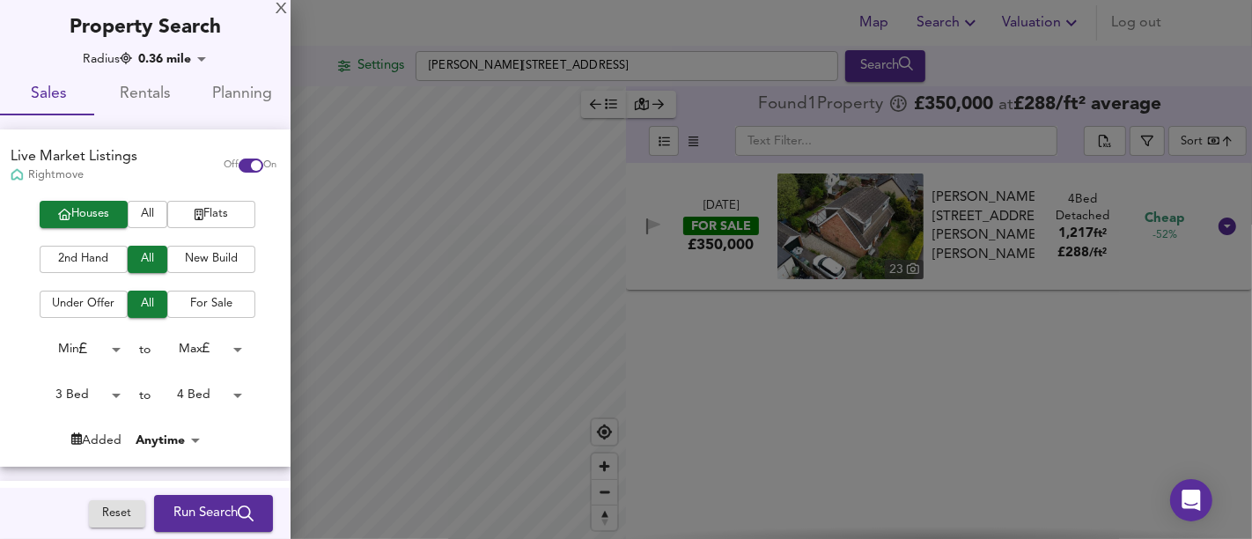
click at [181, 526] on button "Run Search" at bounding box center [213, 513] width 119 height 37
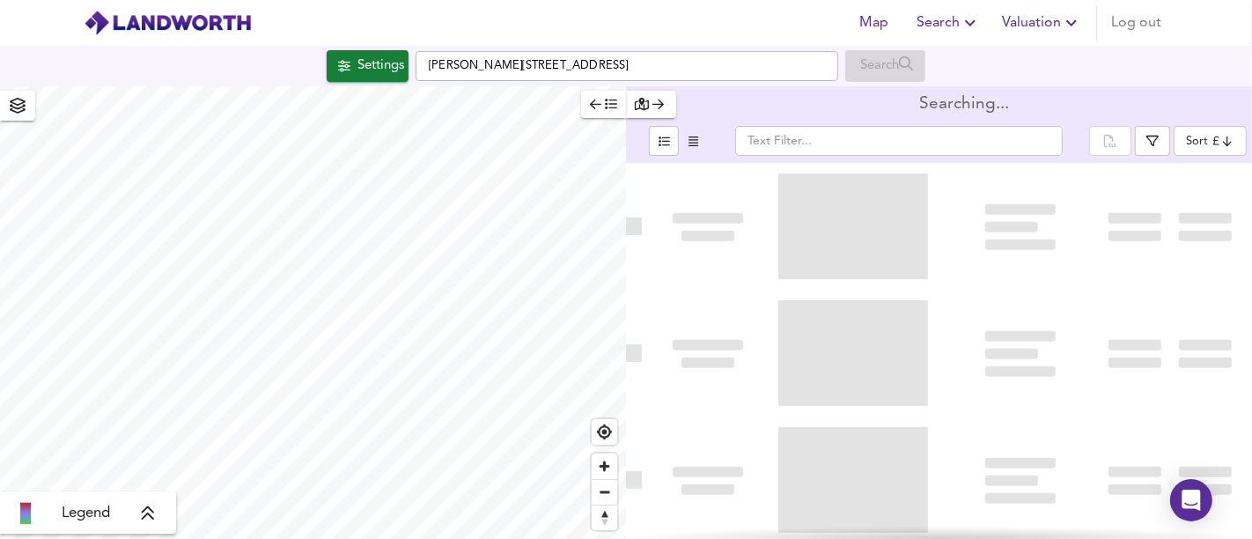
type input "bestdeal"
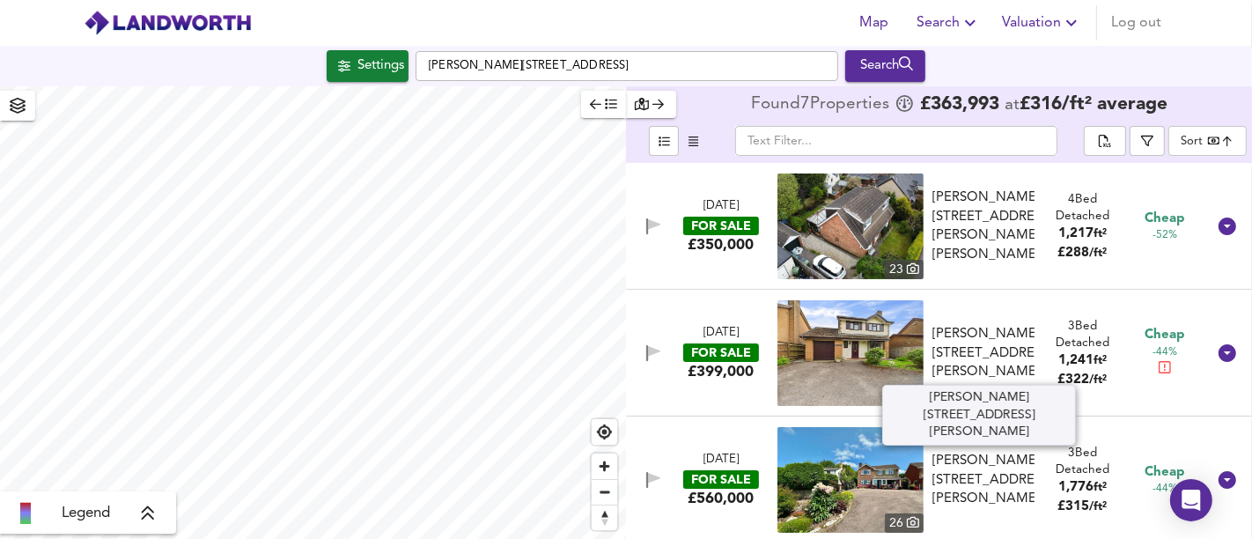
click at [1001, 336] on div "[PERSON_NAME][STREET_ADDRESS][PERSON_NAME]" at bounding box center [983, 353] width 102 height 56
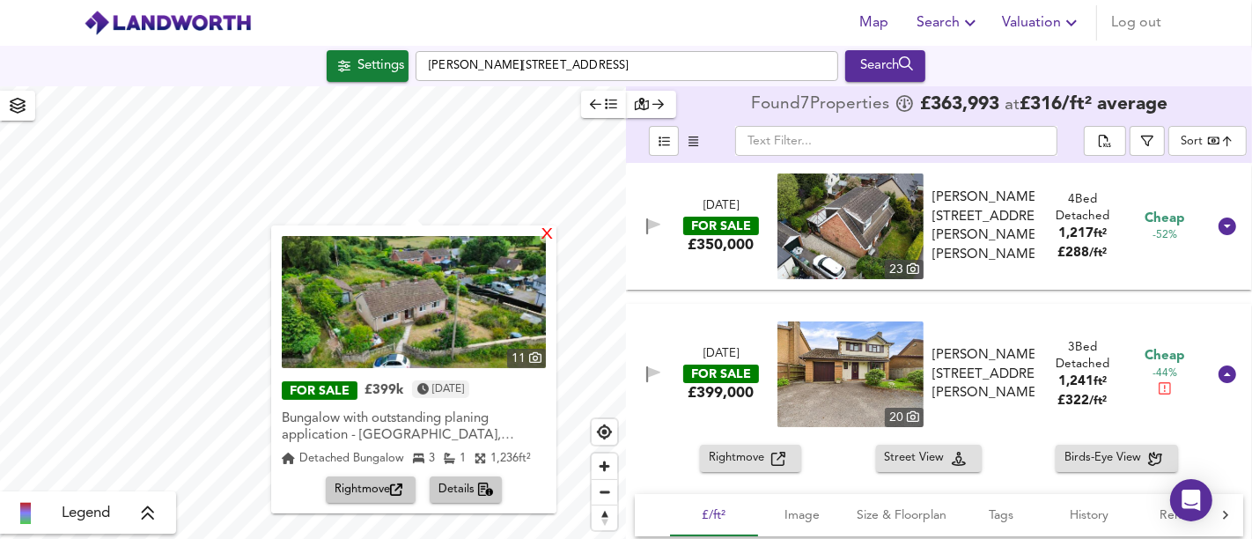
click at [548, 234] on div "X" at bounding box center [547, 235] width 15 height 17
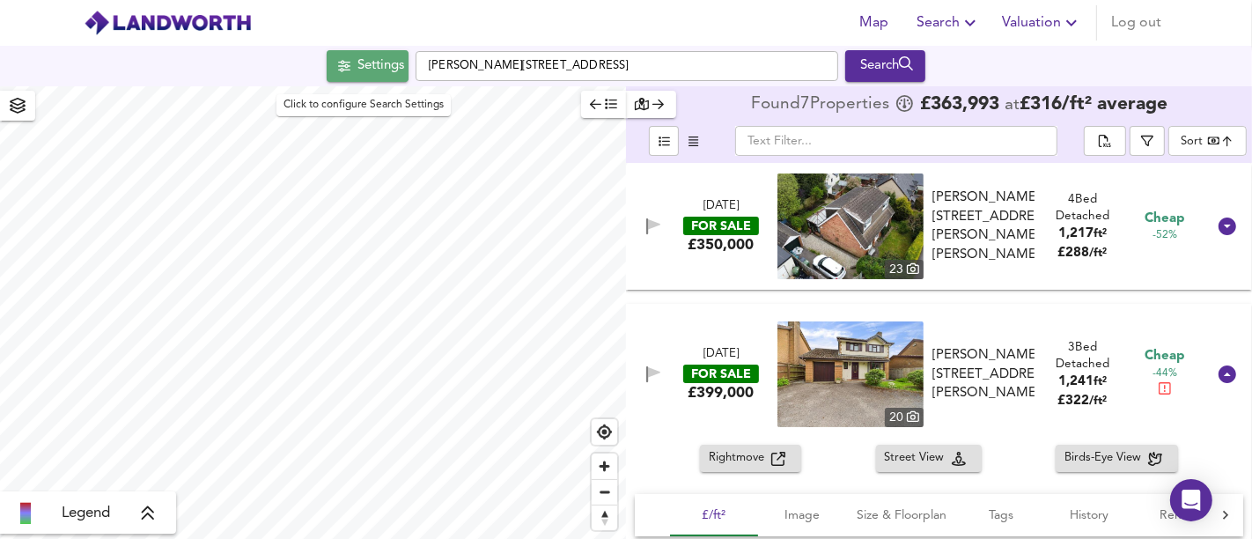
click at [357, 69] on div "Settings" at bounding box center [380, 66] width 47 height 23
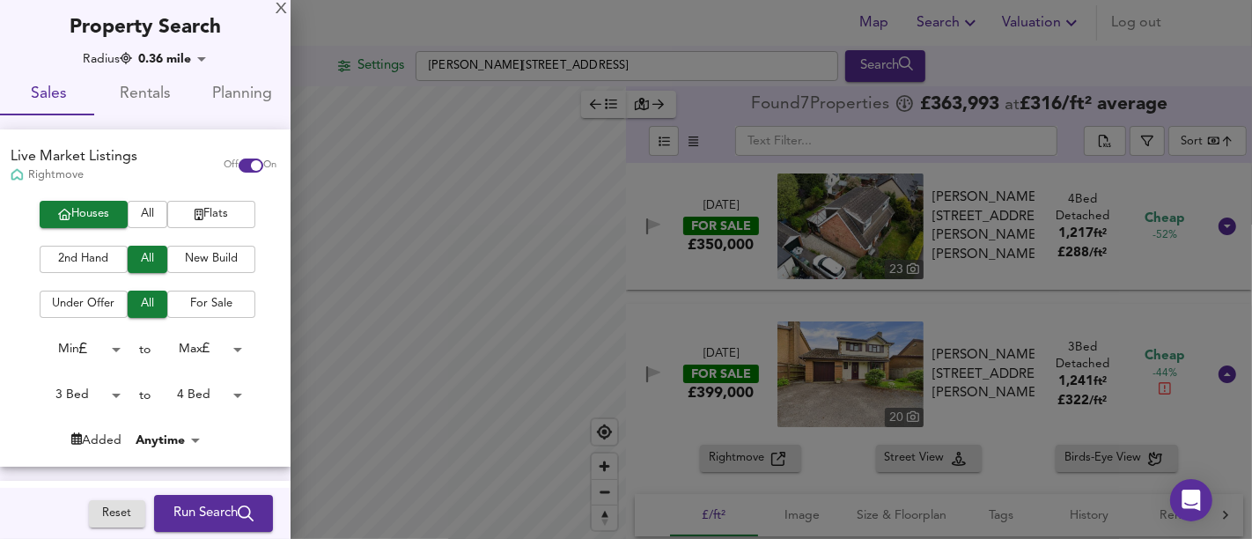
click at [211, 396] on body "Map Search Valuation Log out Settings [GEOGRAPHIC_DATA], Lydney GL15 4RX Search…" at bounding box center [626, 269] width 1252 height 539
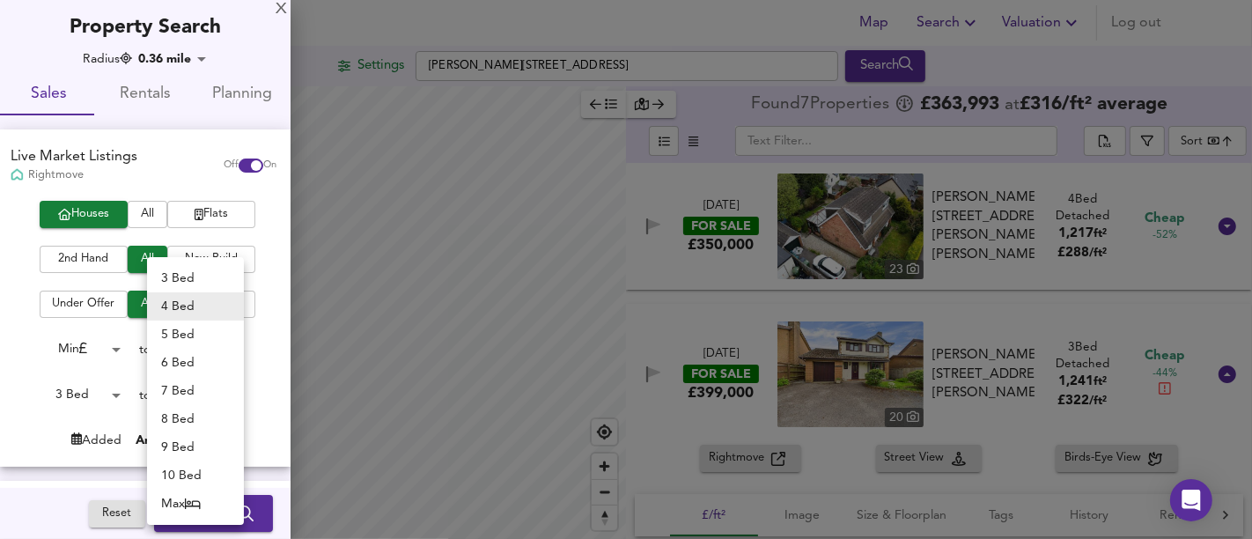
click at [98, 400] on div at bounding box center [626, 269] width 1252 height 539
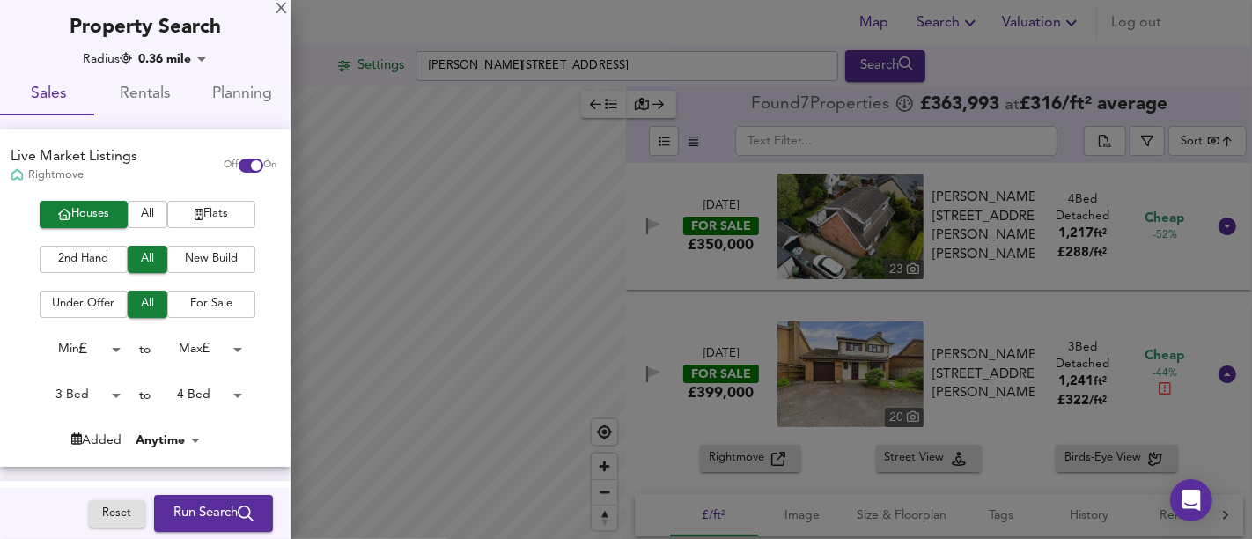
click at [95, 399] on div "3 Bed 4 Bed 5 Bed 6 Bed 7 Bed 8 Bed 9 Bed 10 Bed Max" at bounding box center [626, 269] width 1252 height 539
click at [92, 397] on body "Map Search Valuation Log out Settings [GEOGRAPHIC_DATA], Lydney GL15 4RX Search…" at bounding box center [626, 269] width 1252 height 539
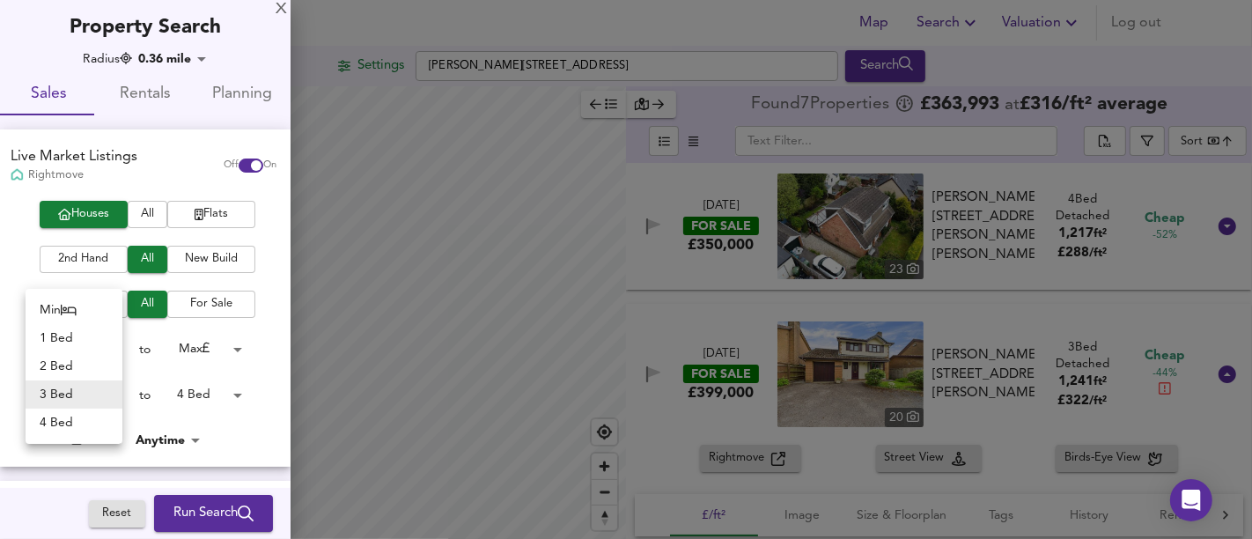
click at [77, 367] on li "2 Bed" at bounding box center [74, 366] width 97 height 28
type input "2"
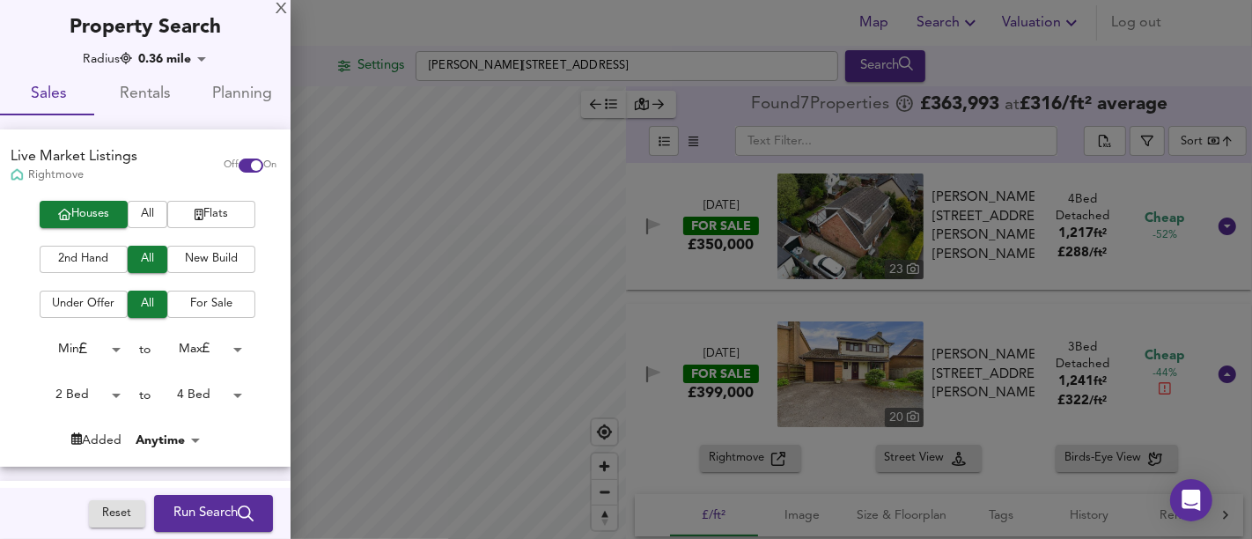
click at [218, 398] on body "Map Search Valuation Log out Settings [GEOGRAPHIC_DATA], Lydney GL15 4RX Search…" at bounding box center [626, 269] width 1252 height 539
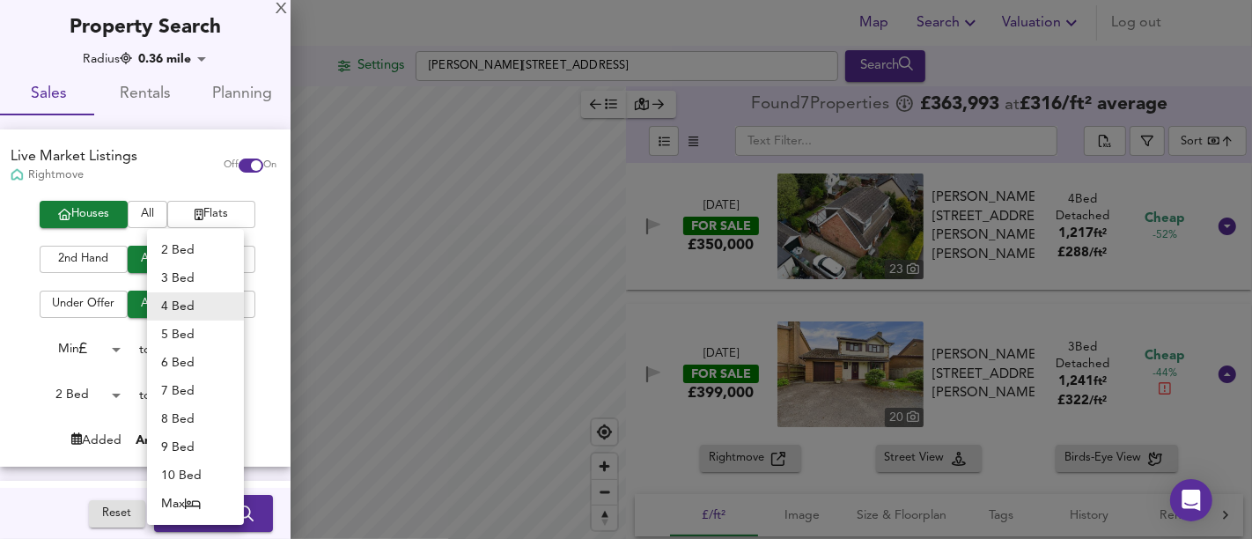
click at [198, 255] on li "2 Bed" at bounding box center [195, 250] width 97 height 28
type input "2"
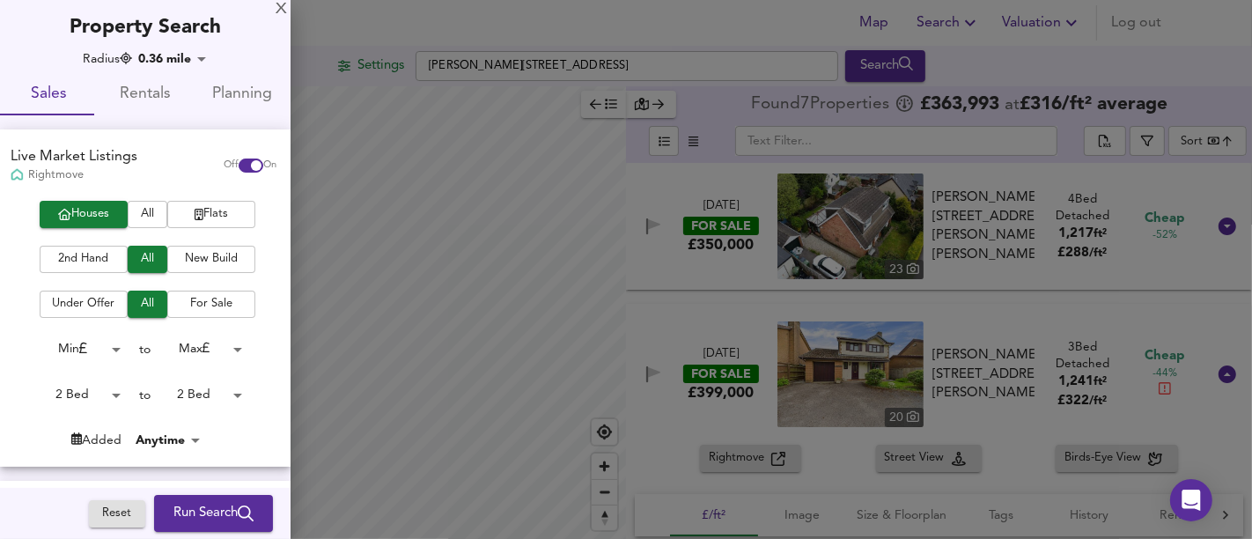
click at [193, 499] on button "Run Search" at bounding box center [213, 513] width 119 height 37
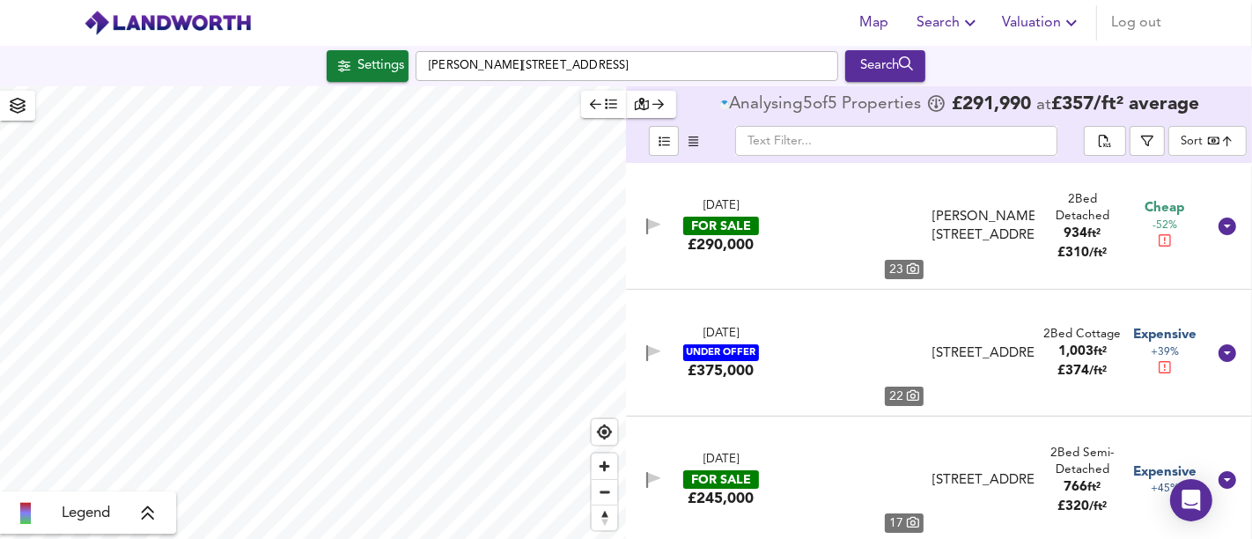
type input "bestdeal"
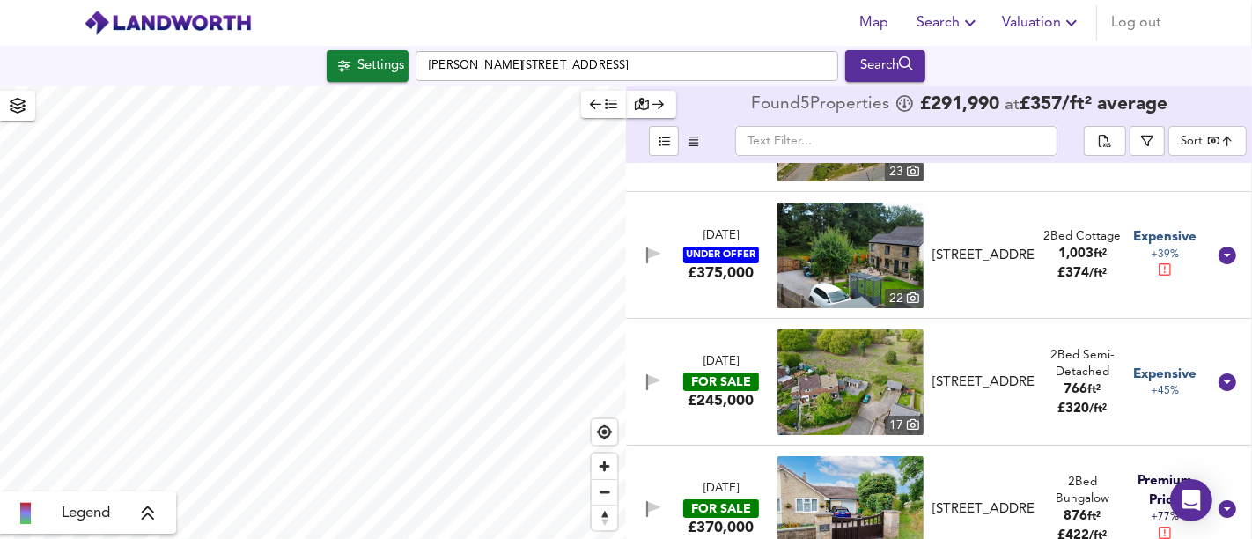
scroll to position [257, 0]
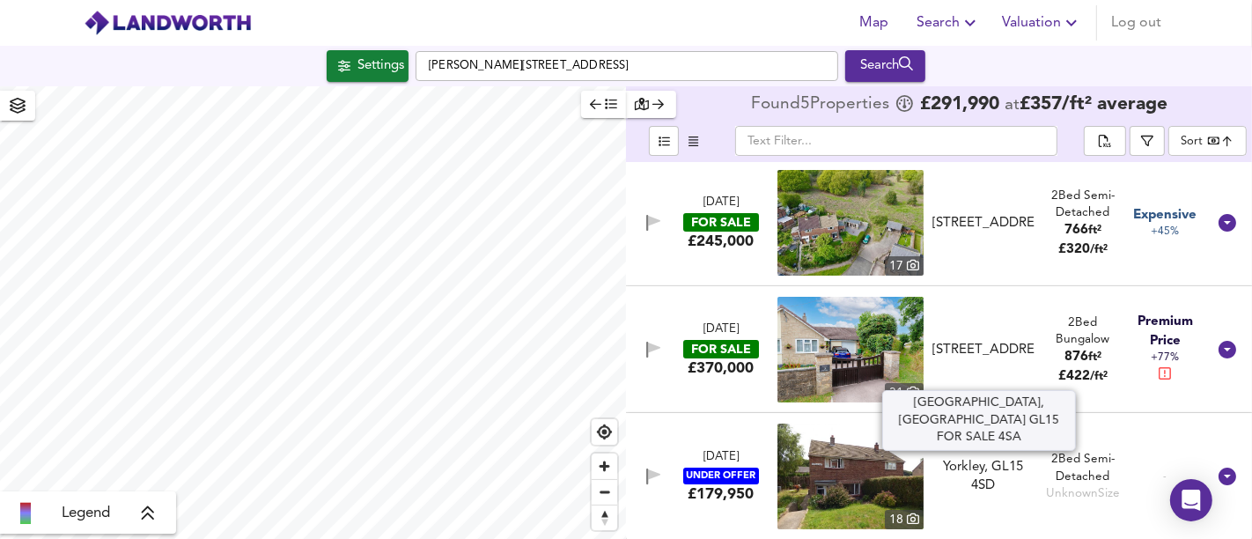
click at [991, 345] on div "[STREET_ADDRESS]" at bounding box center [983, 350] width 102 height 18
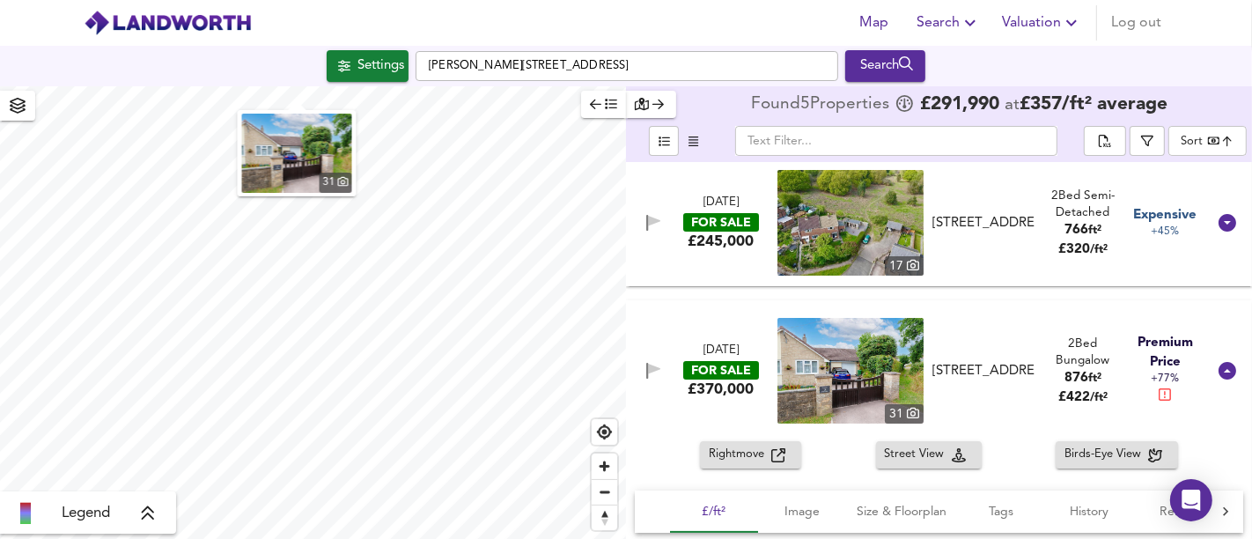
click at [749, 453] on span "Rightmove" at bounding box center [740, 455] width 63 height 20
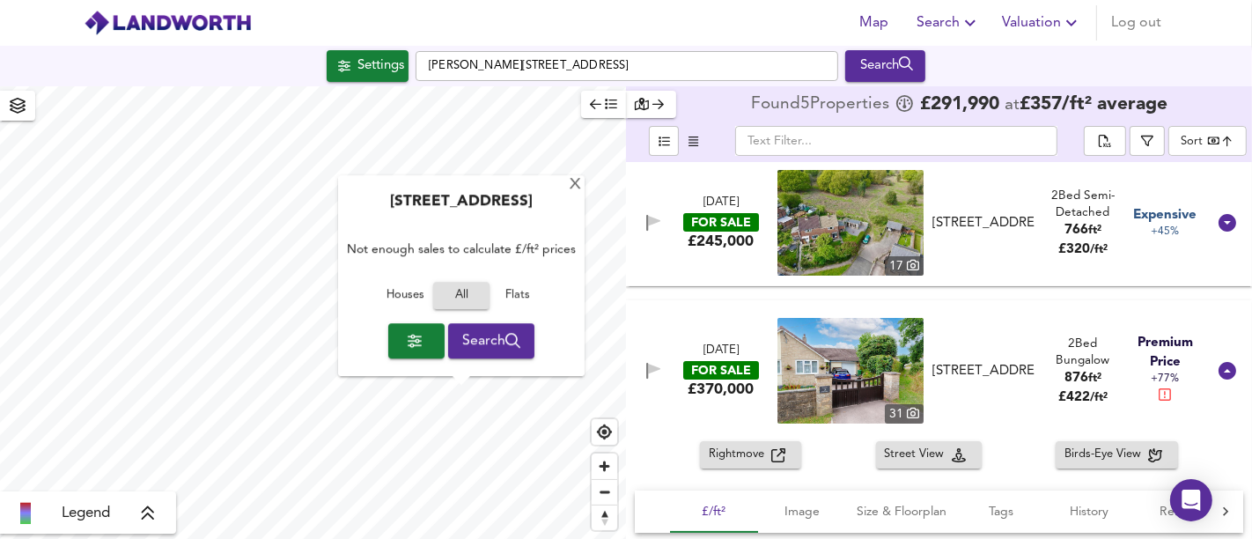
click at [408, 291] on span "Houses" at bounding box center [405, 296] width 48 height 20
click at [574, 185] on div "X" at bounding box center [575, 185] width 15 height 17
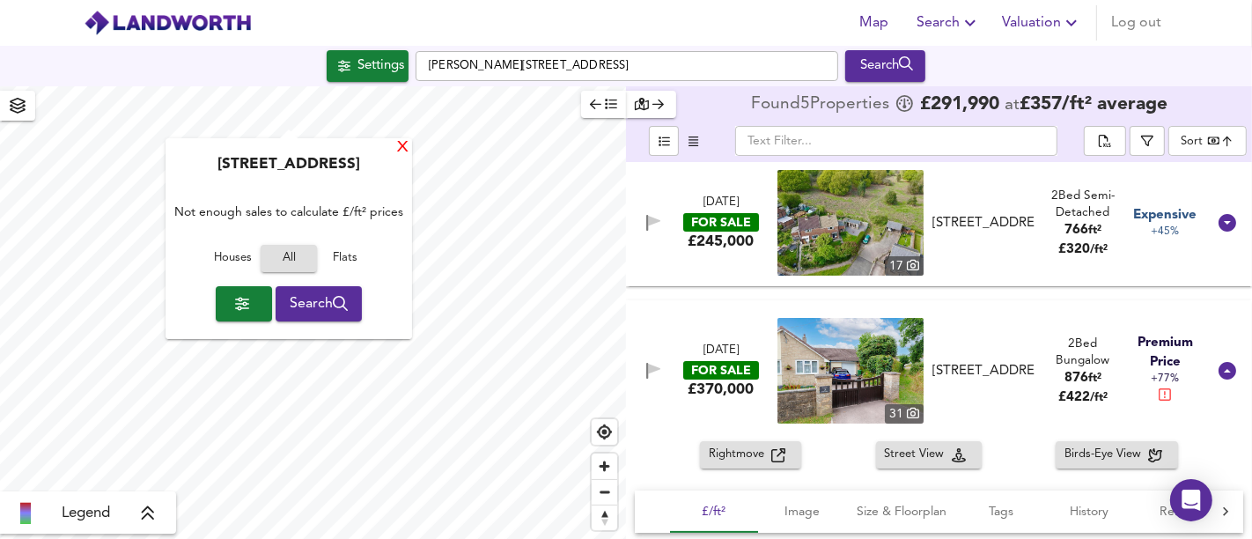
click at [397, 154] on div "X" at bounding box center [402, 148] width 15 height 17
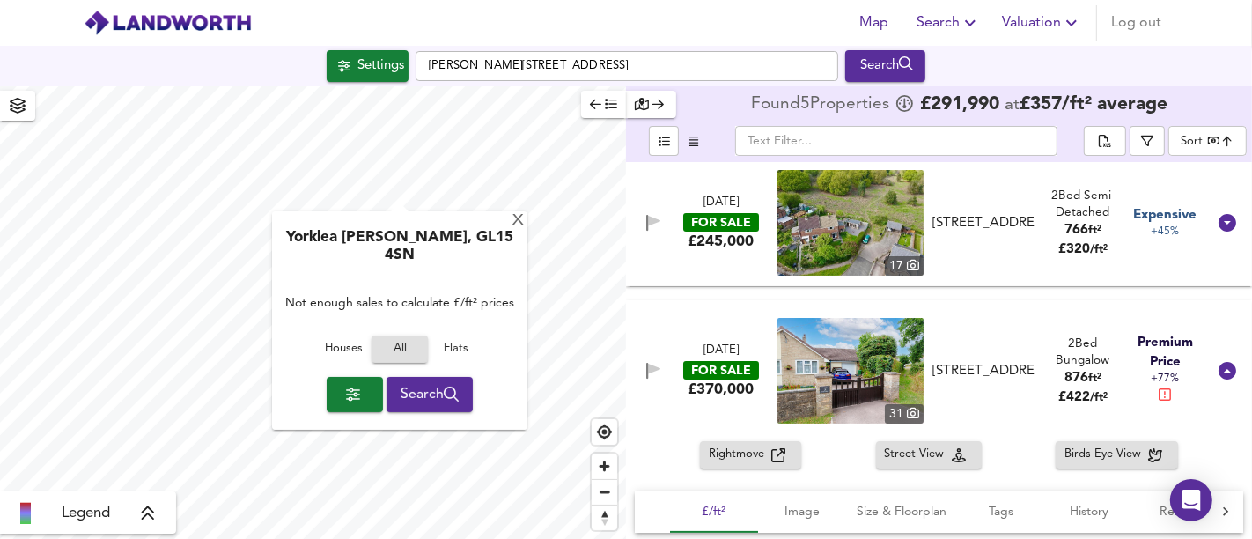
click at [353, 339] on span "Houses" at bounding box center [344, 349] width 48 height 20
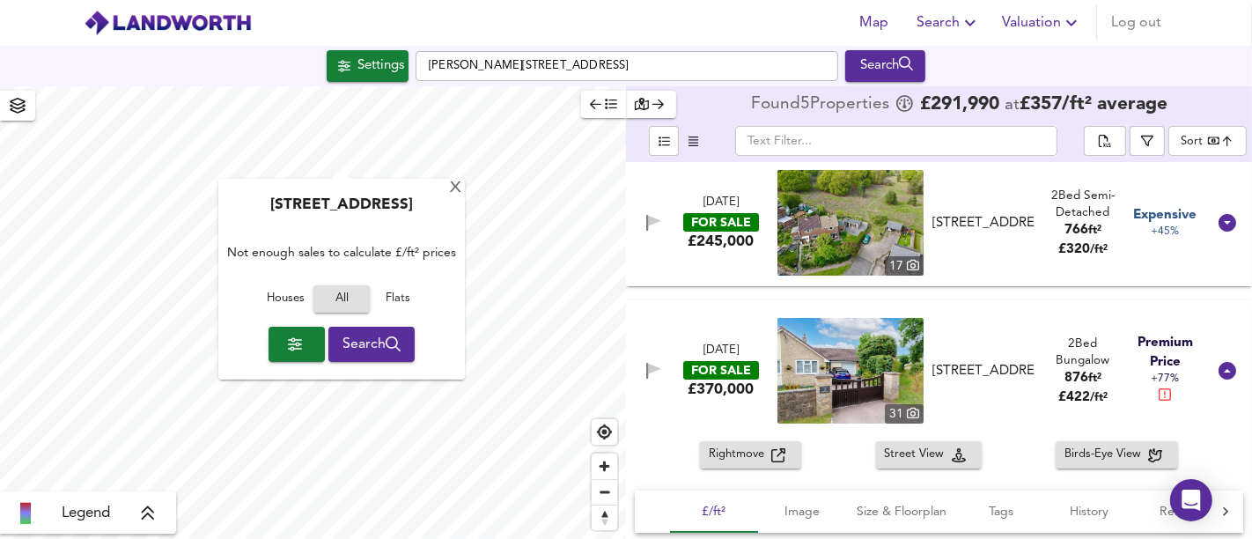
click at [442, 188] on div "[GEOGRAPHIC_DATA] Not enough sales to calculate £/ft² prices Houses All Flats S…" at bounding box center [341, 279] width 247 height 201
click at [463, 183] on div "[GEOGRAPHIC_DATA] Not enough sales to calculate £/ft² prices Houses All Flats S…" at bounding box center [341, 279] width 247 height 201
click at [454, 191] on div "X" at bounding box center [455, 188] width 15 height 17
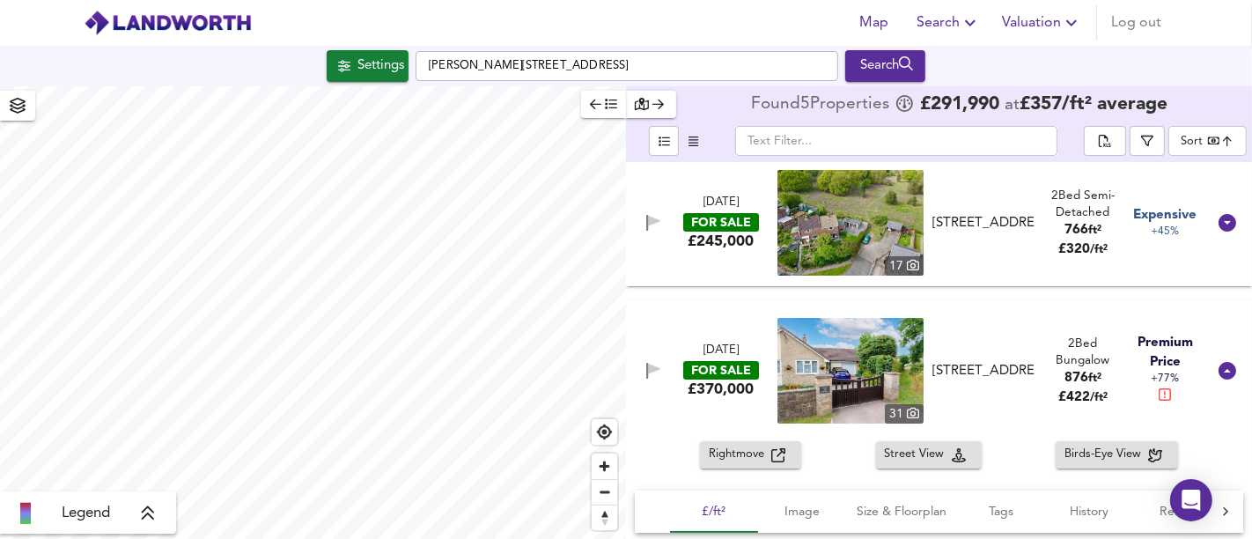
click at [363, 66] on div "Settings" at bounding box center [380, 66] width 47 height 23
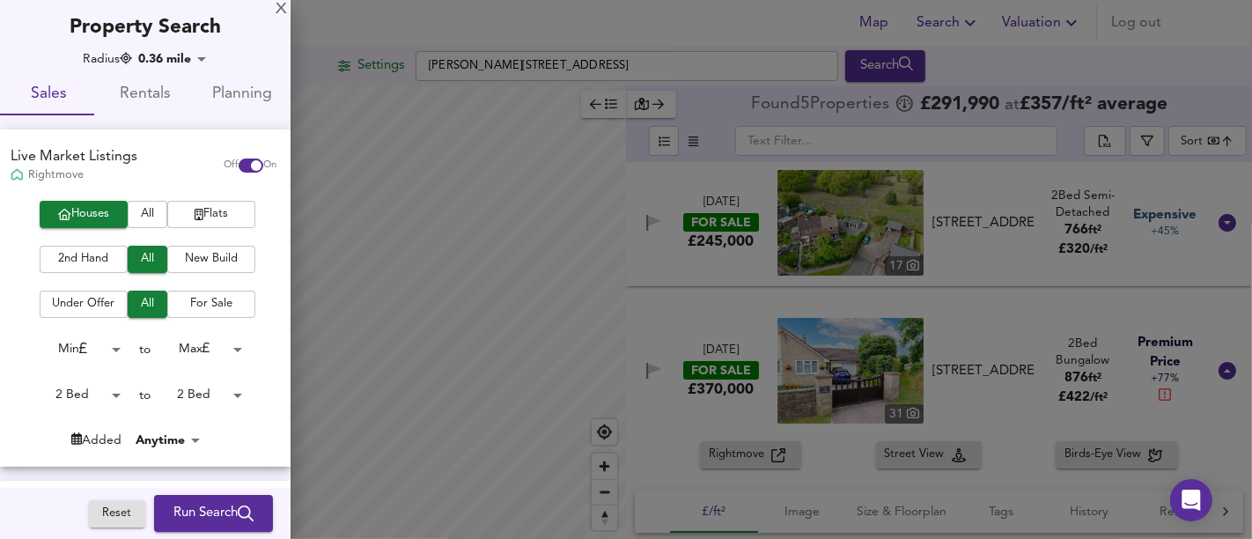
click at [100, 396] on body "Map Search Valuation Log out Settings [GEOGRAPHIC_DATA], Lydney GL15 4RX Search…" at bounding box center [626, 269] width 1252 height 539
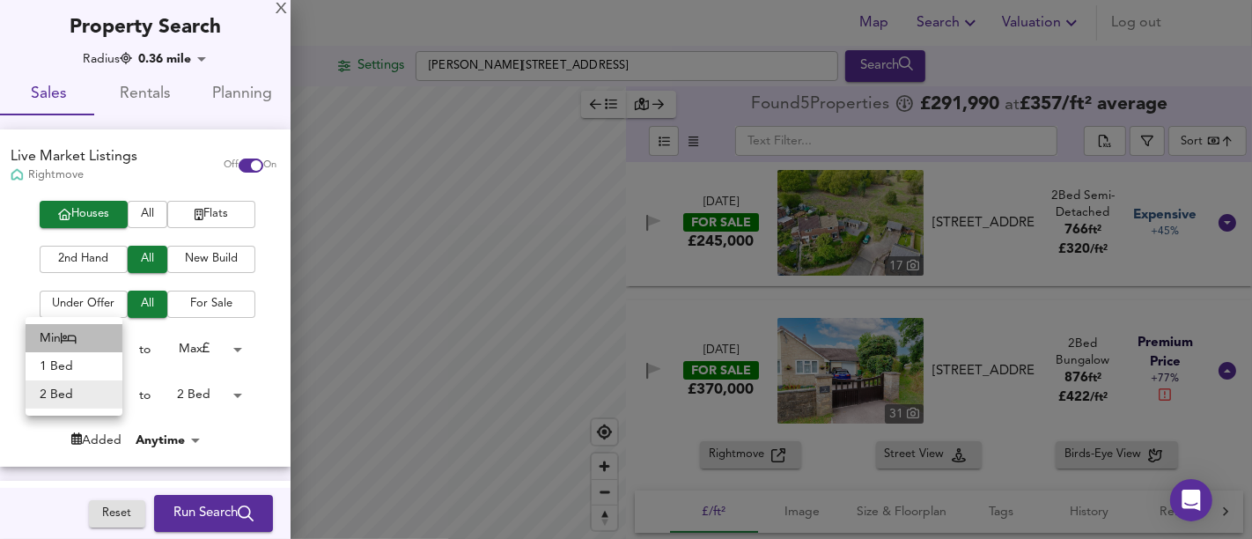
click at [85, 336] on li "Min" at bounding box center [74, 338] width 97 height 28
type input "0"
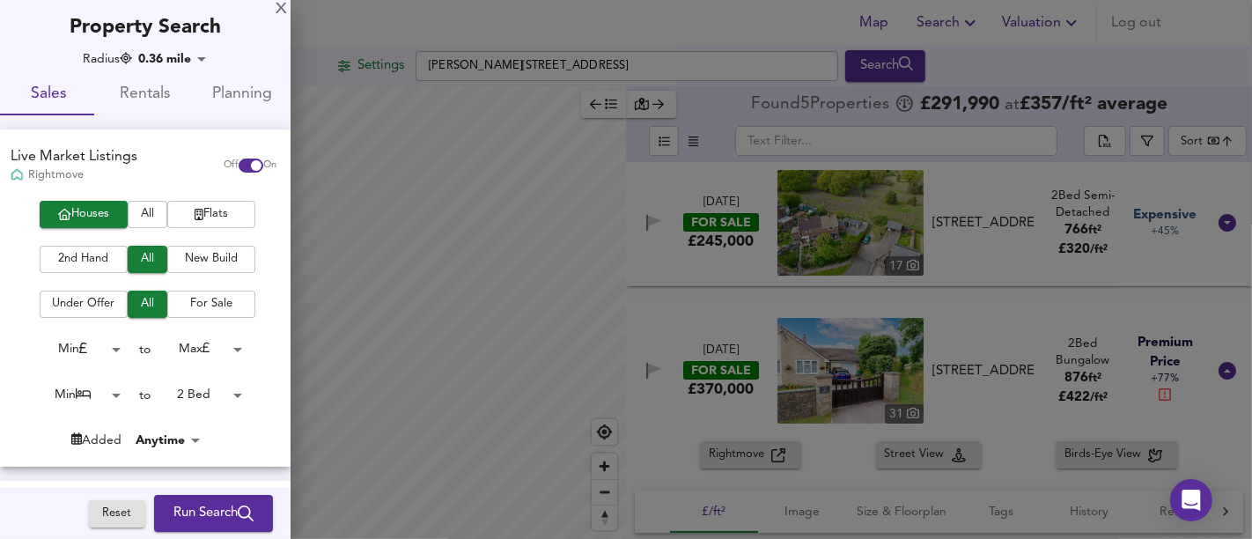
click at [219, 409] on div "2 Bed 2" at bounding box center [199, 395] width 97 height 28
click at [217, 398] on body "Map Search Valuation Log out Settings [GEOGRAPHIC_DATA], Lydney GL15 4RX Search…" at bounding box center [626, 269] width 1252 height 539
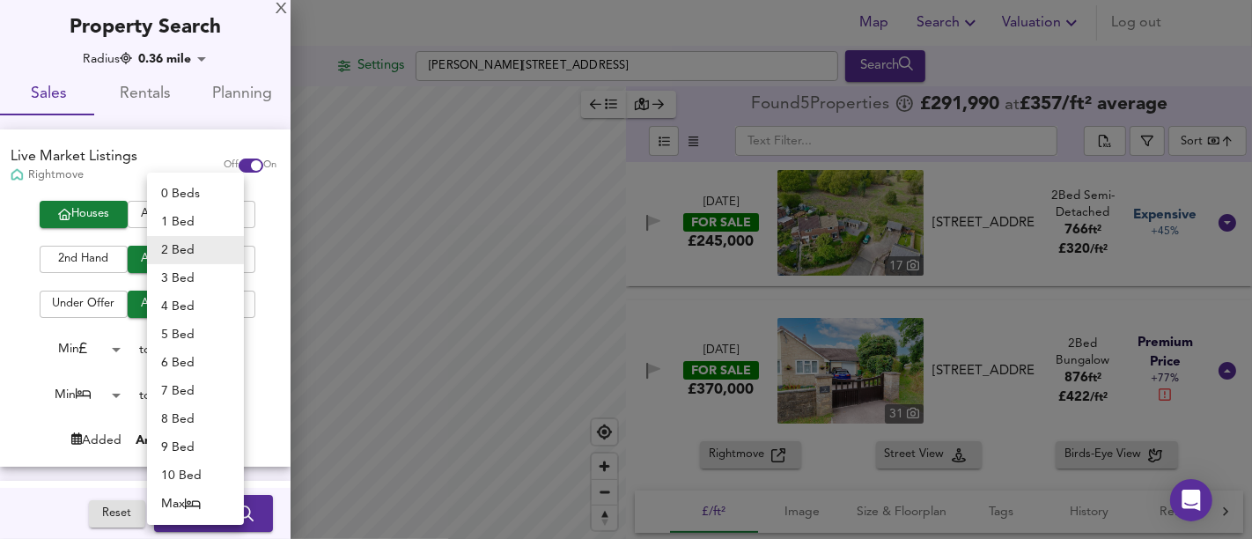
click at [217, 504] on li "Max" at bounding box center [195, 504] width 97 height 28
type input "50"
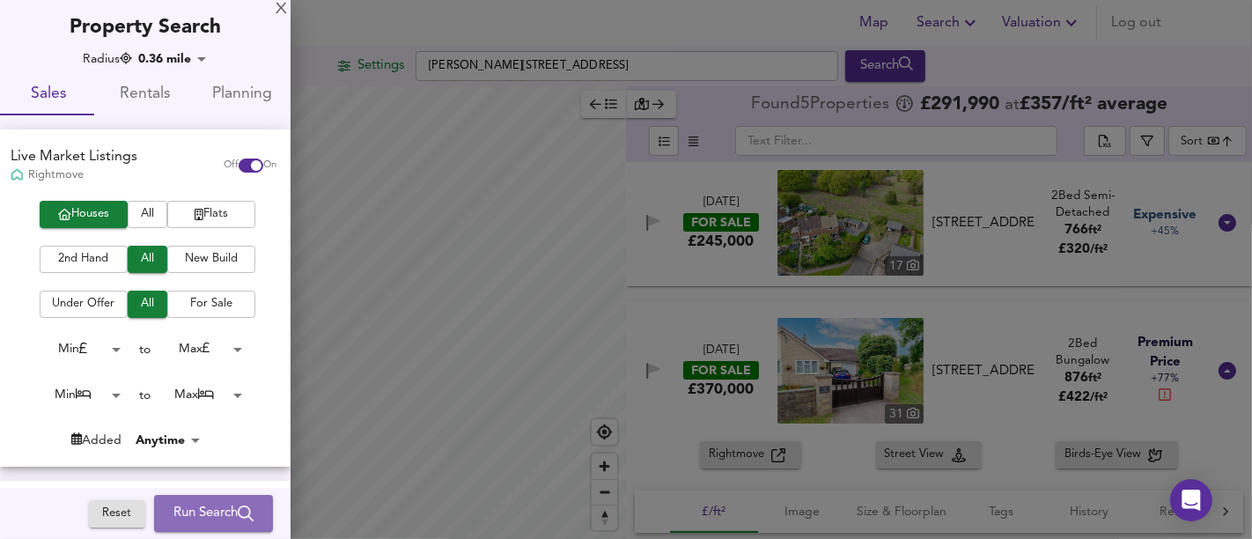
click at [217, 511] on span "Run Search" at bounding box center [213, 513] width 80 height 23
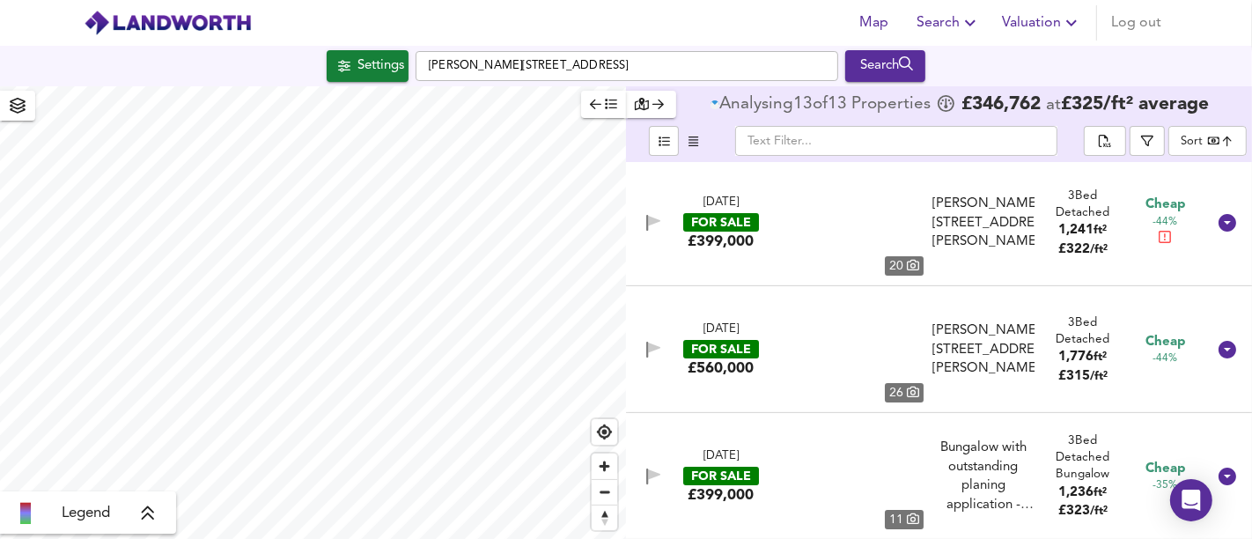
type input "bestdeal"
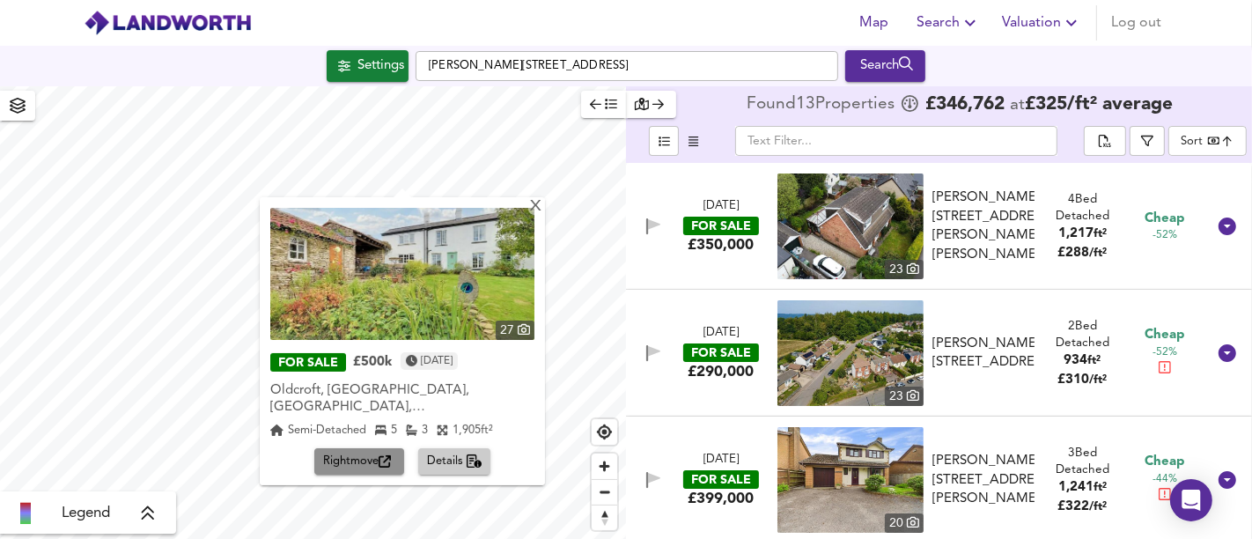
click at [377, 455] on span "Rightmove" at bounding box center [359, 462] width 72 height 20
